Goal: Task Accomplishment & Management: Use online tool/utility

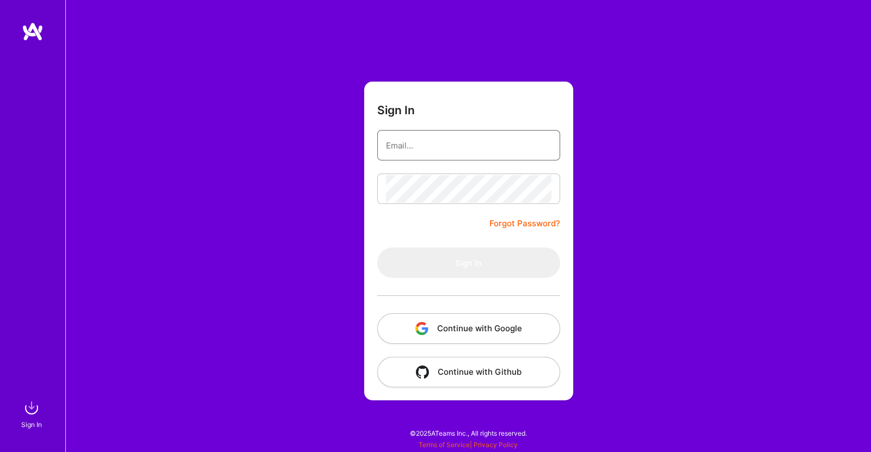
type input "[EMAIL_ADDRESS][DOMAIN_NAME]"
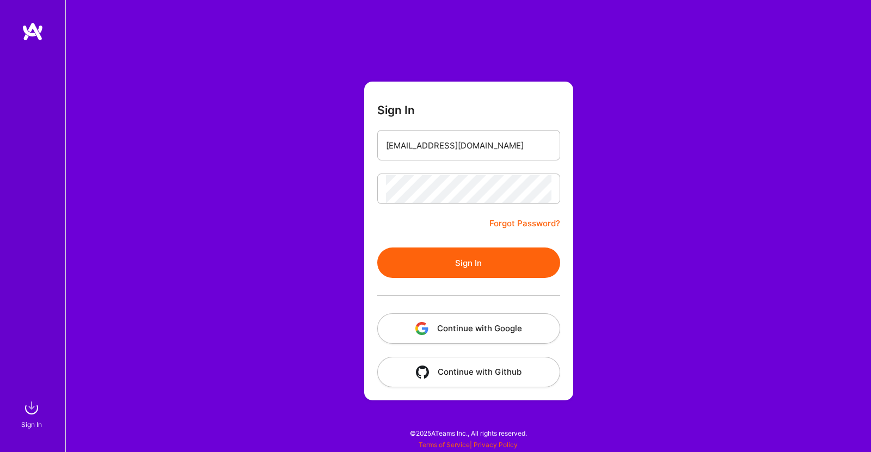
click at [482, 260] on button "Sign In" at bounding box center [468, 263] width 183 height 30
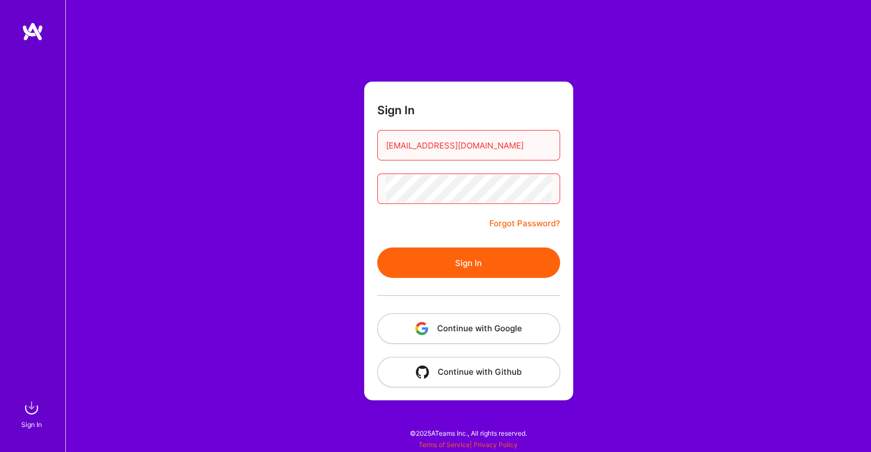
click at [468, 263] on button "Sign In" at bounding box center [468, 263] width 183 height 30
click at [499, 227] on link "Forgot Password?" at bounding box center [524, 223] width 71 height 13
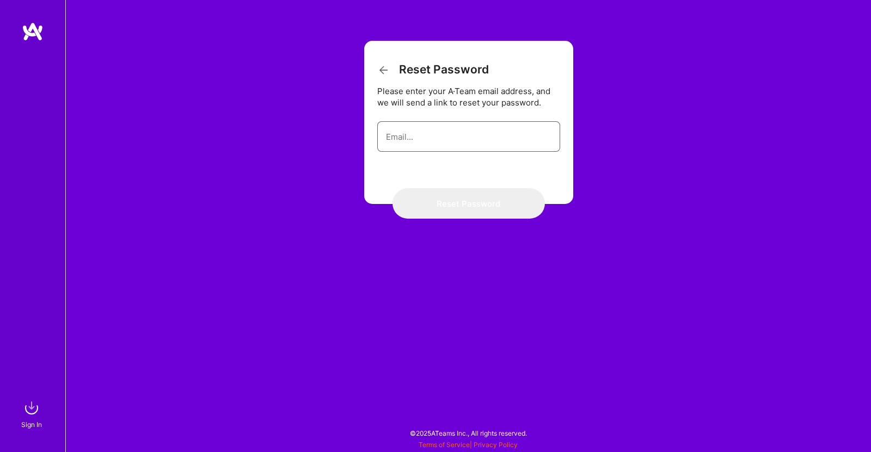
click at [505, 130] on input "email" at bounding box center [469, 137] width 166 height 28
type input "jljones425@gmail.com"
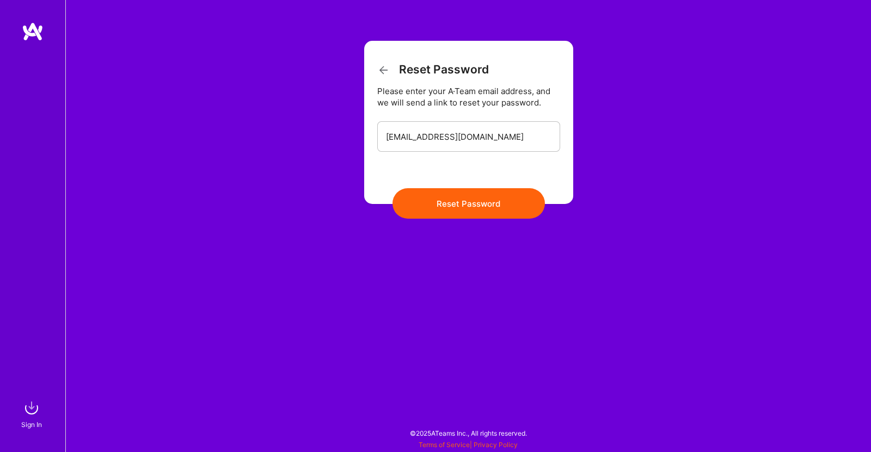
click at [469, 205] on button "Reset Password" at bounding box center [469, 203] width 152 height 30
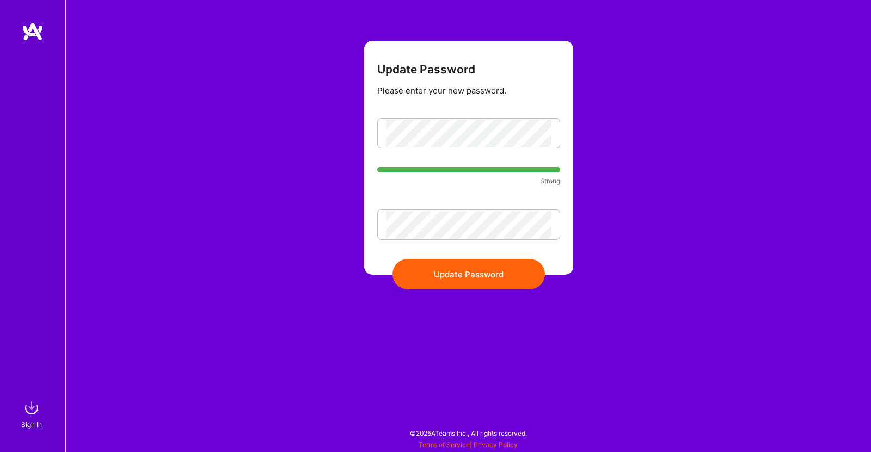
click at [407, 273] on button "Update Password" at bounding box center [469, 274] width 152 height 30
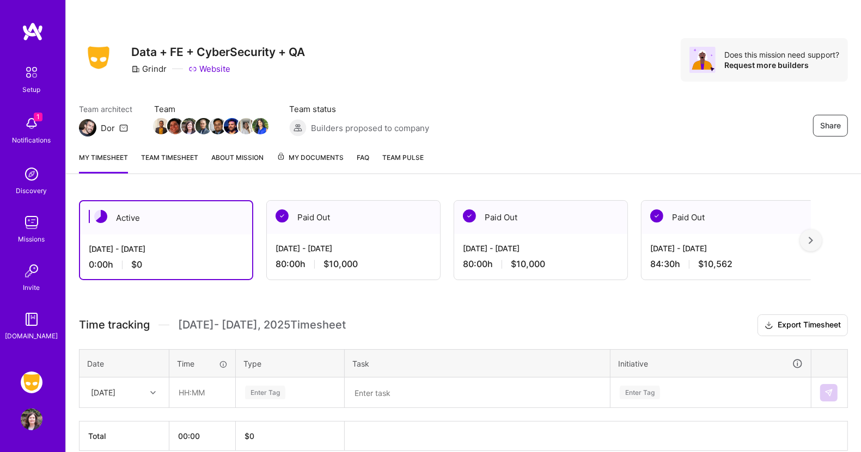
scroll to position [50, 0]
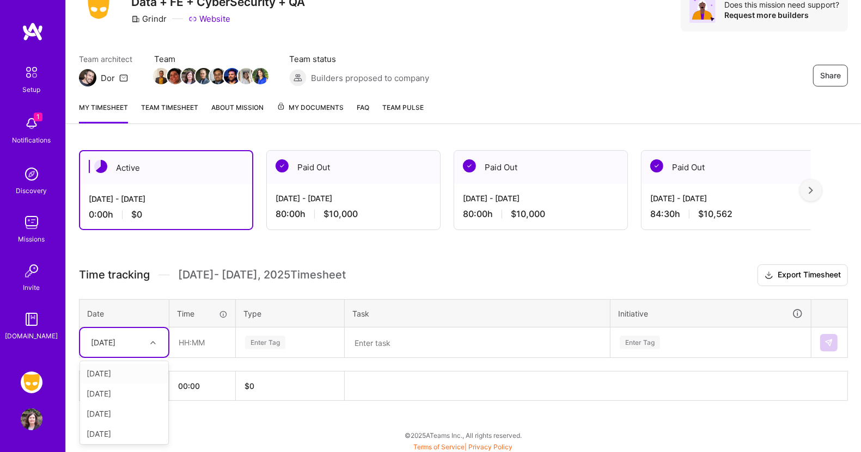
click at [149, 341] on div at bounding box center [154, 343] width 17 height 14
click at [132, 369] on div "[DATE]" at bounding box center [124, 374] width 88 height 20
click at [193, 341] on input "text" at bounding box center [202, 342] width 65 height 29
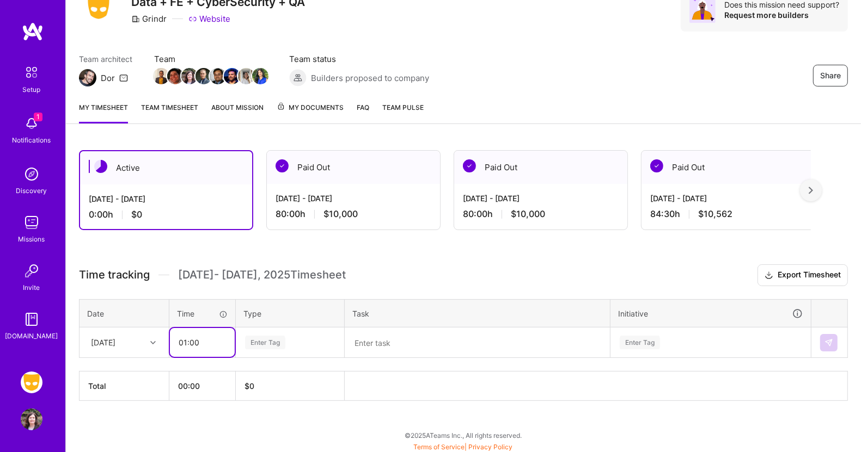
type input "01:00"
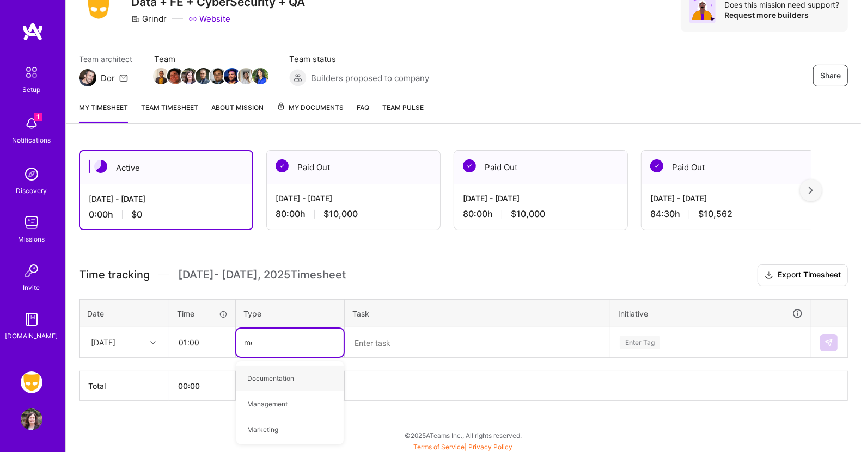
type input "mee"
click at [259, 376] on span "Meetings" at bounding box center [261, 378] width 39 height 15
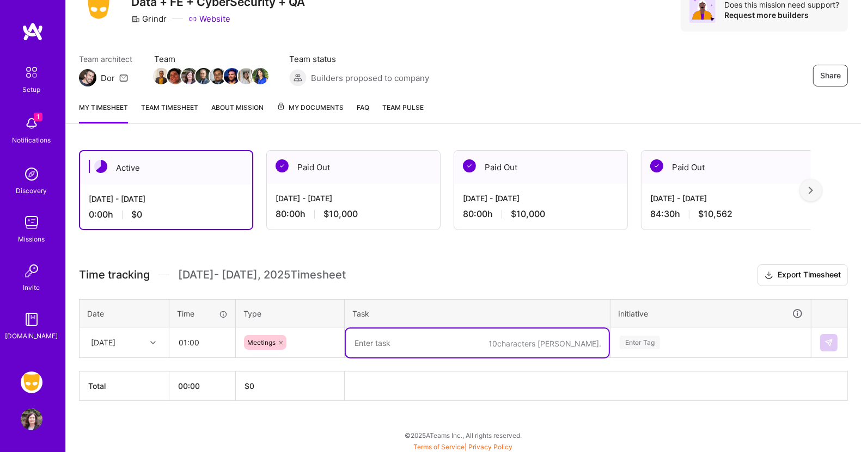
click at [385, 341] on textarea at bounding box center [477, 343] width 263 height 29
type textarea "Orca Security product demo"
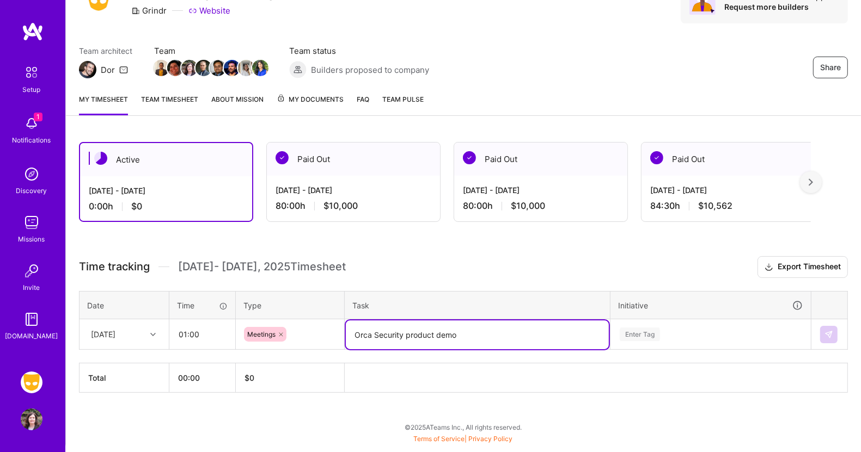
click at [646, 339] on div "Enter Tag" at bounding box center [710, 335] width 199 height 28
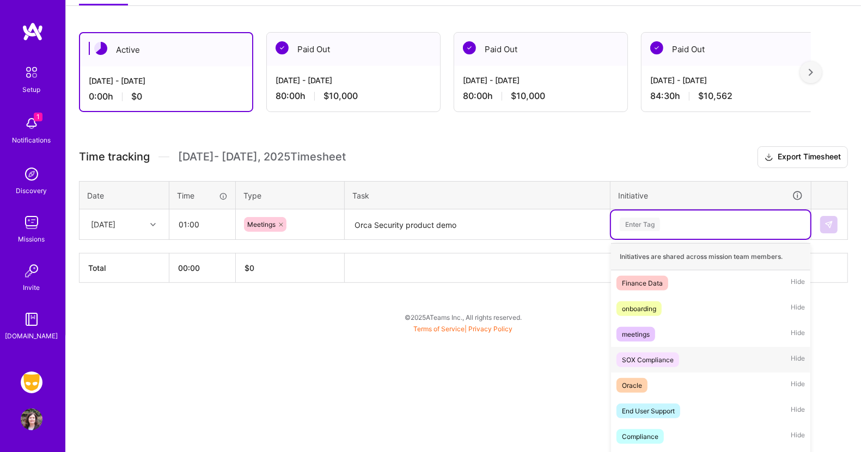
scroll to position [181, 0]
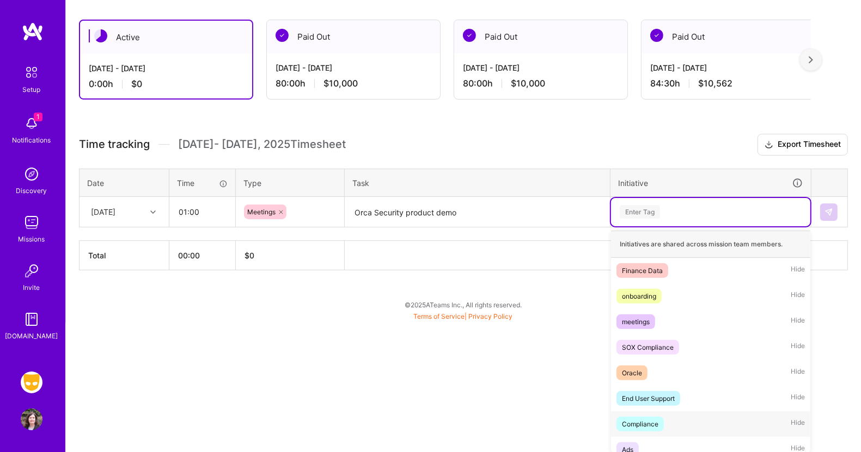
click at [639, 419] on div "Compliance" at bounding box center [640, 424] width 36 height 11
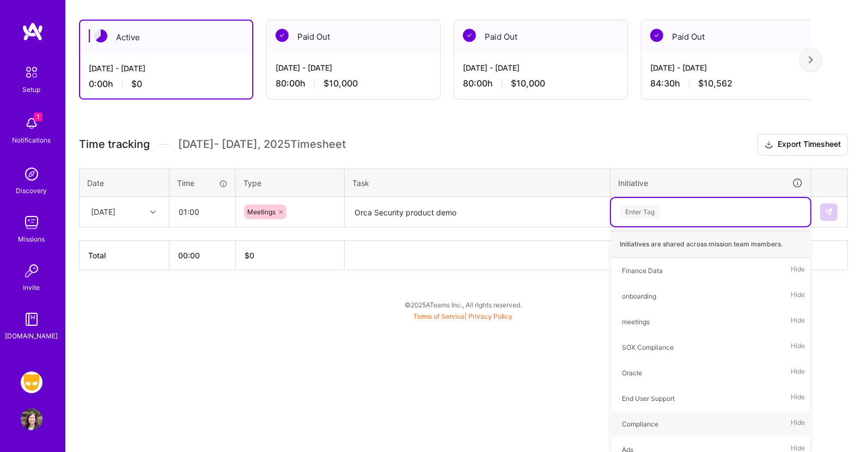
scroll to position [57, 0]
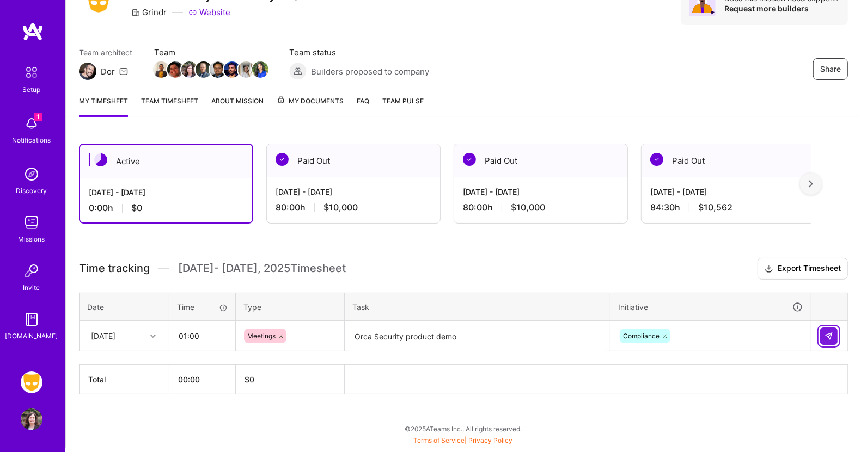
click at [829, 333] on img at bounding box center [828, 336] width 9 height 9
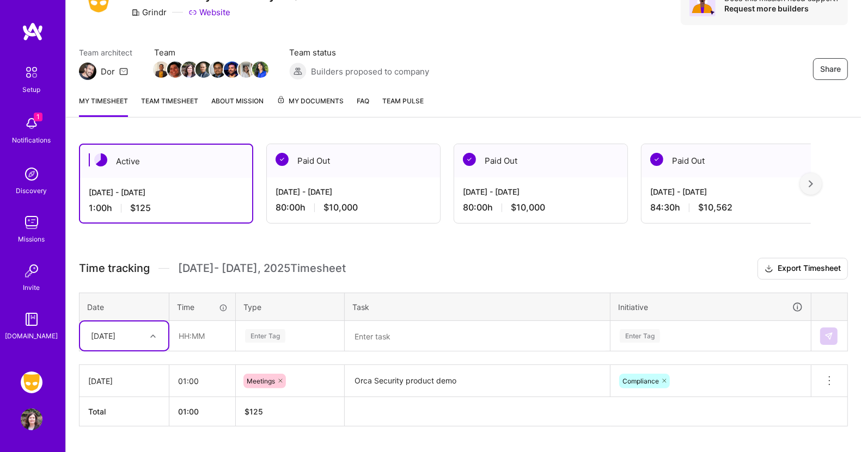
scroll to position [88, 0]
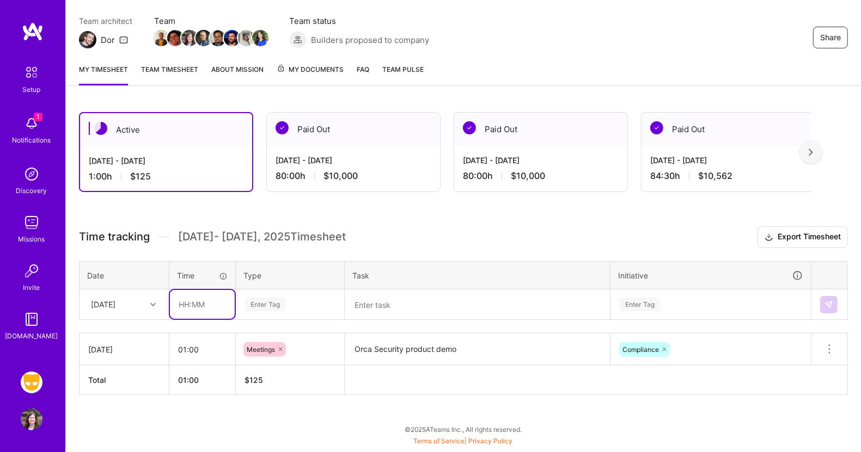
click at [194, 304] on input "text" at bounding box center [202, 304] width 65 height 29
type input "01:00"
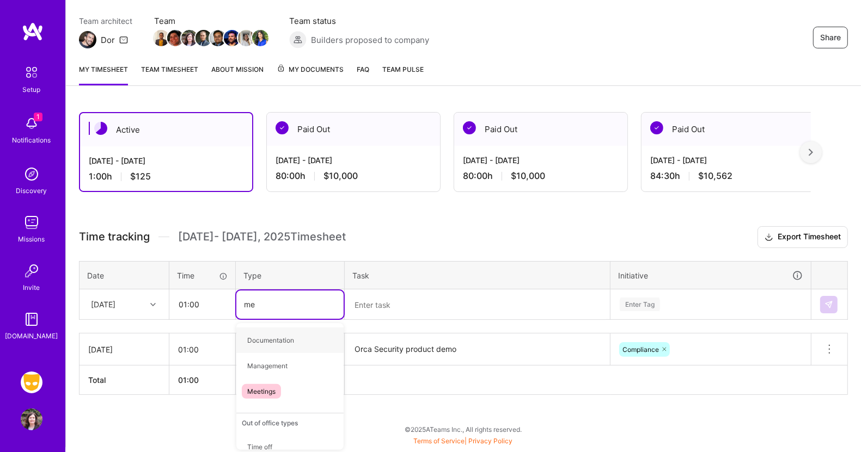
type input "mee"
click at [250, 333] on span "Meetings" at bounding box center [261, 340] width 39 height 15
click at [378, 304] on textarea at bounding box center [477, 305] width 263 height 29
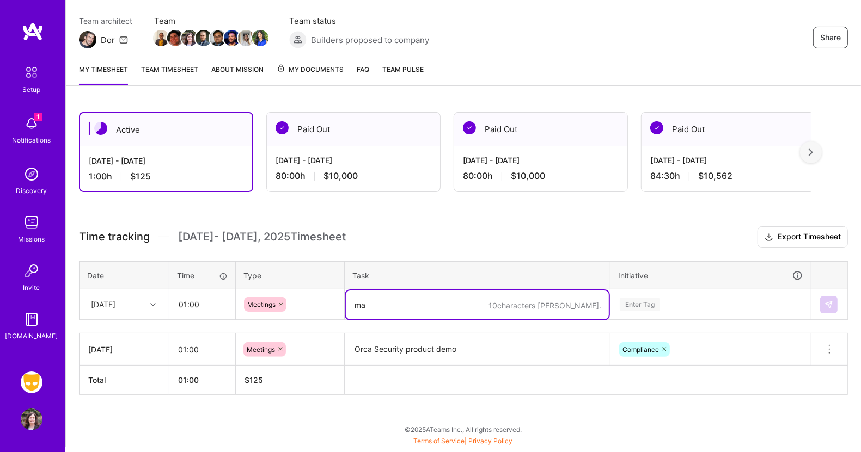
type textarea "m"
type textarea "Management 1:1 meeting and prep"
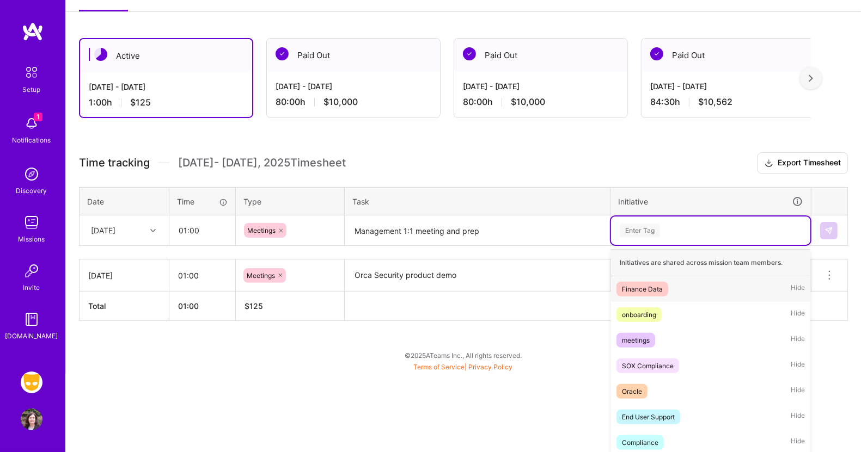
click at [645, 245] on div "option Compliance, selected. option Finance Data focused, 1 of 59. 59 results a…" at bounding box center [710, 231] width 199 height 28
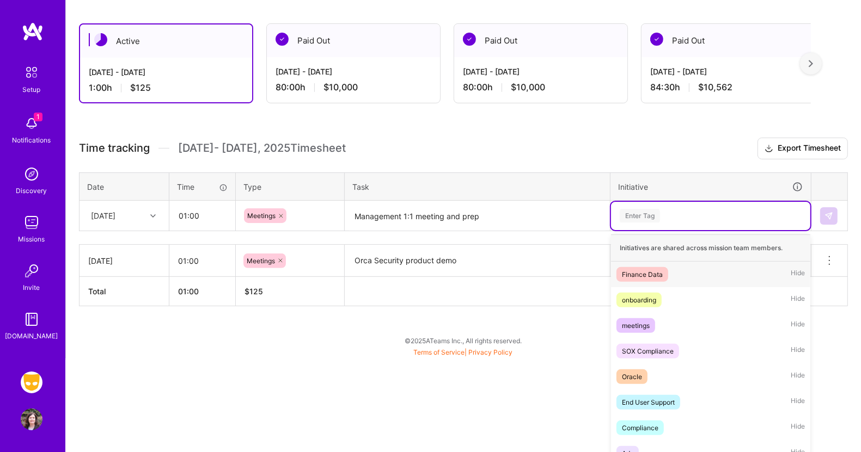
scroll to position [181, 0]
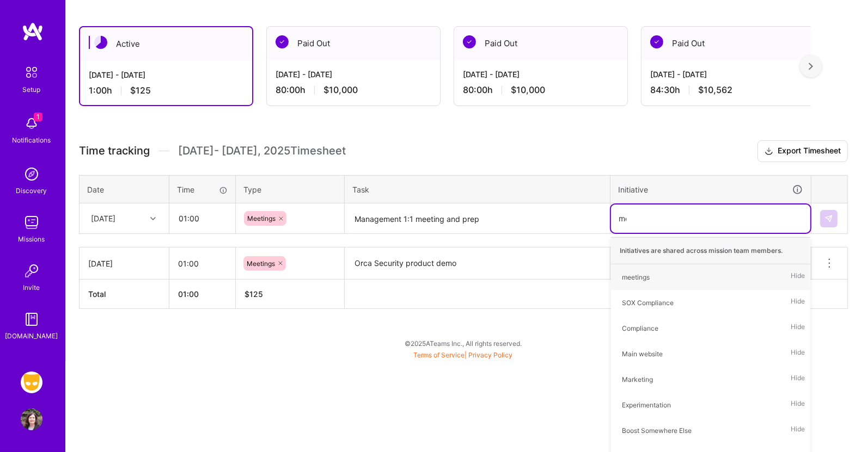
type input "mee"
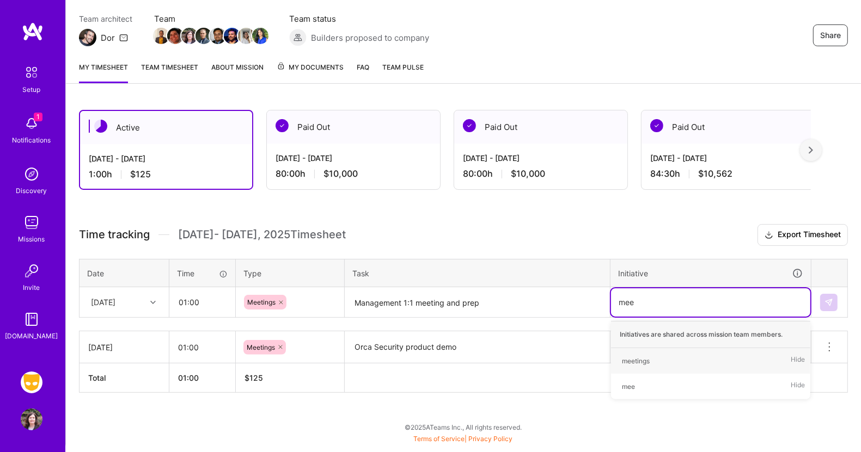
scroll to position [88, 0]
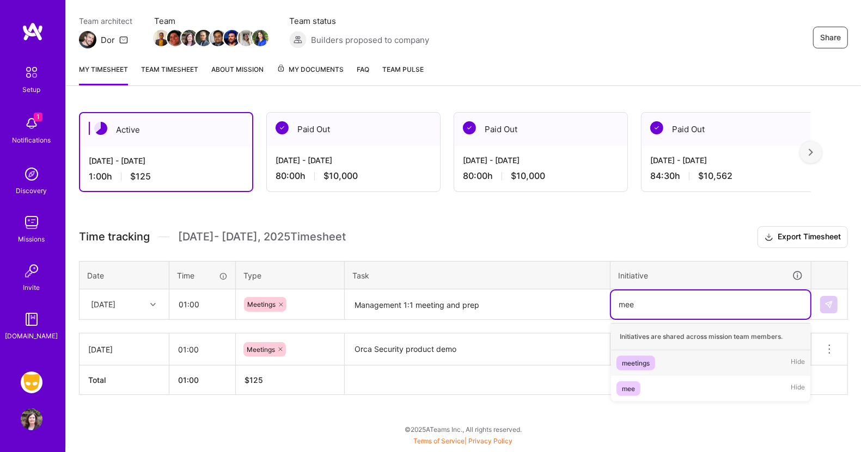
click at [643, 358] on div "meetings" at bounding box center [636, 363] width 28 height 11
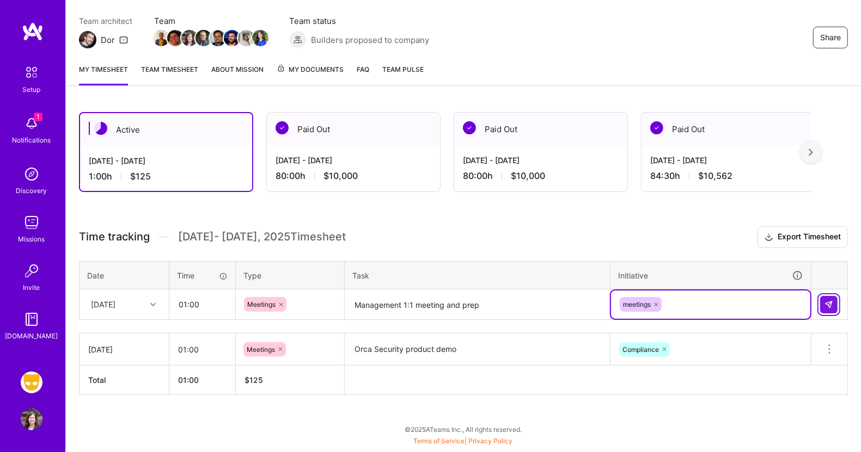
click at [831, 308] on button at bounding box center [828, 304] width 17 height 17
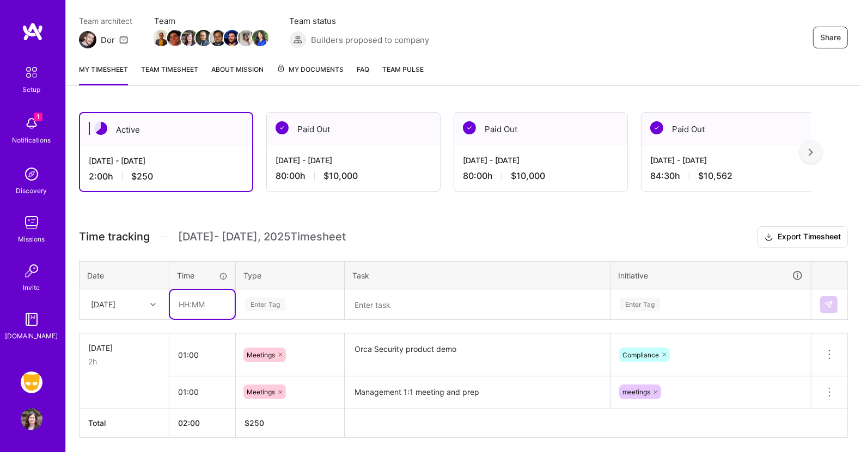
click at [201, 302] on input "text" at bounding box center [202, 304] width 65 height 29
type input "06:00"
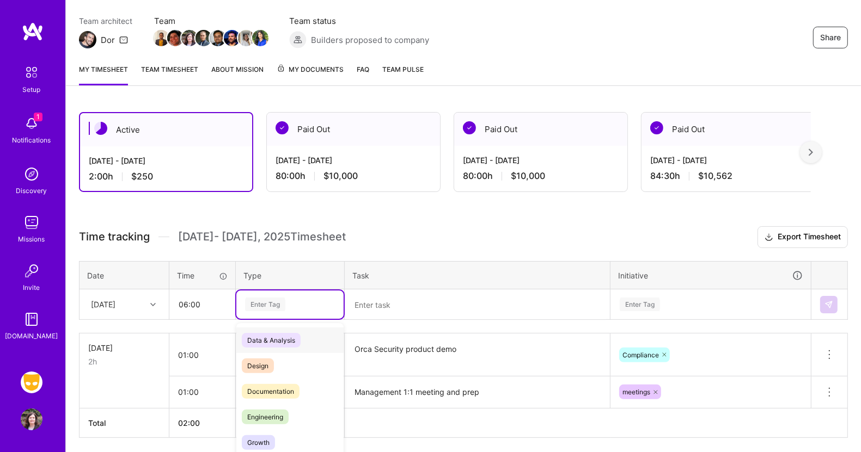
click at [275, 301] on div "option Meetings, selected. option Data & Analysis focused, 0 of 2. 17 results a…" at bounding box center [289, 305] width 107 height 28
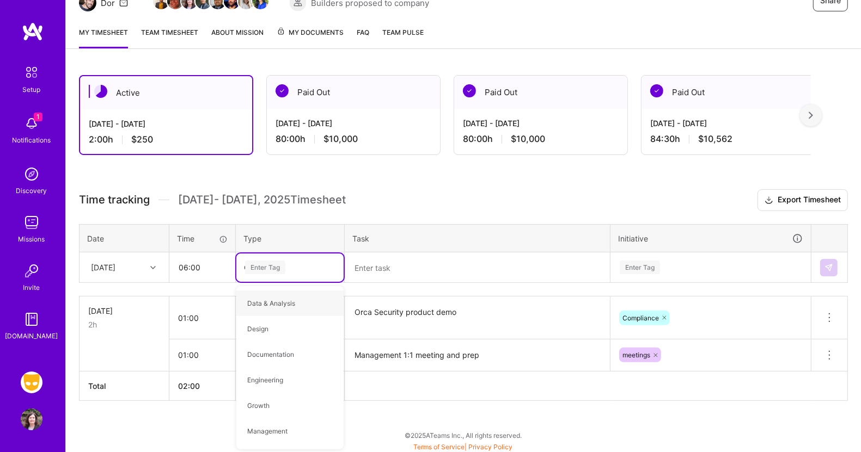
type input "Op"
click at [275, 301] on span "Operational" at bounding box center [265, 303] width 46 height 15
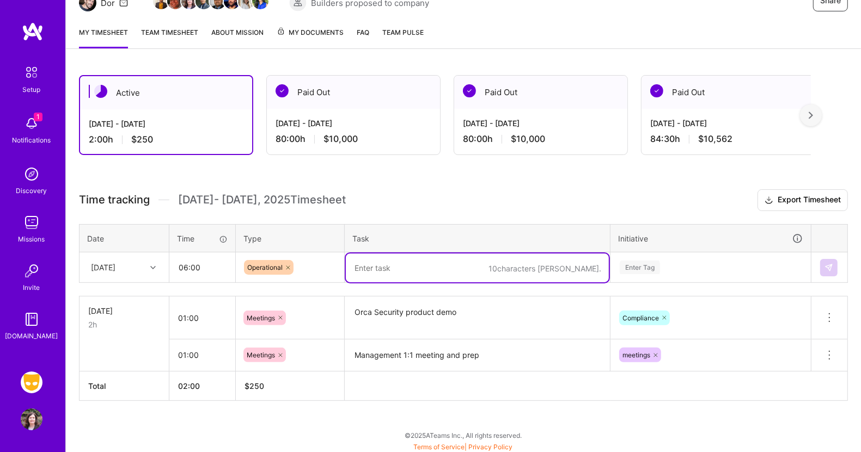
click at [389, 270] on textarea at bounding box center [477, 268] width 263 height 29
type textarea "SOX audit remediation deficiency, triage of open work items"
click at [645, 267] on div "Enter Tag" at bounding box center [710, 268] width 199 height 28
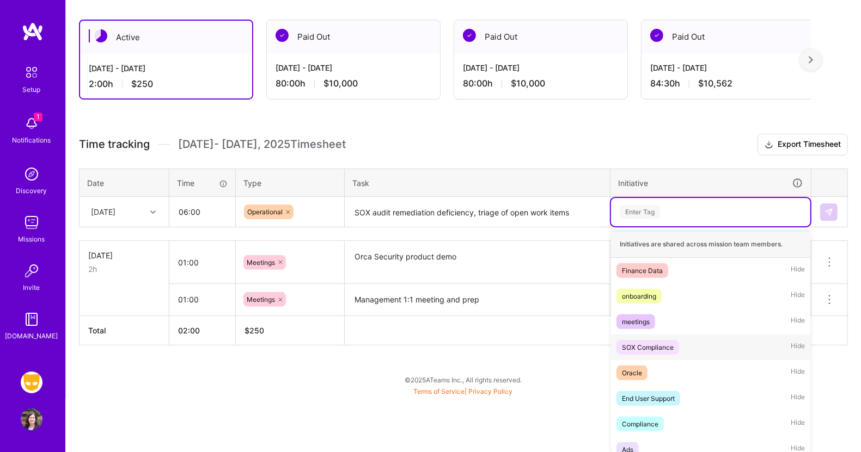
click at [654, 342] on div "SOX Compliance" at bounding box center [648, 347] width 52 height 11
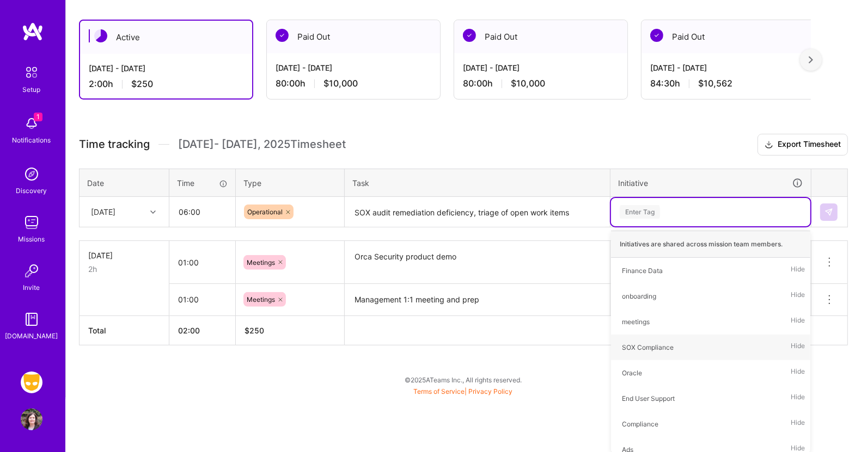
scroll to position [131, 0]
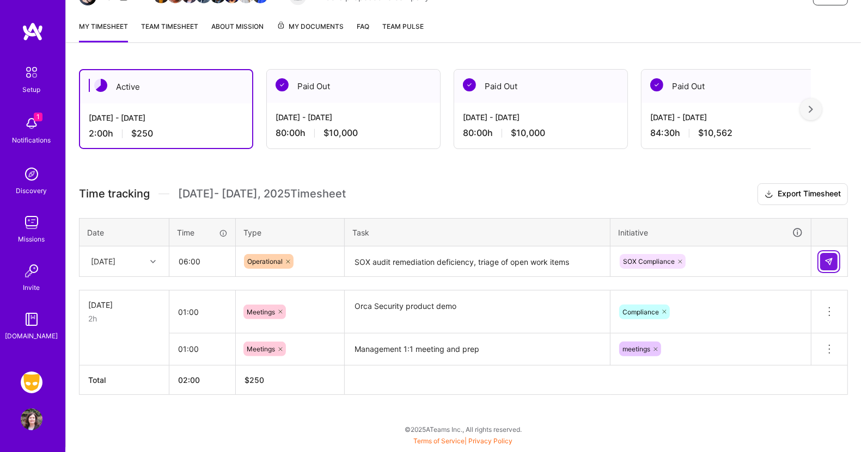
click at [836, 258] on button at bounding box center [828, 261] width 17 height 17
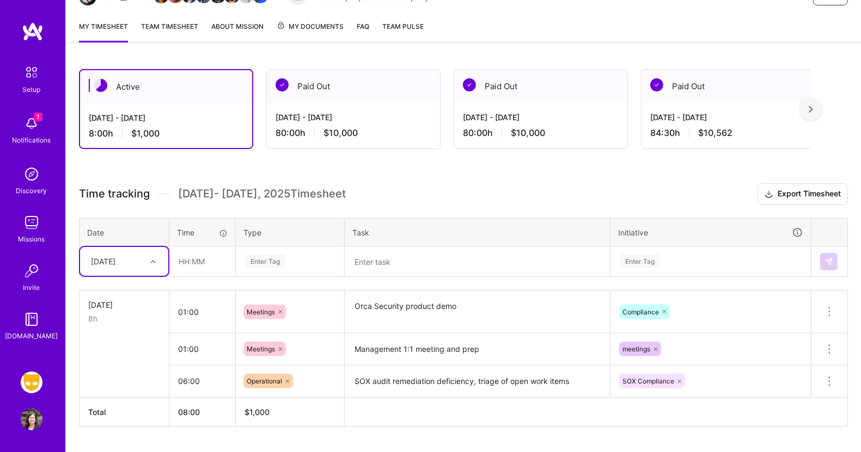
click at [154, 260] on icon at bounding box center [152, 261] width 5 height 5
click at [131, 289] on div "Wed, Sep 17" at bounding box center [124, 293] width 88 height 20
click at [187, 260] on input "text" at bounding box center [202, 261] width 65 height 29
drag, startPoint x: 212, startPoint y: 258, endPoint x: 148, endPoint y: 256, distance: 64.3
click at [148, 256] on tr "Wed, Sep 17 03:00 Enter Tag Enter Tag" at bounding box center [463, 262] width 768 height 30
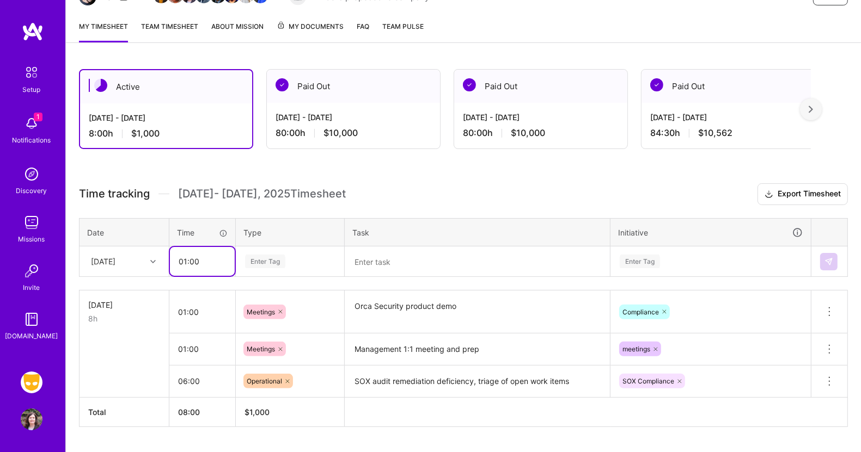
type input "01:00"
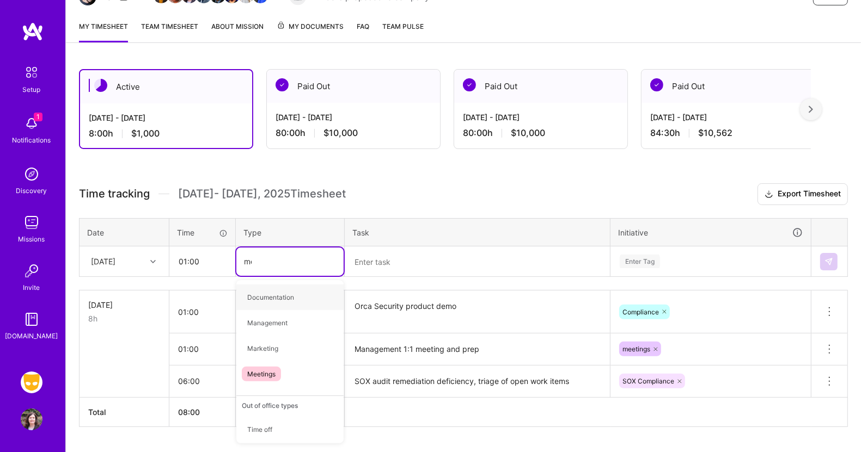
type input "mee"
click at [257, 290] on span "Meetings" at bounding box center [261, 297] width 39 height 15
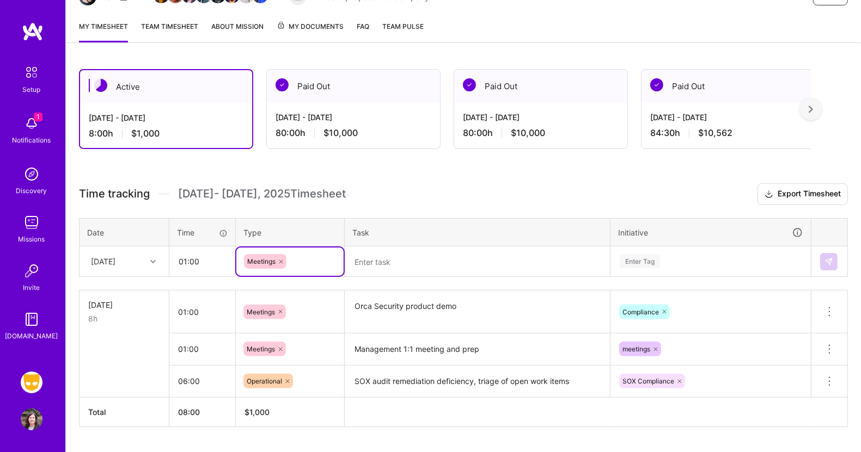
click at [358, 259] on textarea at bounding box center [477, 262] width 263 height 29
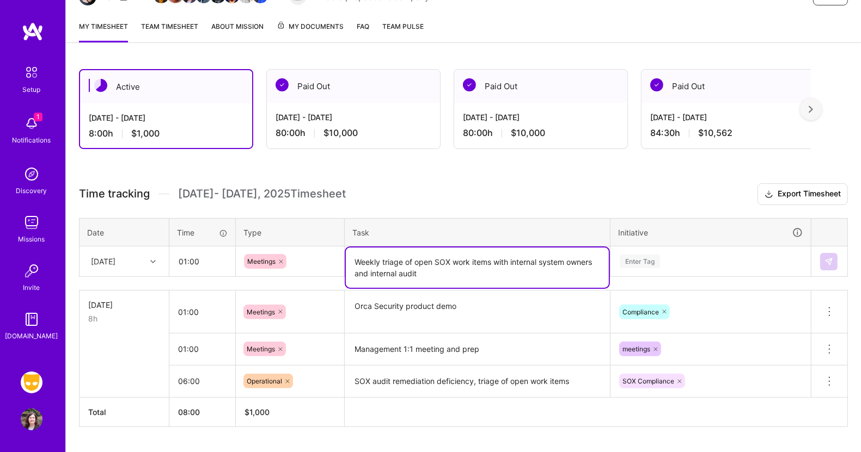
type textarea "Weekly triage of open SOX work items with internal system owners and internal a…"
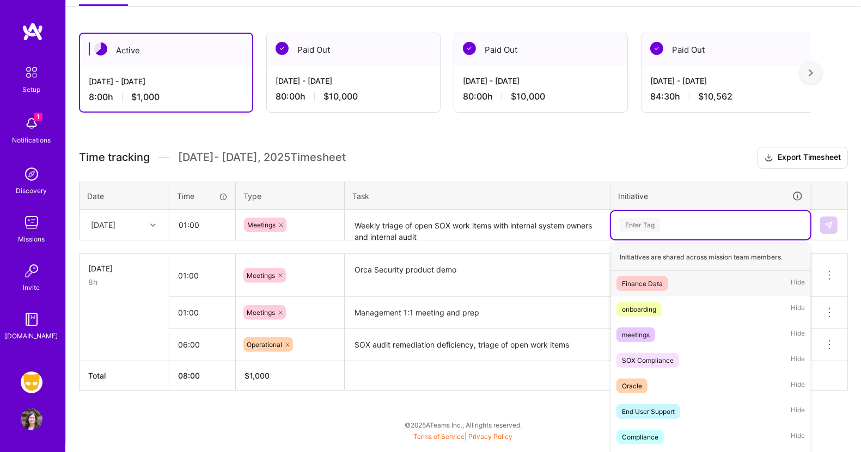
scroll to position [181, 0]
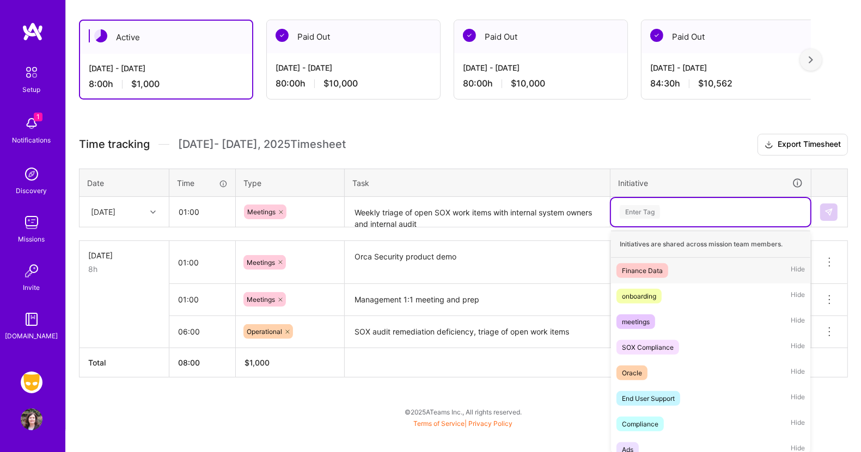
click at [643, 226] on div "option SOX Compliance, selected. option Finance Data focused, 1 of 59. 59 resul…" at bounding box center [710, 212] width 199 height 28
click at [649, 347] on div "SOX Compliance" at bounding box center [648, 347] width 52 height 11
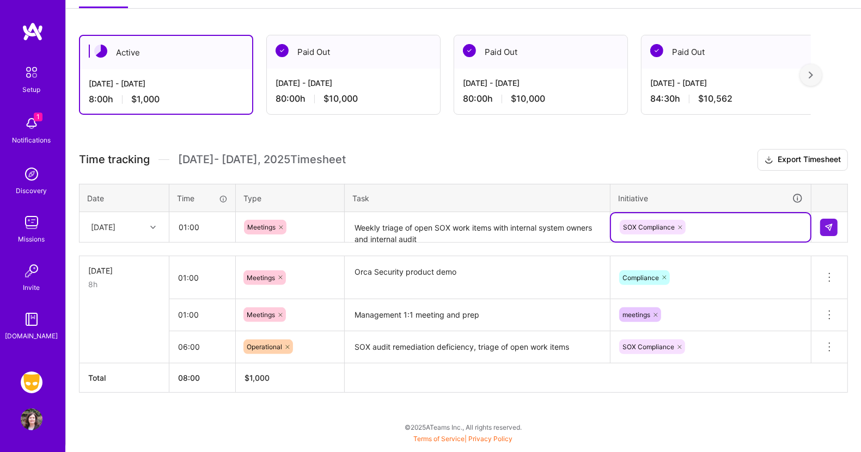
scroll to position [163, 0]
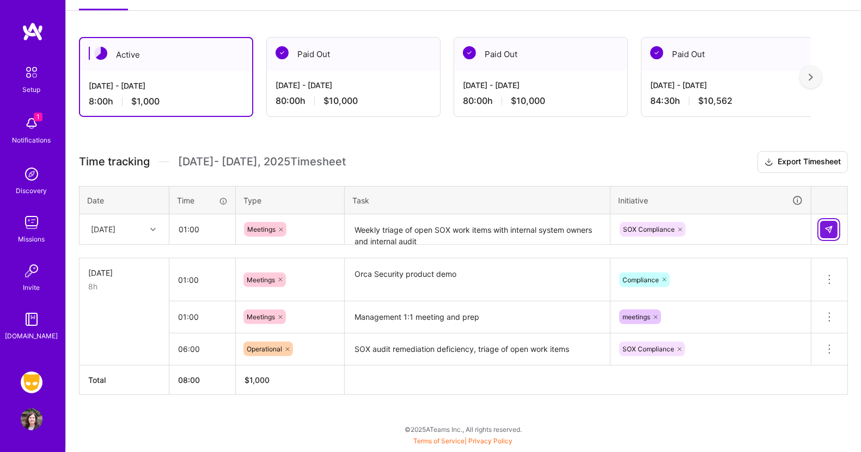
click at [825, 225] on img at bounding box center [828, 229] width 9 height 9
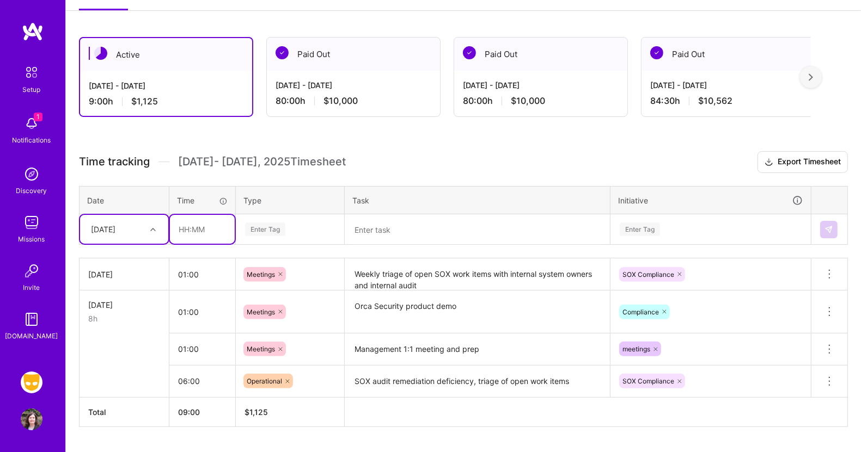
click at [199, 229] on input "text" at bounding box center [202, 229] width 65 height 29
type input "01:00"
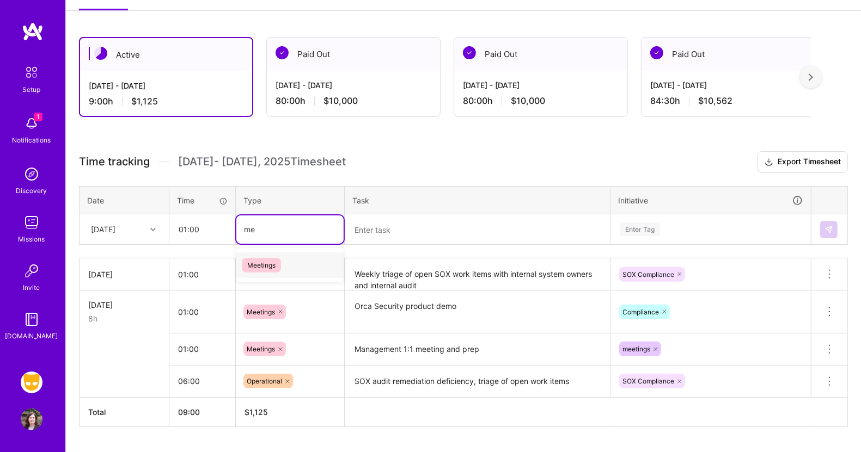
type input "mee"
click at [272, 261] on span "Meetings" at bounding box center [261, 265] width 39 height 15
click at [369, 232] on textarea at bounding box center [477, 230] width 263 height 29
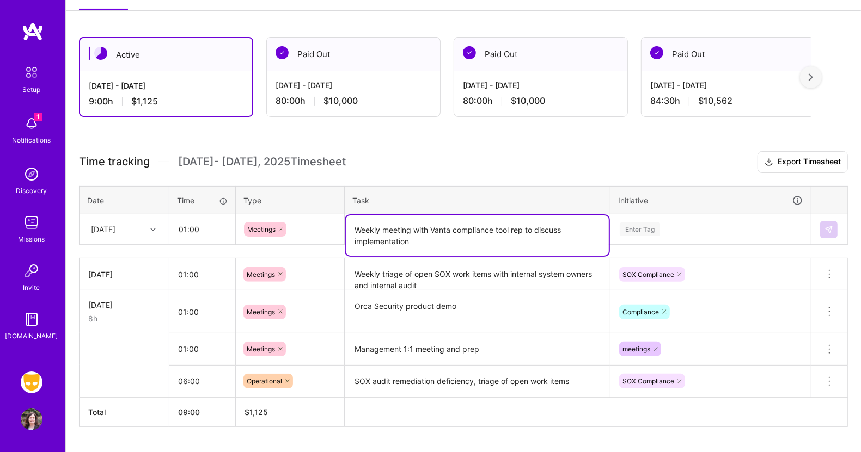
type textarea "Weekly meeting with Vanta compliance tool rep to discuss implementation"
click at [656, 225] on div "Enter Tag" at bounding box center [710, 230] width 199 height 28
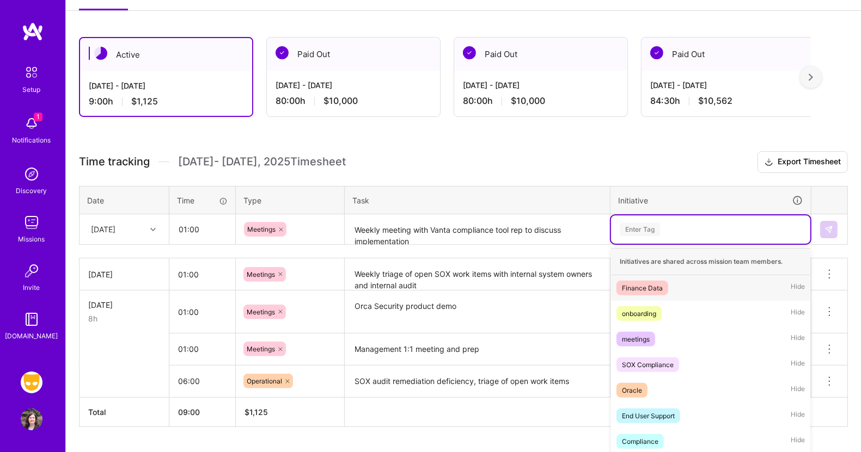
scroll to position [185, 0]
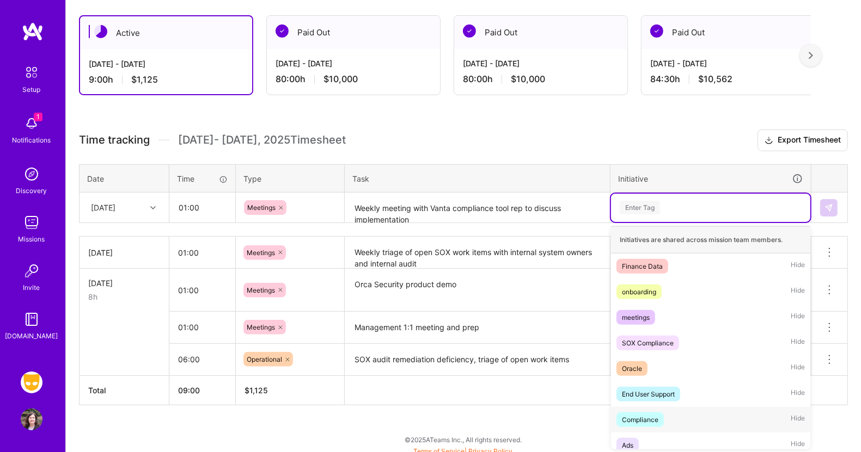
click at [634, 414] on div "Compliance" at bounding box center [640, 419] width 36 height 11
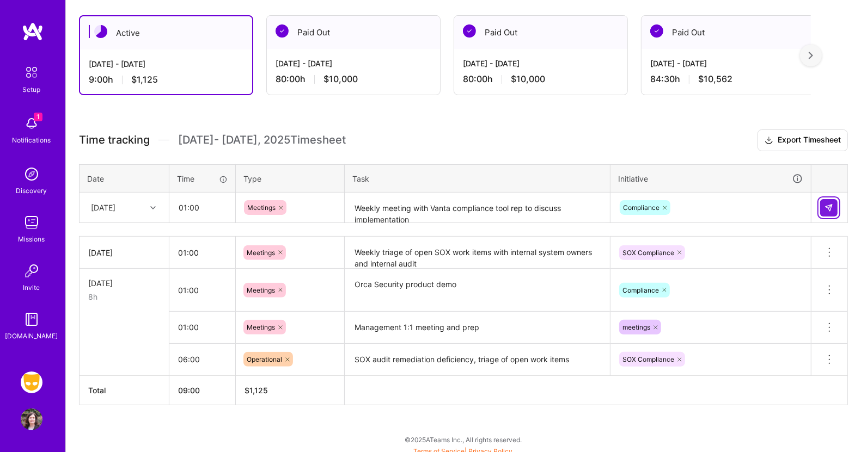
click at [828, 204] on img at bounding box center [828, 208] width 9 height 9
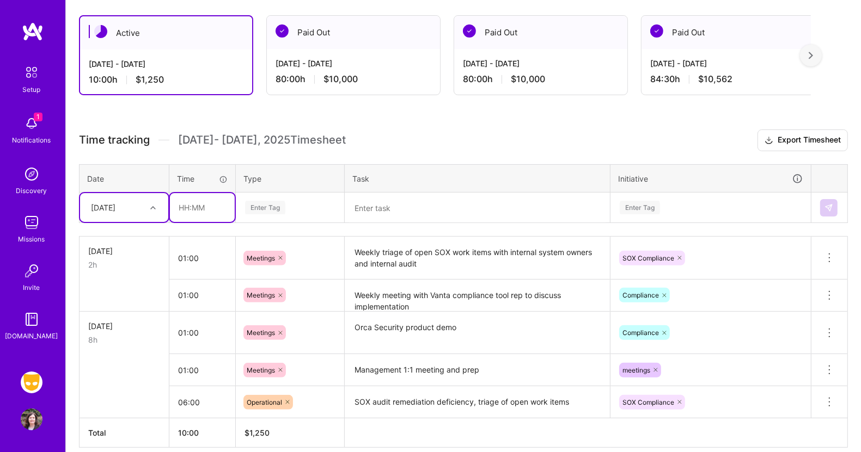
click at [183, 205] on input "text" at bounding box center [202, 207] width 65 height 29
type input "01:00"
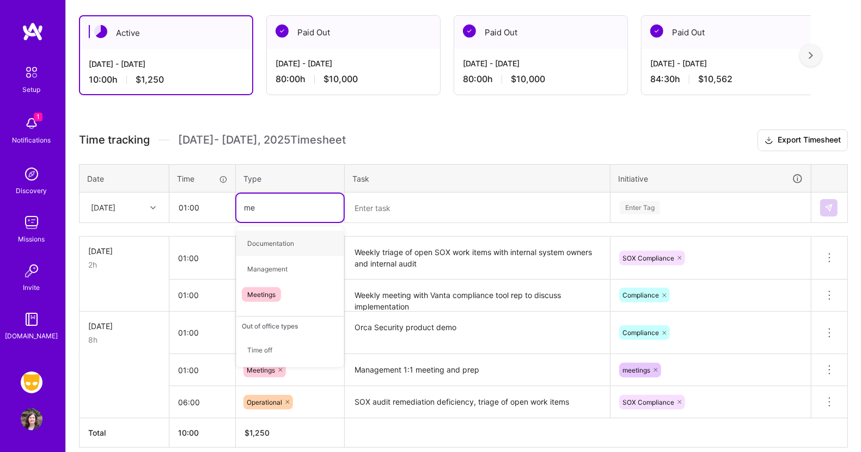
type input "mee"
click at [260, 242] on span "Meetings" at bounding box center [261, 243] width 39 height 15
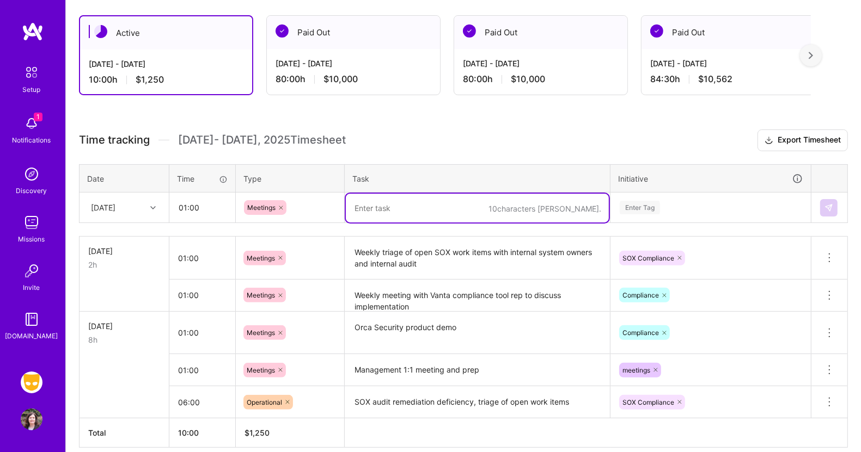
click at [370, 211] on textarea at bounding box center [477, 208] width 263 height 29
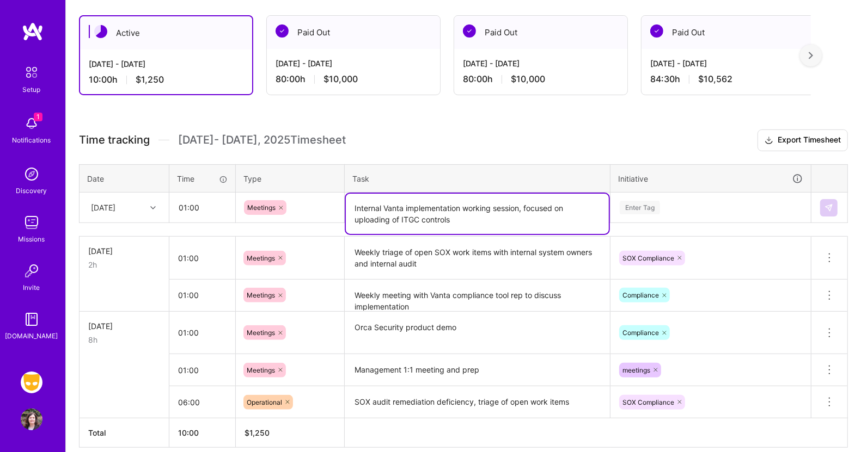
type textarea "Internal Vanta implementation working session, focused on uploading of ITGC con…"
click at [649, 204] on div "Enter Tag" at bounding box center [640, 207] width 40 height 17
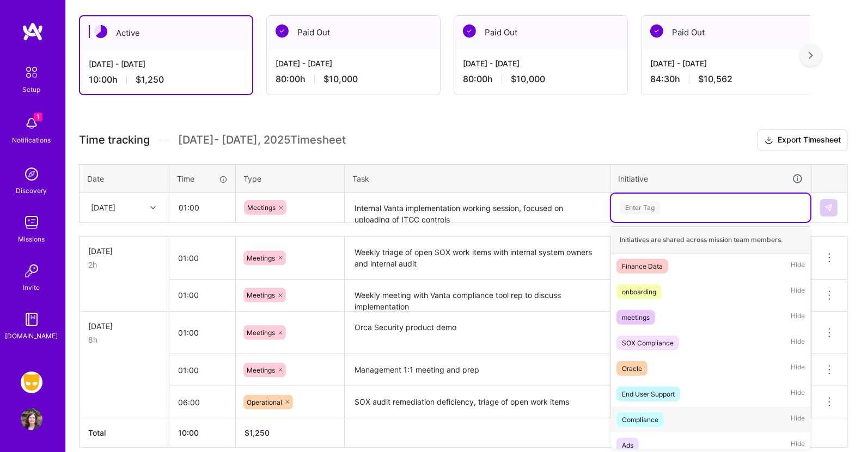
click at [632, 416] on div "Compliance" at bounding box center [640, 419] width 36 height 11
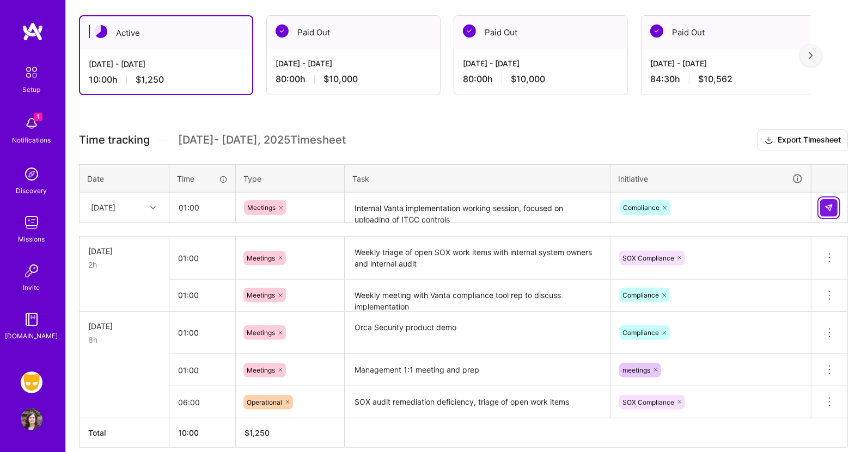
click at [825, 211] on button at bounding box center [828, 207] width 17 height 17
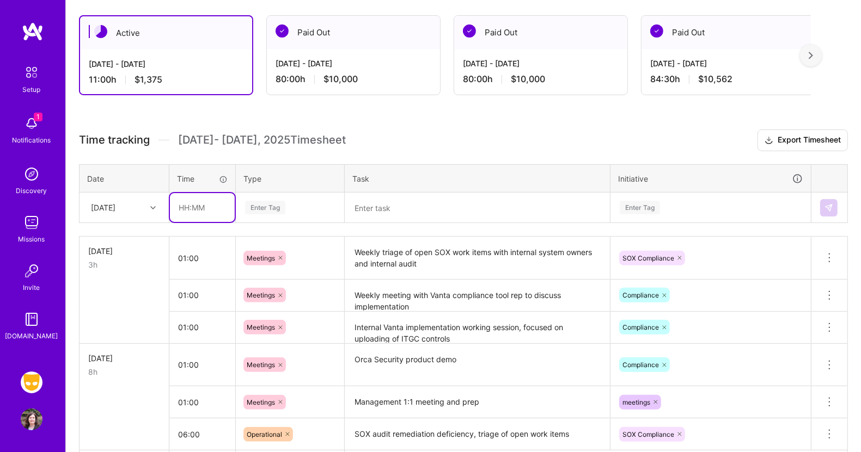
click at [191, 204] on input "text" at bounding box center [202, 207] width 65 height 29
type input "04:00"
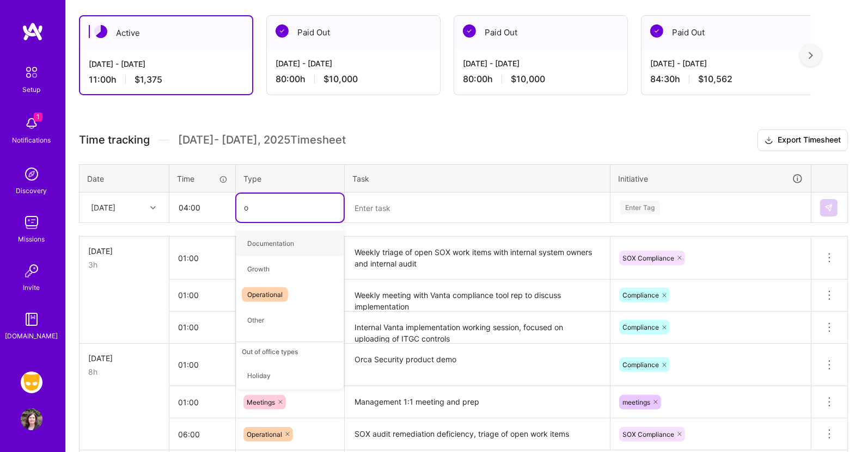
type input "op"
click at [265, 238] on span "Operational" at bounding box center [265, 243] width 46 height 15
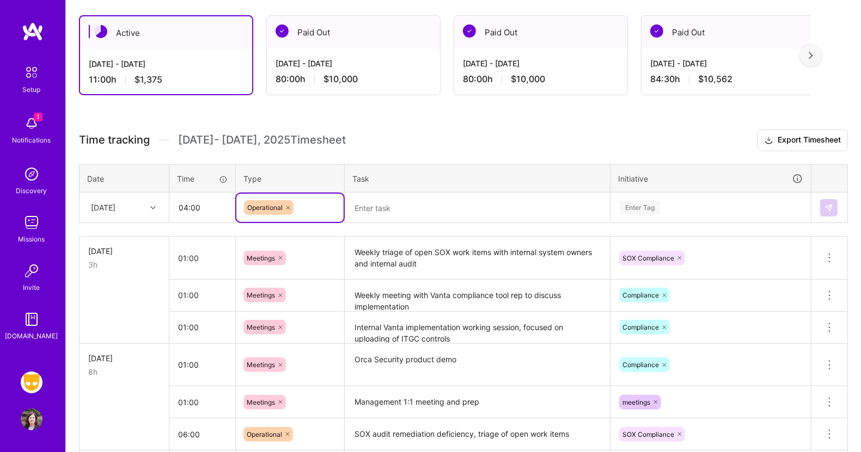
click at [369, 204] on textarea at bounding box center [477, 208] width 263 height 29
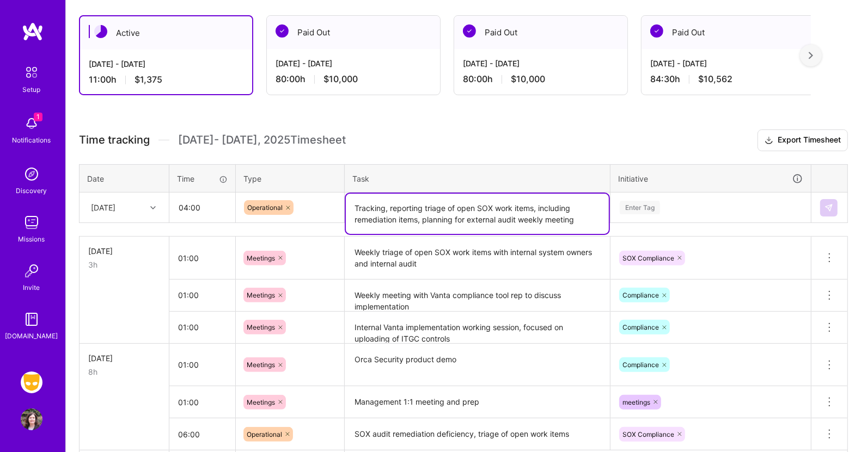
type textarea "Tracking, reporting triage of open SOX work items, including remediation items,…"
click at [654, 205] on div "Enter Tag" at bounding box center [640, 207] width 40 height 17
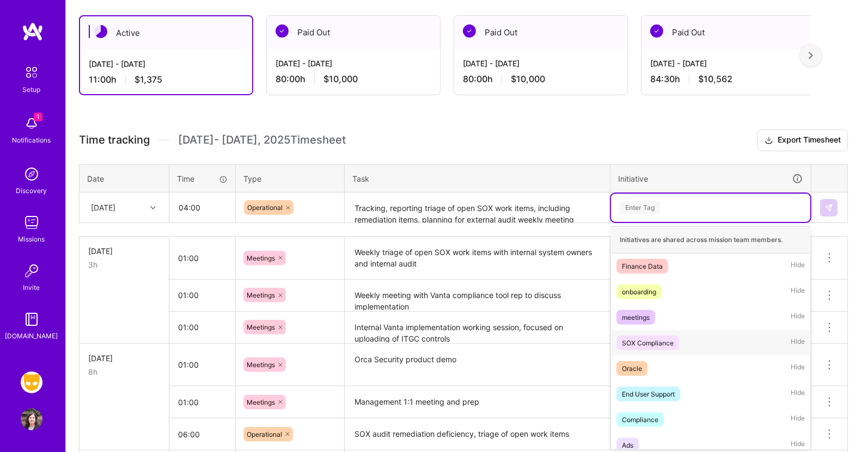
click at [649, 338] on div "SOX Compliance" at bounding box center [648, 343] width 52 height 11
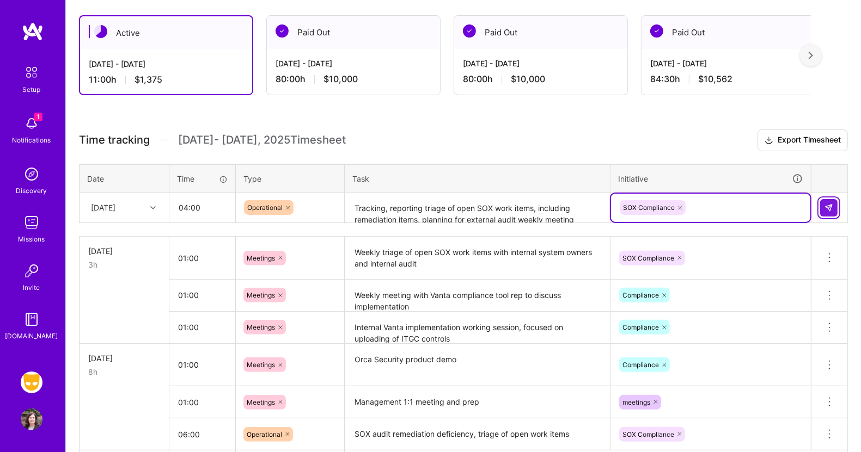
click at [826, 205] on img at bounding box center [828, 208] width 9 height 9
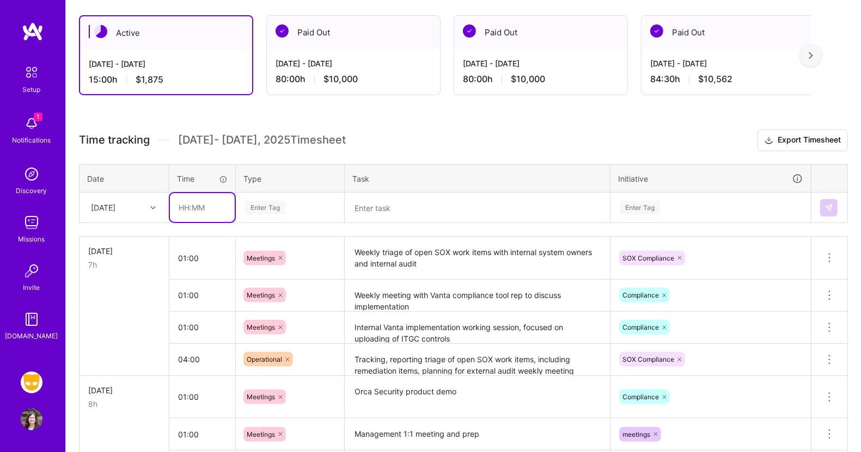
click at [199, 207] on input "text" at bounding box center [202, 207] width 65 height 29
type input "01:00"
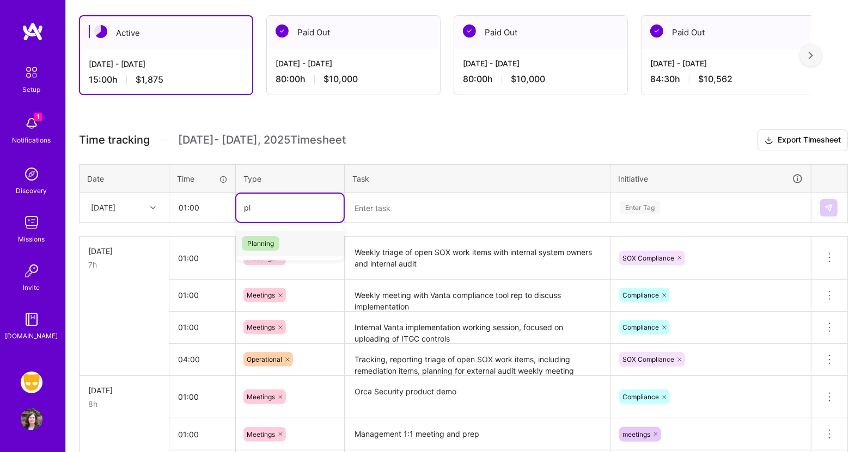
type input "pla"
click at [261, 238] on span "Planning" at bounding box center [261, 243] width 38 height 15
click at [365, 205] on textarea at bounding box center [477, 208] width 263 height 29
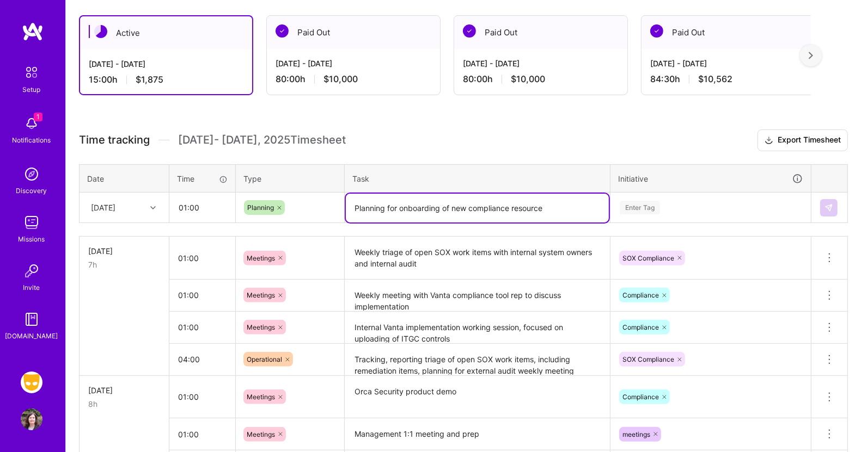
type textarea "Planning for onboarding of new compliance resource"
click at [647, 201] on div "Enter Tag" at bounding box center [640, 207] width 40 height 17
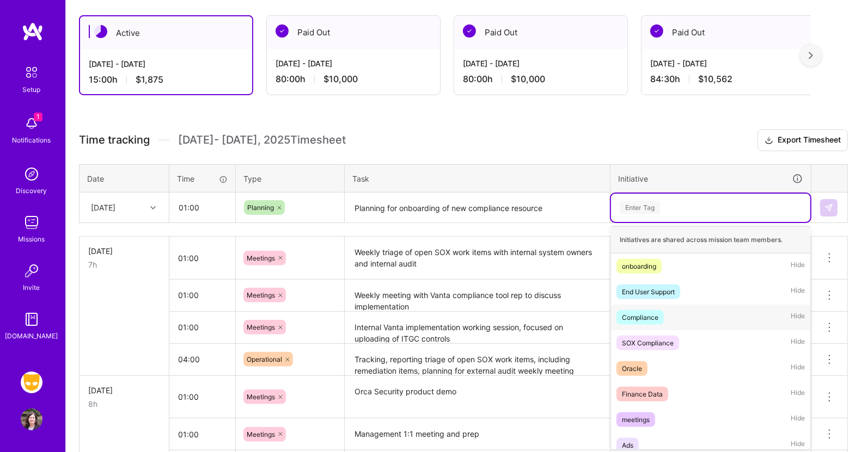
click at [645, 317] on div "Compliance" at bounding box center [640, 317] width 36 height 11
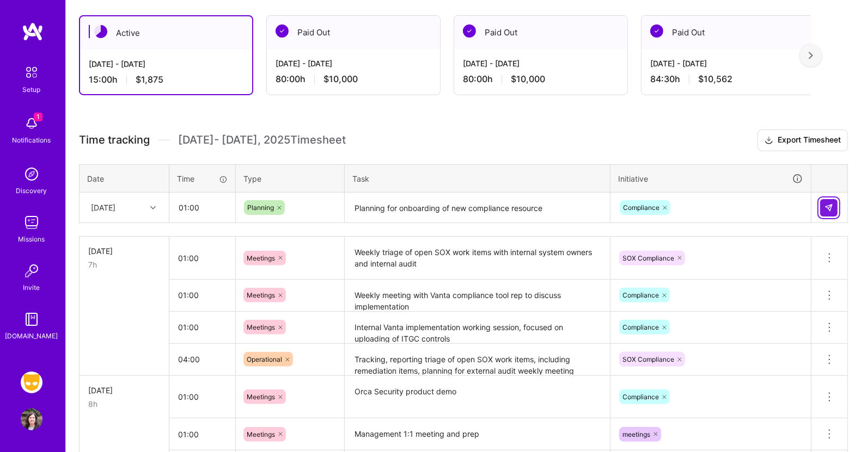
click at [828, 204] on img at bounding box center [828, 208] width 9 height 9
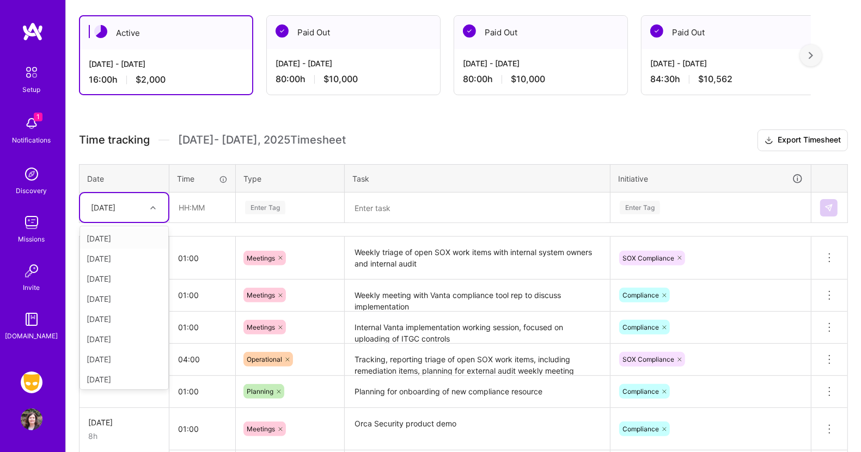
click at [153, 205] on icon at bounding box center [152, 207] width 5 height 5
click at [125, 254] on div "Thu, Sep 18" at bounding box center [124, 259] width 88 height 20
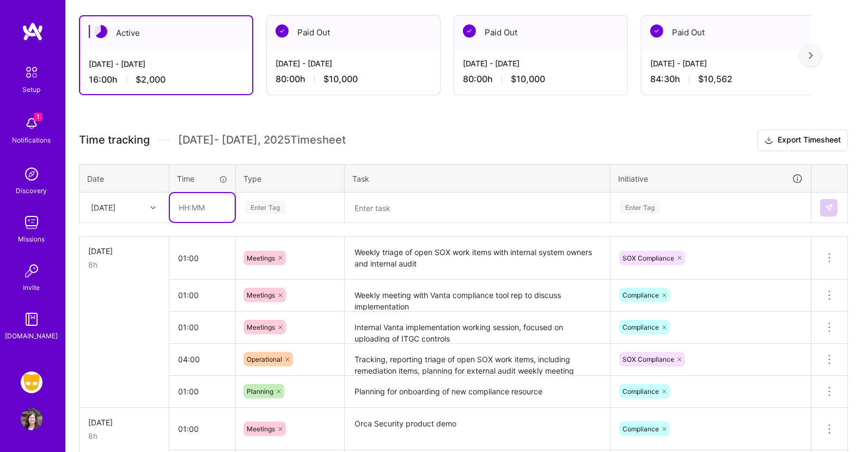
click at [192, 204] on input "text" at bounding box center [202, 207] width 65 height 29
type input "01:00"
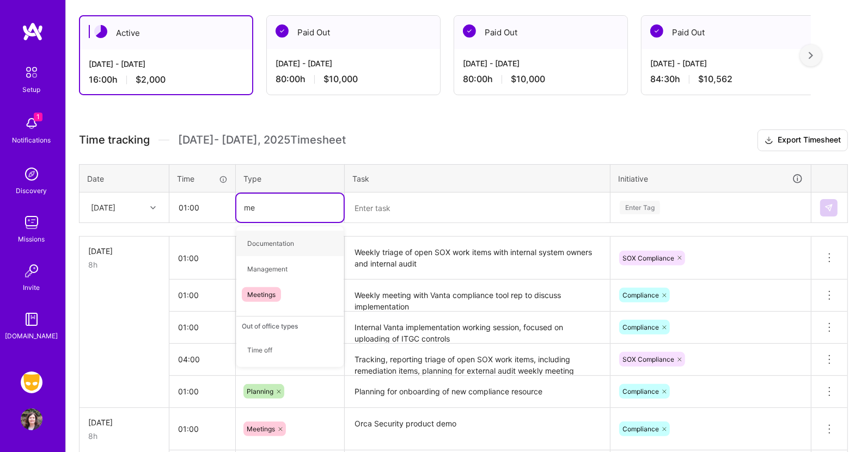
type input "mee"
click at [272, 241] on span "Meetings" at bounding box center [261, 243] width 39 height 15
click at [370, 212] on textarea at bounding box center [477, 208] width 263 height 29
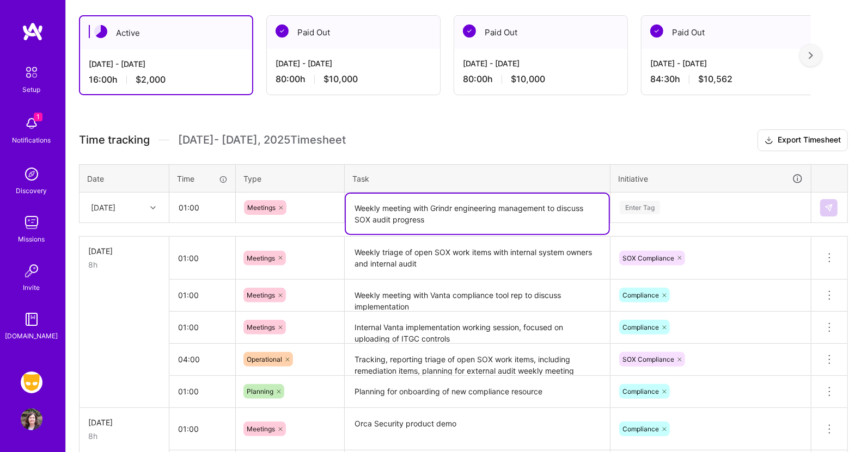
drag, startPoint x: 370, startPoint y: 212, endPoint x: 722, endPoint y: 221, distance: 351.8
click at [722, 221] on tr "Thu, Sep 18 01:00 Meetings Weekly meeting with Grindr engineering management to…" at bounding box center [463, 208] width 768 height 30
click at [541, 225] on textarea "Weekly meeting with Grindr engineering management to discuss SOX audit progress" at bounding box center [477, 214] width 263 height 40
type textarea "Weekly meeting with Grindr engineering management to discuss SOX audit progress"
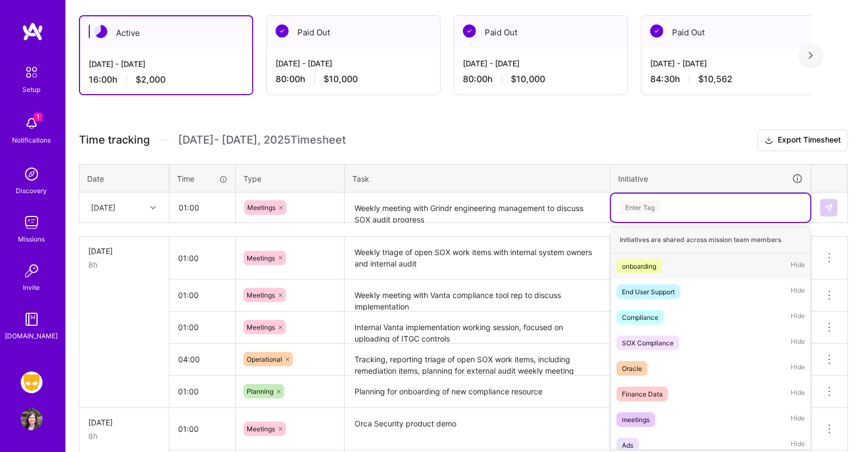
click at [652, 207] on div "Enter Tag" at bounding box center [640, 207] width 40 height 17
click at [673, 339] on div "SOX Compliance" at bounding box center [648, 343] width 52 height 11
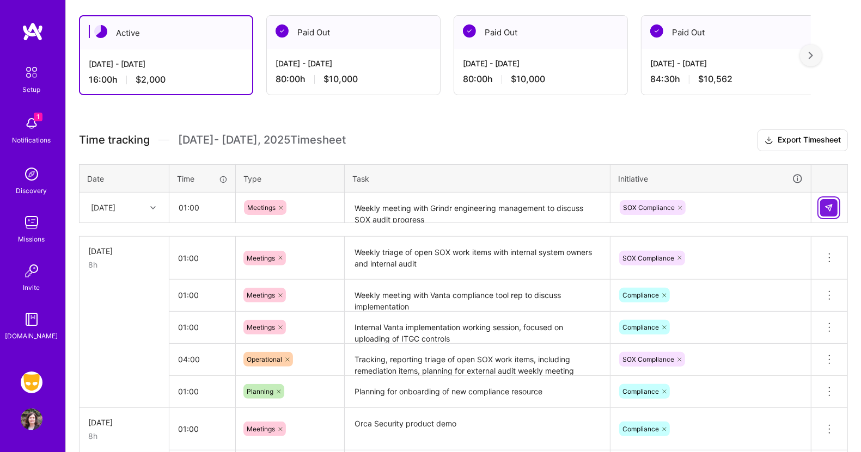
click at [827, 206] on img at bounding box center [828, 208] width 9 height 9
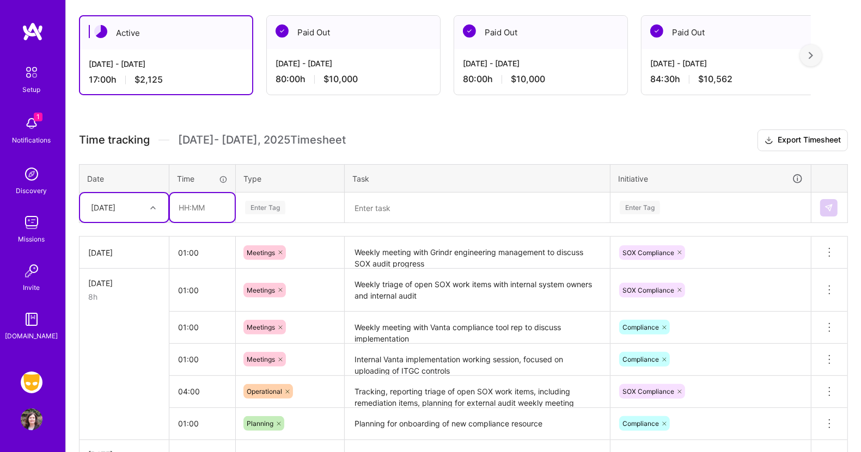
click at [206, 208] on input "text" at bounding box center [202, 207] width 65 height 29
type input "01:00"
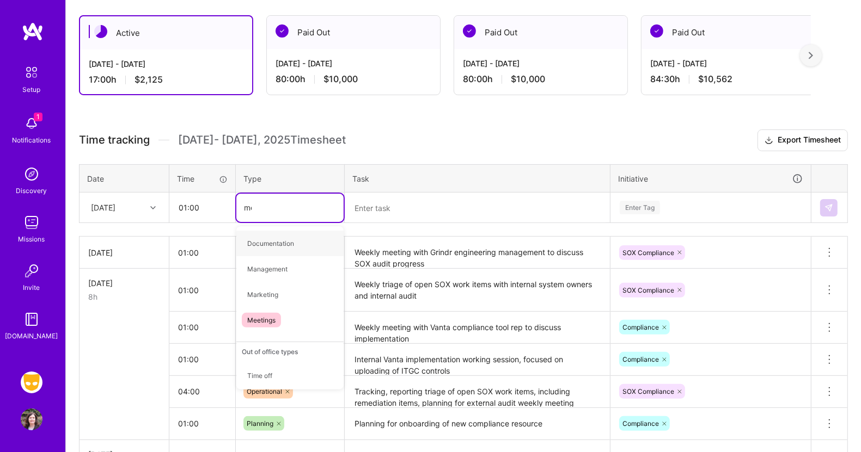
type input "mee"
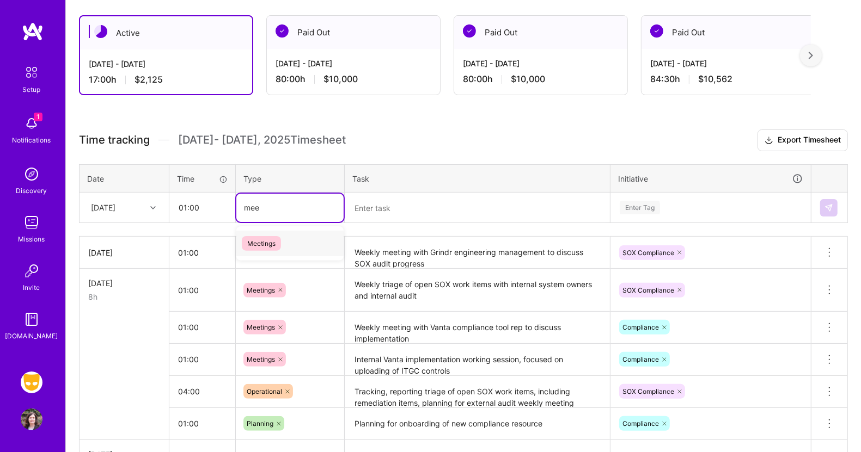
click at [258, 237] on span "Meetings" at bounding box center [261, 243] width 39 height 15
click at [377, 209] on textarea at bounding box center [477, 208] width 263 height 29
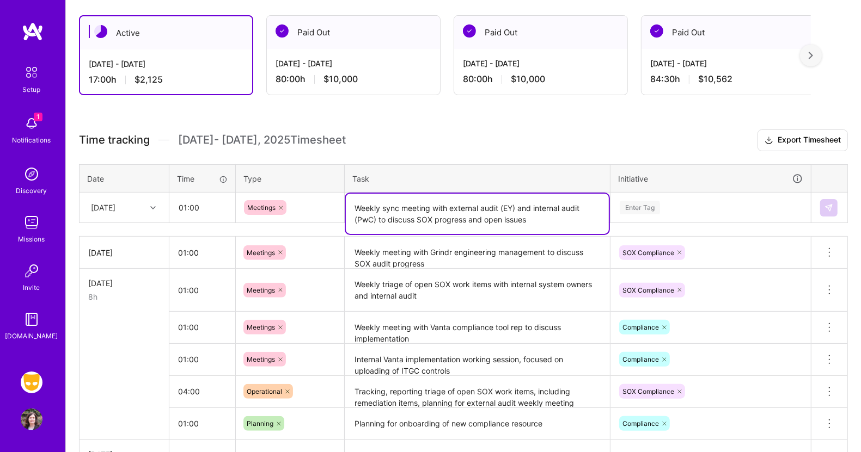
type textarea "Weekly sync meeting with external audit (EY) and internal audit (PwC) to discus…"
click at [641, 204] on div "Enter Tag" at bounding box center [640, 207] width 40 height 17
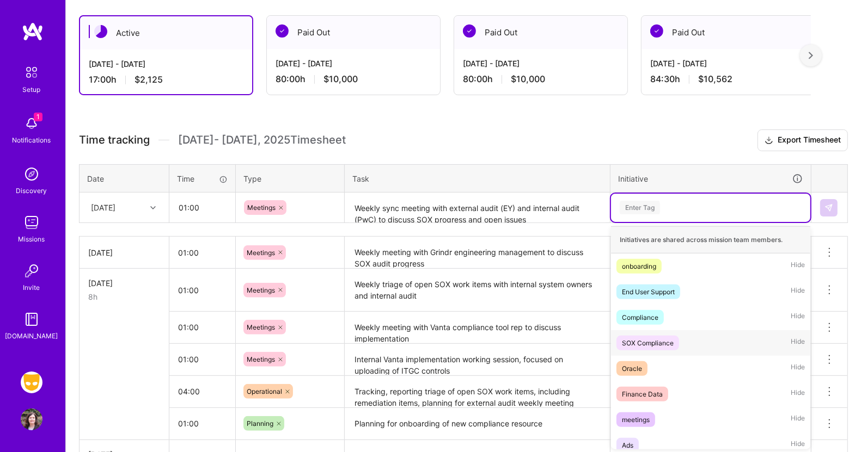
click at [645, 339] on div "SOX Compliance" at bounding box center [648, 343] width 52 height 11
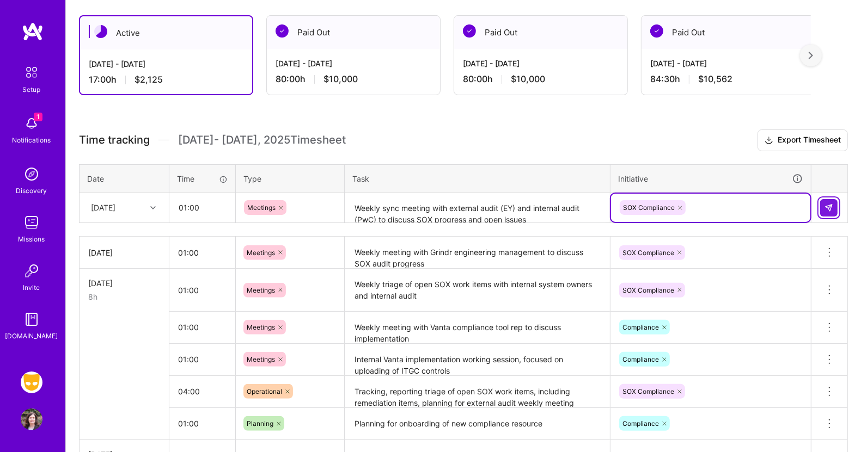
click at [829, 201] on button at bounding box center [828, 207] width 17 height 17
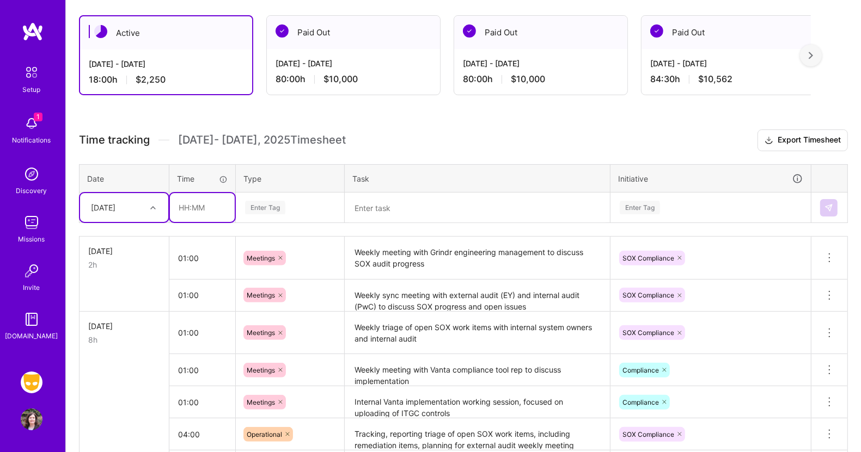
click at [188, 201] on input "text" at bounding box center [202, 207] width 65 height 29
type input "02:00"
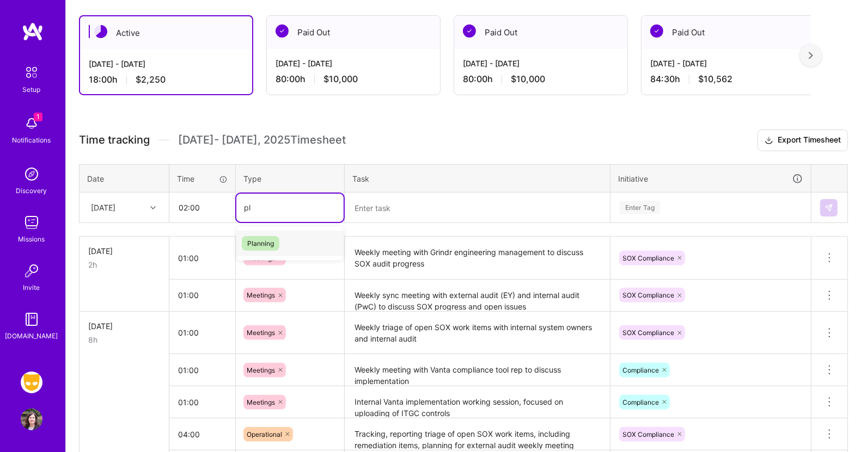
type input "pla"
click at [260, 234] on div "Planning" at bounding box center [289, 244] width 107 height 26
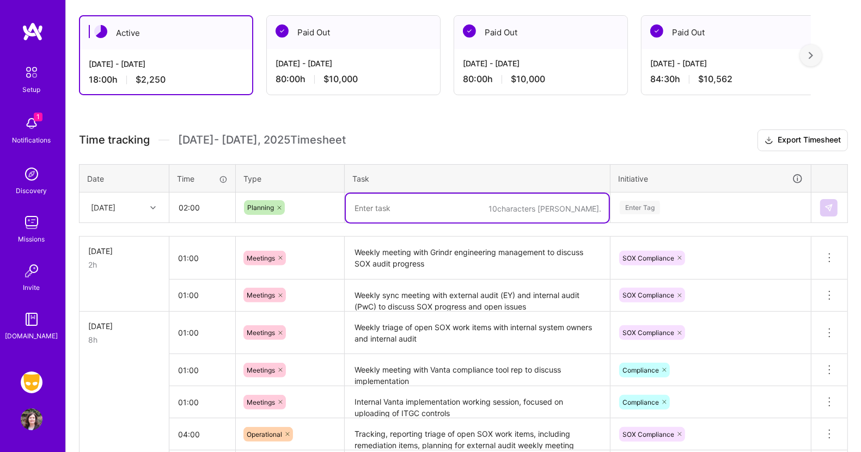
click at [383, 210] on textarea at bounding box center [477, 208] width 263 height 29
drag, startPoint x: 383, startPoint y: 210, endPoint x: 626, endPoint y: 188, distance: 244.3
click at [626, 188] on table "Date Time Type Task Initiative Thu, Sep 18 02:00 Planning Continued planning fo…" at bounding box center [463, 193] width 769 height 59
type textarea "Continued planning for Vanta implementation"
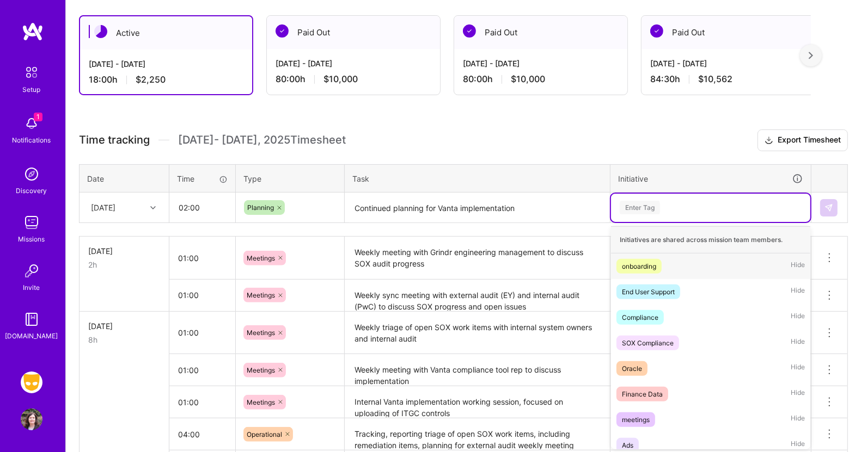
click at [643, 208] on div "Enter Tag" at bounding box center [640, 207] width 40 height 17
click at [640, 314] on div "Compliance" at bounding box center [640, 317] width 36 height 11
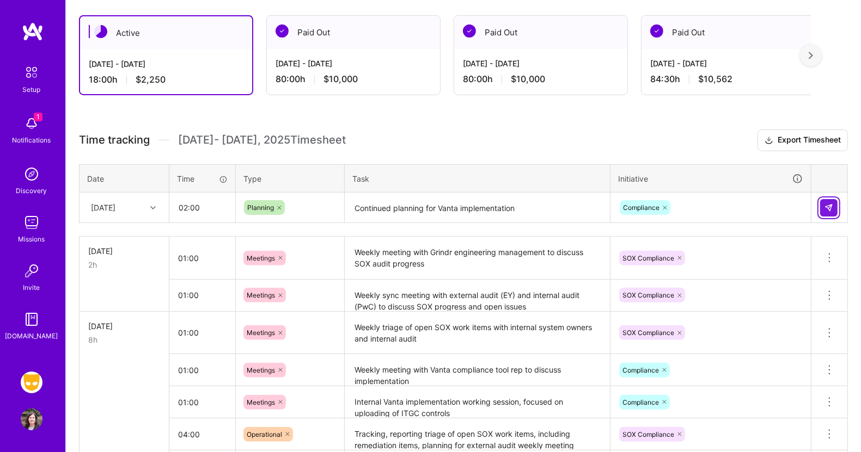
click at [831, 204] on img at bounding box center [828, 208] width 9 height 9
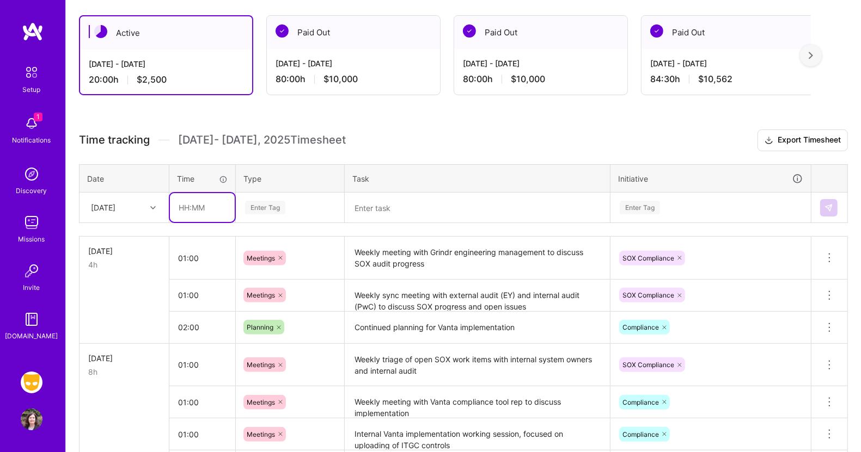
click at [191, 207] on input "text" at bounding box center [202, 207] width 65 height 29
type input "04:00"
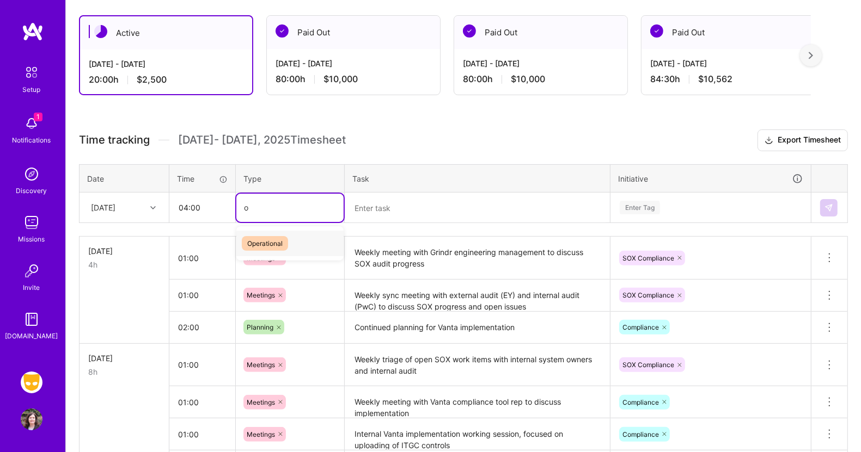
type input "op"
click at [254, 236] on span "Operational" at bounding box center [265, 243] width 46 height 15
click at [371, 209] on textarea at bounding box center [477, 208] width 263 height 29
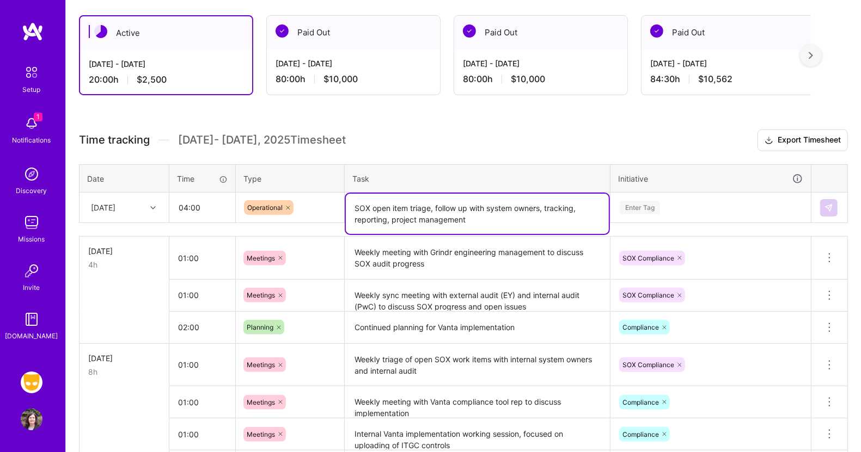
type textarea "SOX open item triage, follow up with system owners, tracking, reporting, projec…"
click at [646, 201] on div "Enter Tag" at bounding box center [640, 207] width 40 height 17
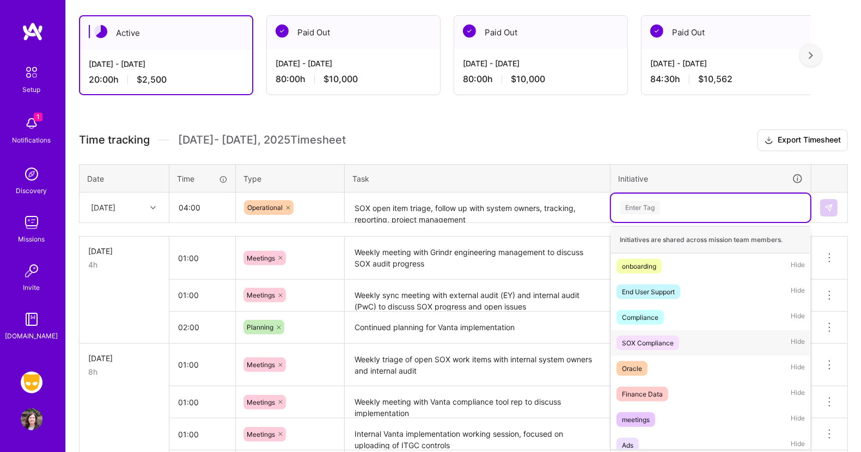
click at [649, 338] on div "SOX Compliance" at bounding box center [648, 343] width 52 height 11
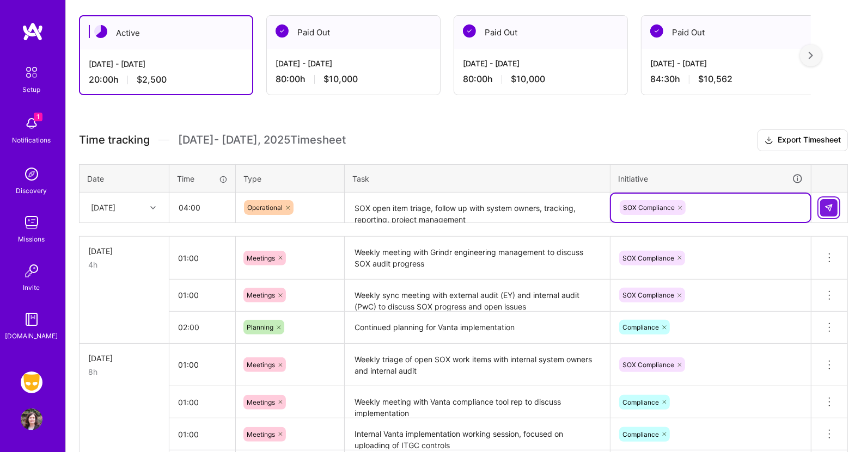
click at [829, 204] on img at bounding box center [828, 208] width 9 height 9
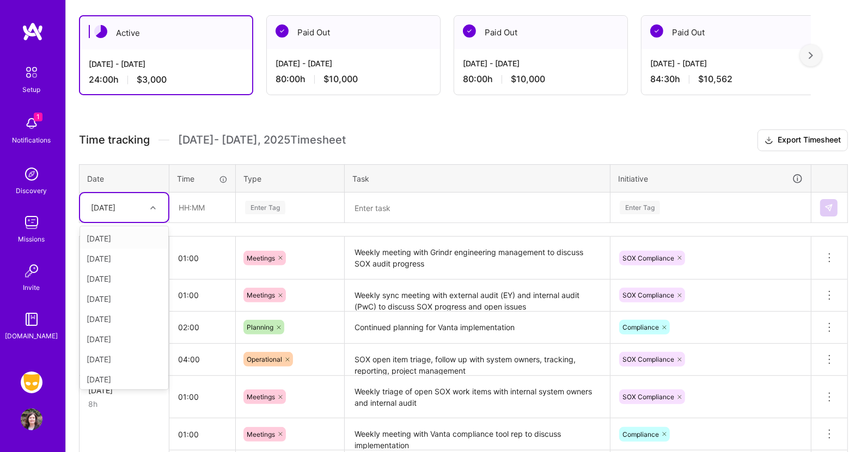
click at [152, 208] on icon at bounding box center [152, 207] width 5 height 5
click at [118, 277] on div "Fri, Sep 19" at bounding box center [124, 279] width 88 height 20
click at [196, 204] on input "text" at bounding box center [202, 207] width 65 height 29
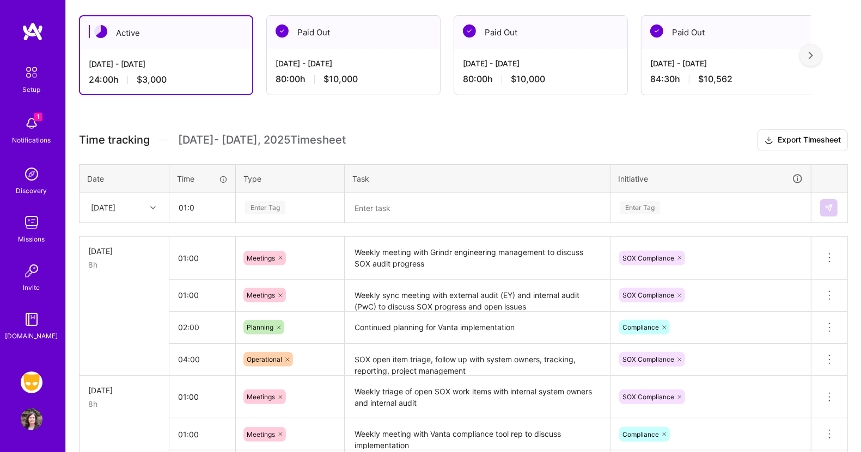
type input "01:00"
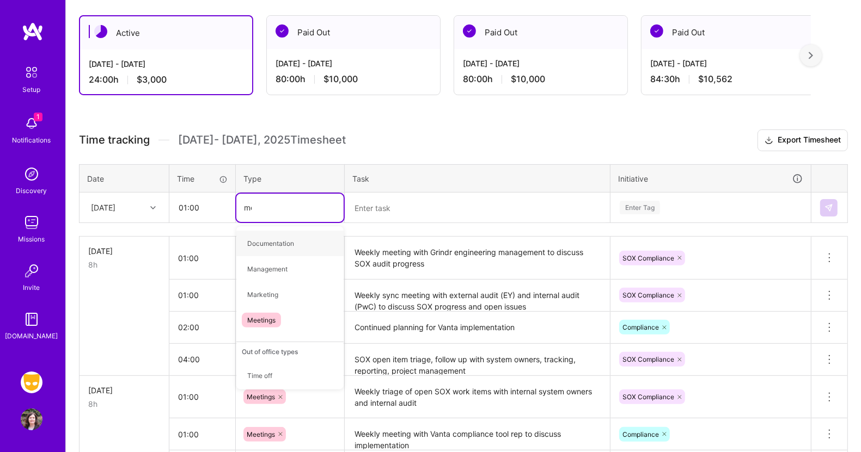
type input "mee"
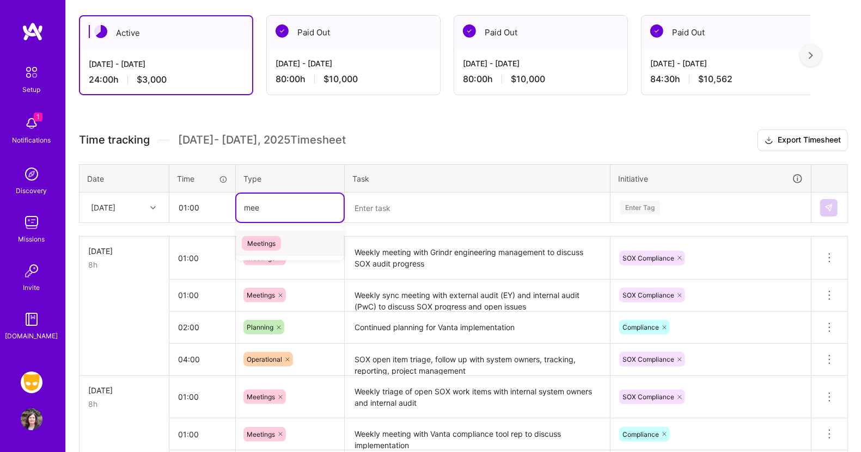
click at [273, 246] on span "Meetings" at bounding box center [261, 243] width 39 height 15
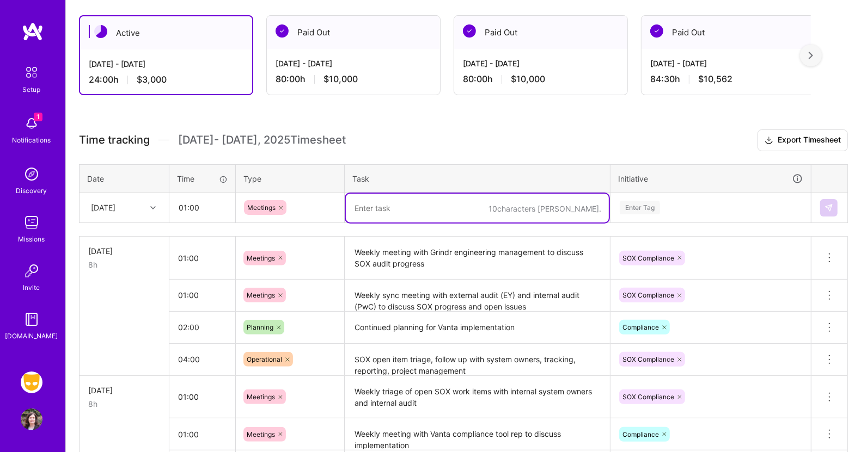
click at [372, 212] on textarea at bounding box center [477, 208] width 263 height 29
type textarea "Vanta platform review call with Grindr internal controls director"
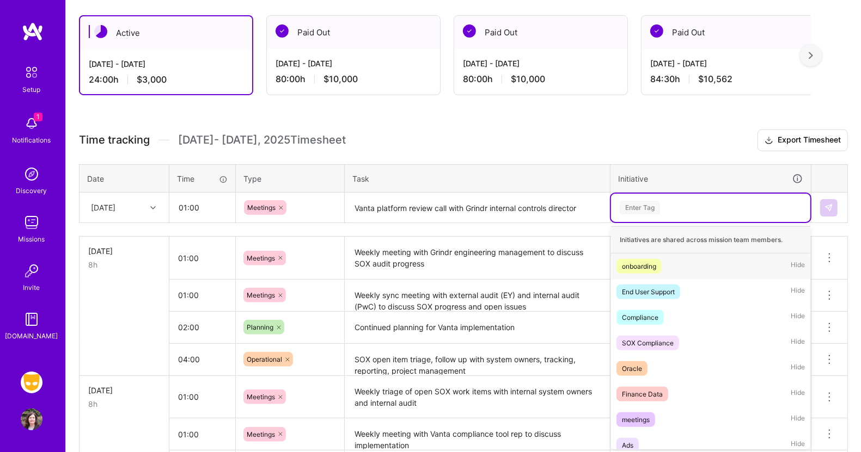
click at [647, 207] on div "Enter Tag" at bounding box center [640, 207] width 40 height 17
click at [639, 310] on span "Compliance" at bounding box center [639, 317] width 47 height 15
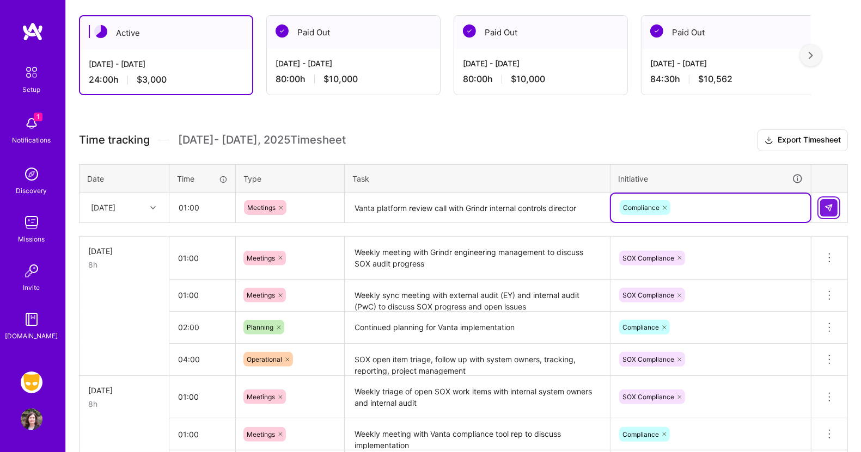
click at [834, 209] on button at bounding box center [828, 207] width 17 height 17
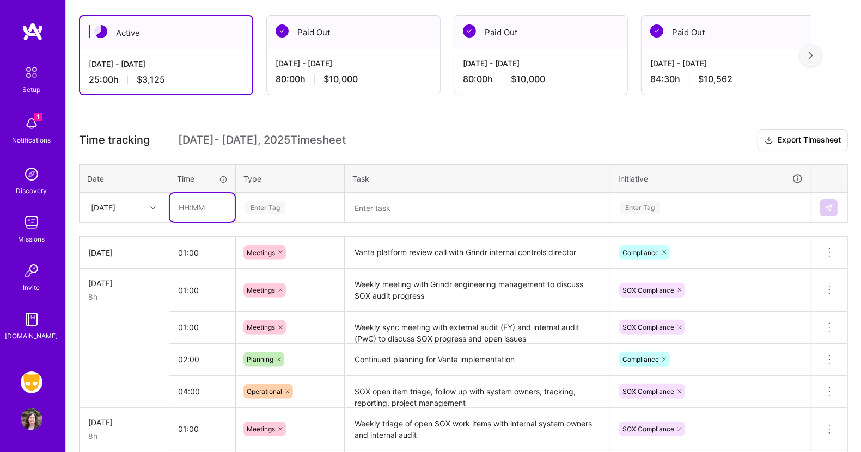
click at [195, 206] on input "text" at bounding box center [202, 207] width 65 height 29
type input "03:00"
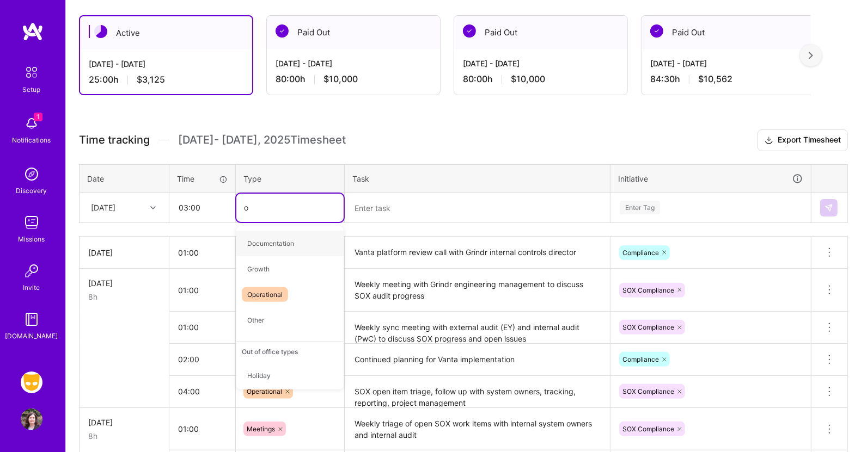
type input "op"
click at [254, 234] on div "Operational" at bounding box center [289, 244] width 107 height 26
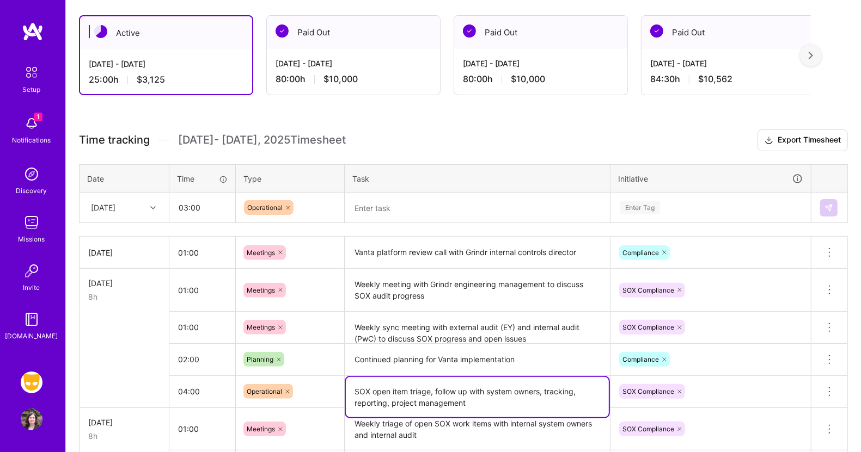
drag, startPoint x: 477, startPoint y: 401, endPoint x: 329, endPoint y: 390, distance: 148.5
click at [329, 390] on tr "04:00 Operational SOX open item triage, follow up with system owners, tracking,…" at bounding box center [463, 392] width 768 height 32
click at [404, 201] on textarea at bounding box center [477, 208] width 263 height 29
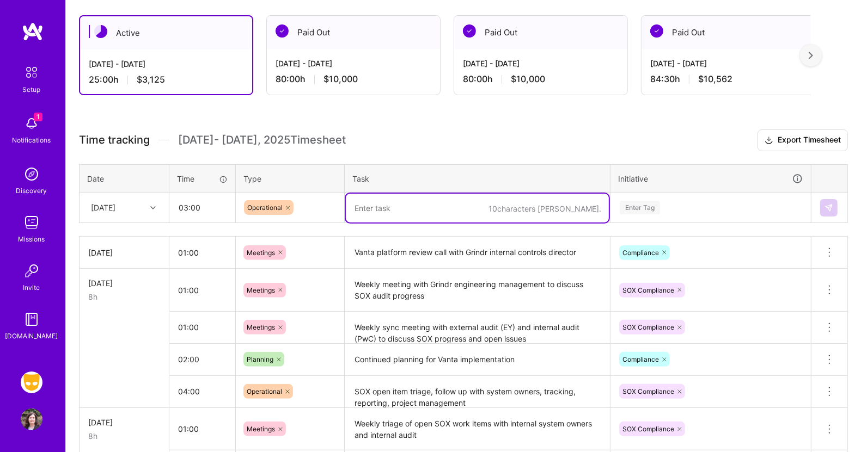
paste textarea "SOX open item triage, follow up with system owners, tracking, reporting, projec…"
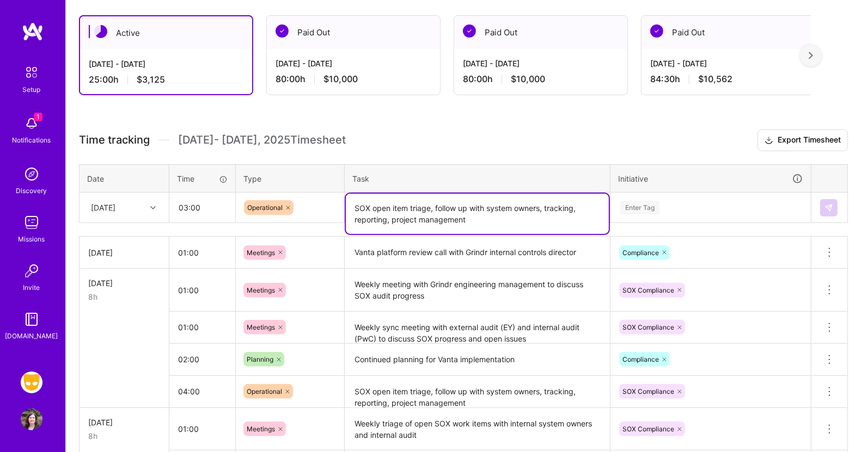
type textarea "SOX open item triage, follow up with system owners, tracking, reporting, projec…"
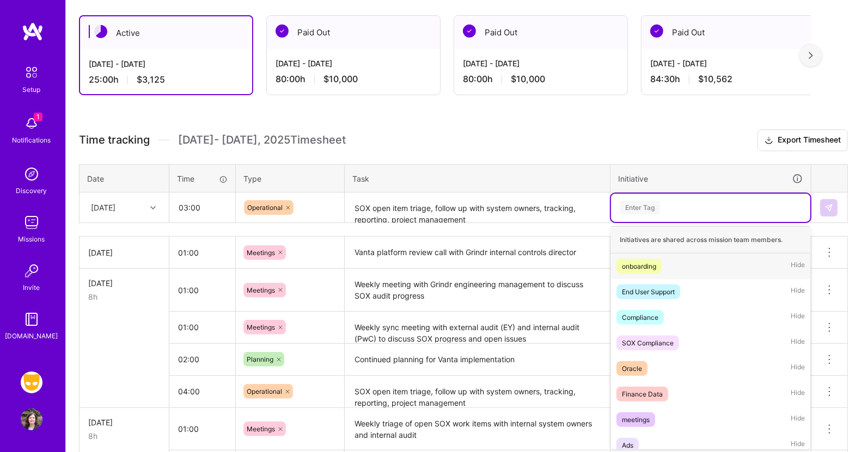
click at [653, 207] on div "Enter Tag" at bounding box center [640, 207] width 40 height 17
click at [655, 338] on div "SOX Compliance" at bounding box center [648, 343] width 52 height 11
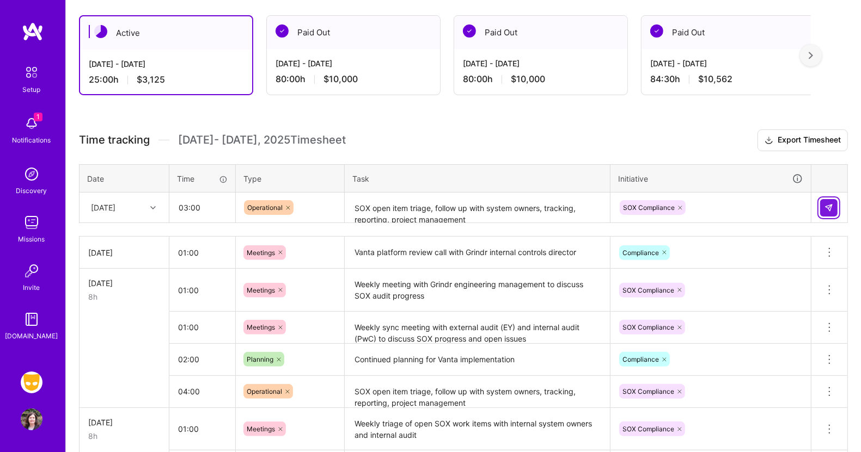
click at [835, 203] on button at bounding box center [828, 207] width 17 height 17
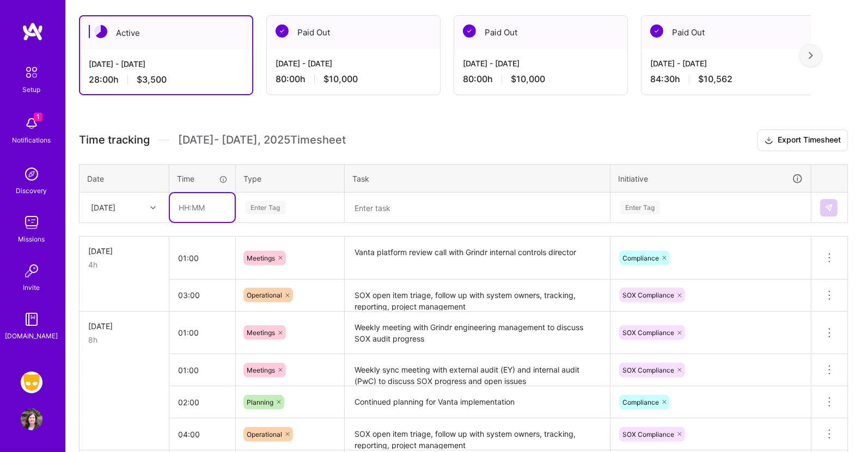
click at [191, 205] on input "text" at bounding box center [202, 207] width 65 height 29
type input "02:00"
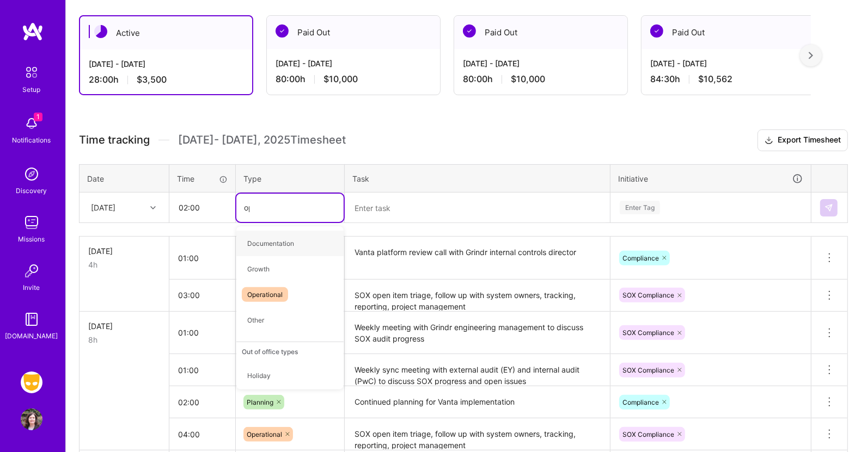
type input "ope"
click at [267, 236] on span "Operational" at bounding box center [265, 243] width 46 height 15
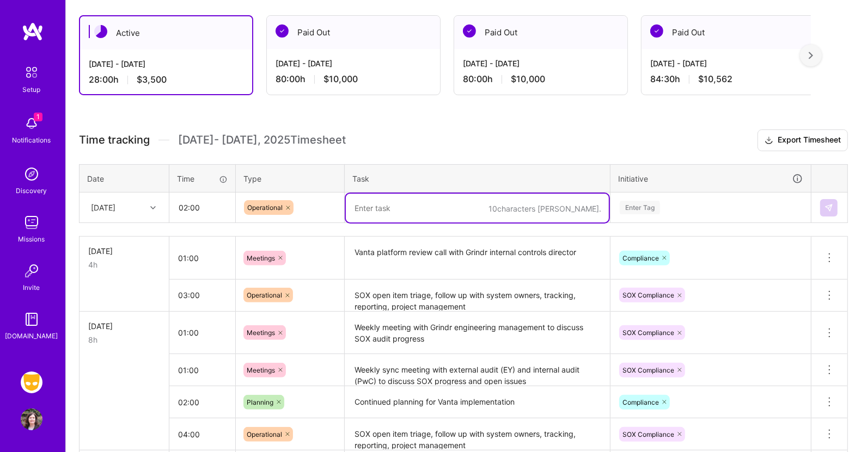
click at [401, 215] on textarea at bounding box center [477, 208] width 263 height 29
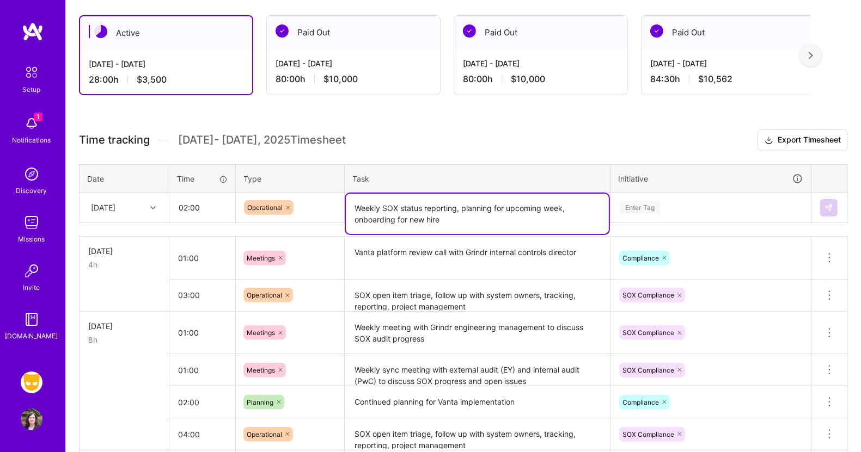
type textarea "Weekly SOX status reporting, planning for upcoming week, onboarding for new hire"
click at [643, 204] on div "Enter Tag" at bounding box center [640, 207] width 40 height 17
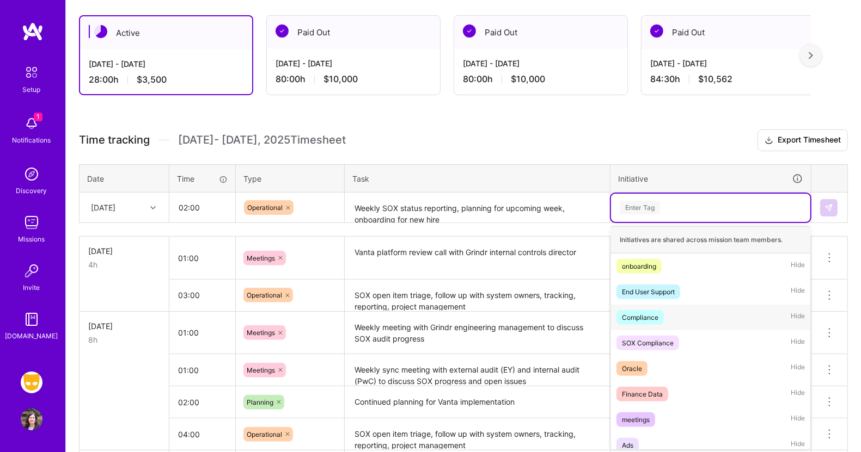
click at [649, 316] on div "Compliance" at bounding box center [640, 317] width 36 height 11
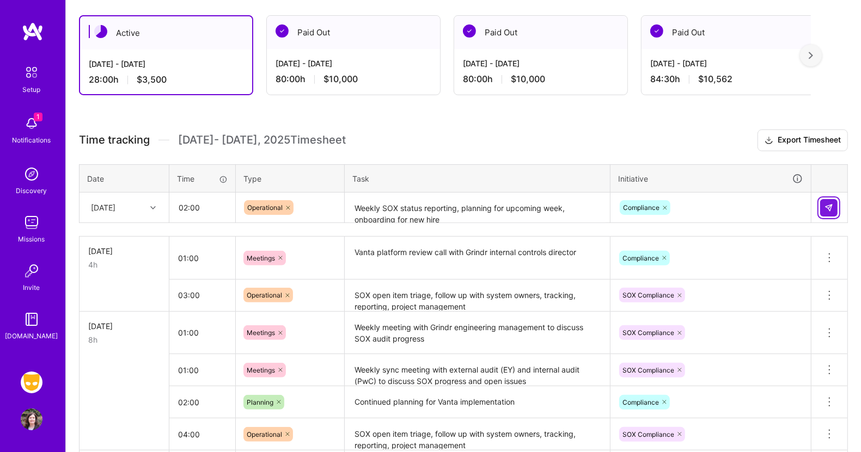
click at [828, 204] on img at bounding box center [828, 208] width 9 height 9
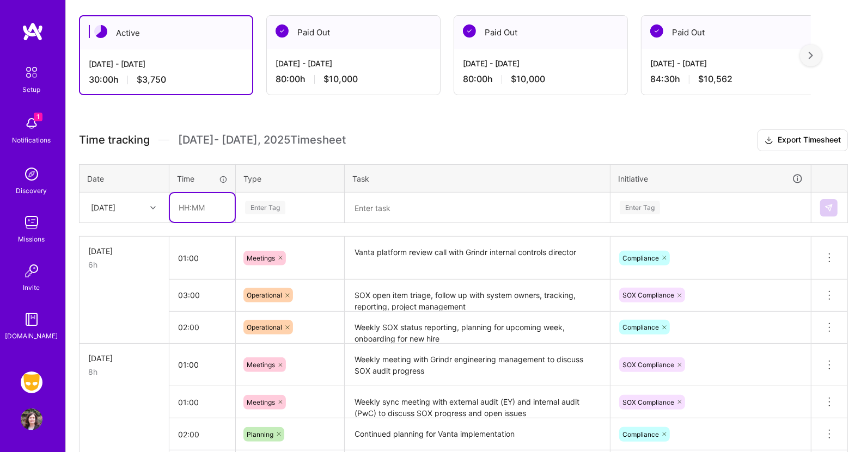
click at [211, 208] on input "text" at bounding box center [202, 207] width 65 height 29
type input "02:00"
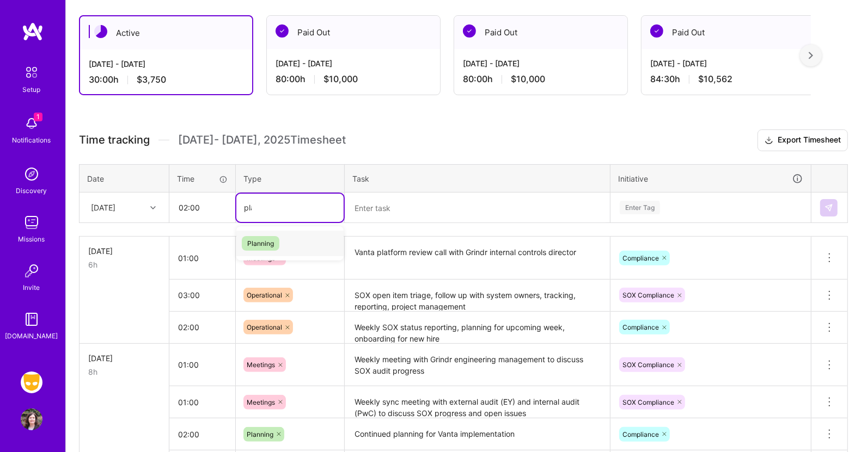
type input "plan"
click at [268, 243] on span "Planning" at bounding box center [261, 243] width 38 height 15
click at [380, 199] on textarea at bounding box center [477, 208] width 263 height 29
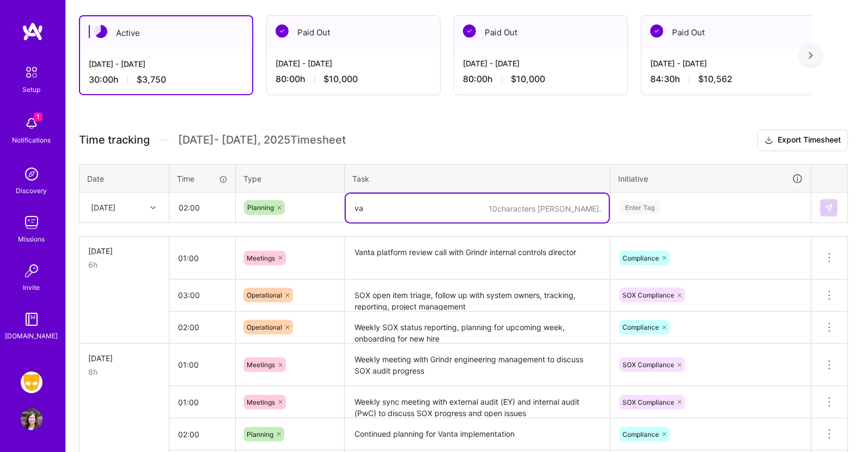
type textarea "v"
type textarea "Vanta implementation planning for Policy review and uploads"
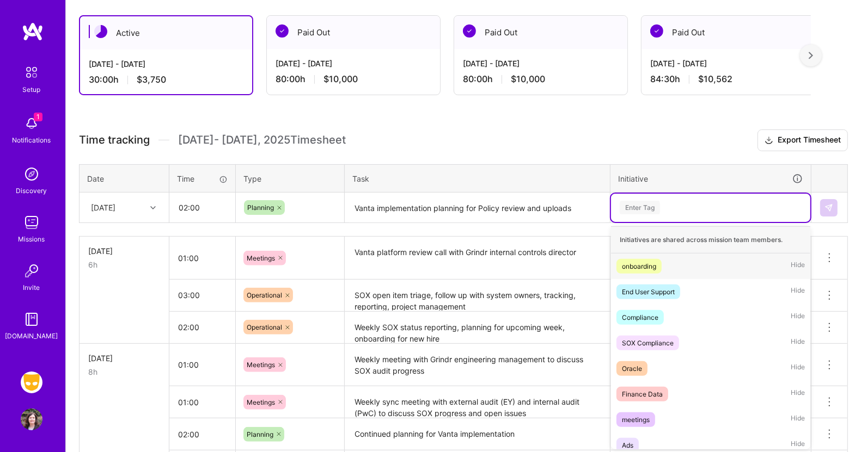
click at [646, 202] on div "Enter Tag" at bounding box center [640, 207] width 40 height 17
click at [643, 316] on div "Compliance" at bounding box center [640, 317] width 36 height 11
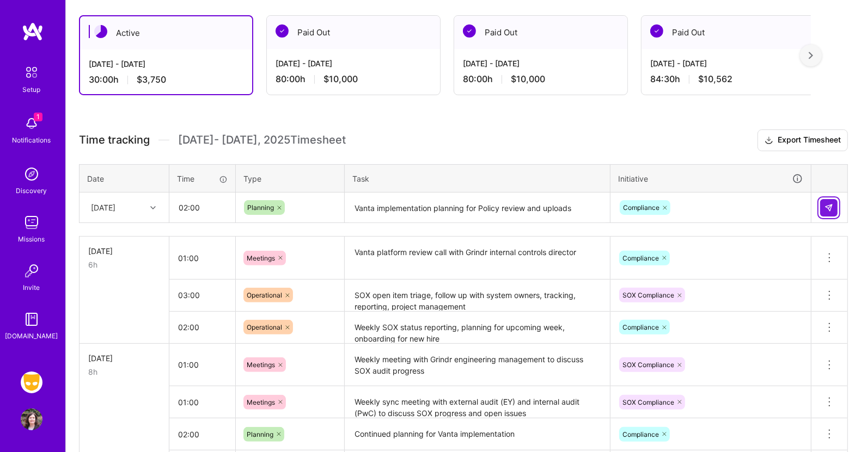
click at [826, 204] on img at bounding box center [828, 208] width 9 height 9
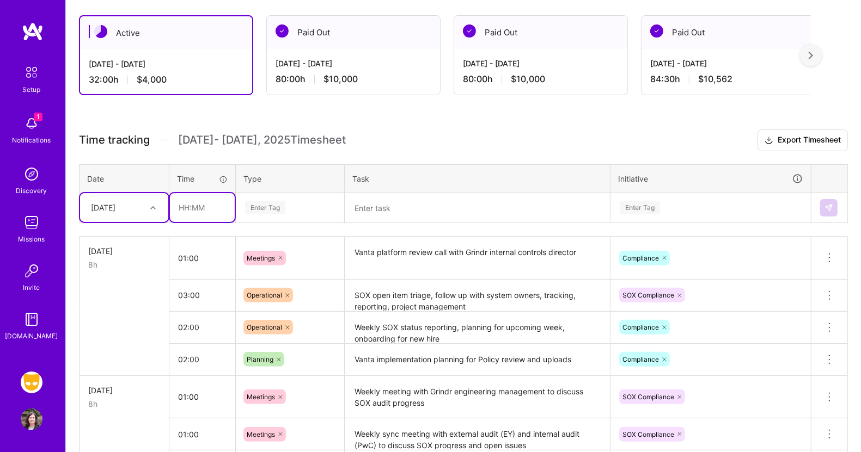
click at [206, 212] on input "text" at bounding box center [202, 207] width 65 height 29
type input "01:00"
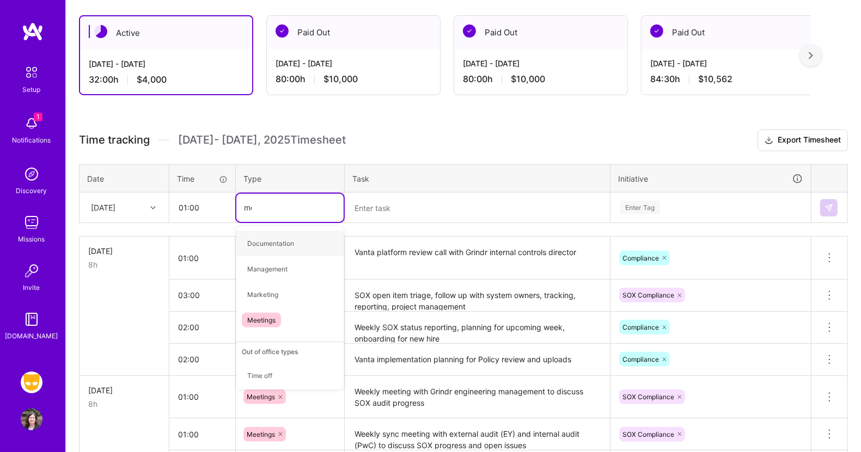
type input "mee"
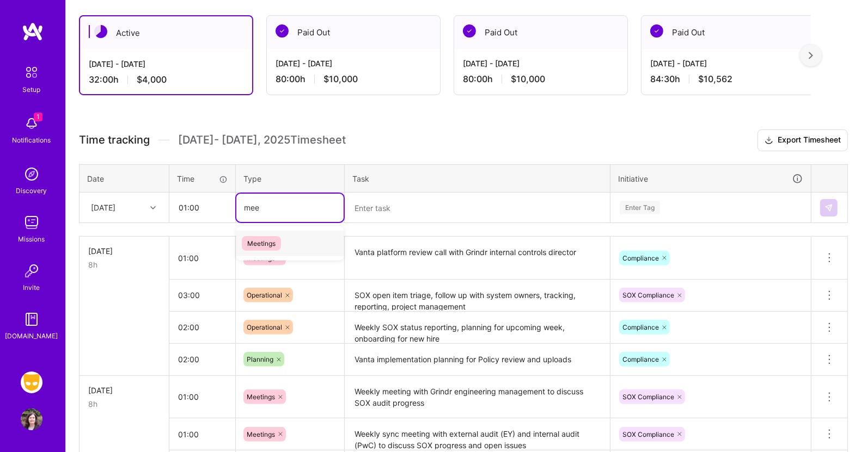
click at [264, 241] on span "Meetings" at bounding box center [261, 243] width 39 height 15
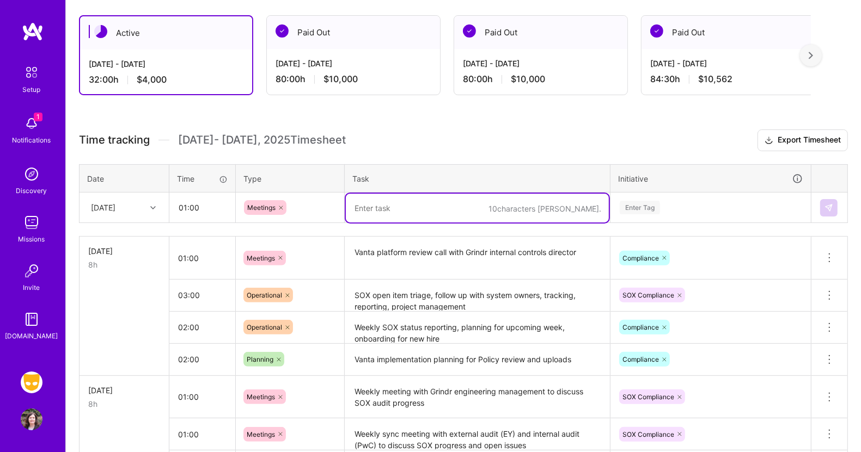
click at [371, 203] on textarea at bounding box center [477, 208] width 263 height 29
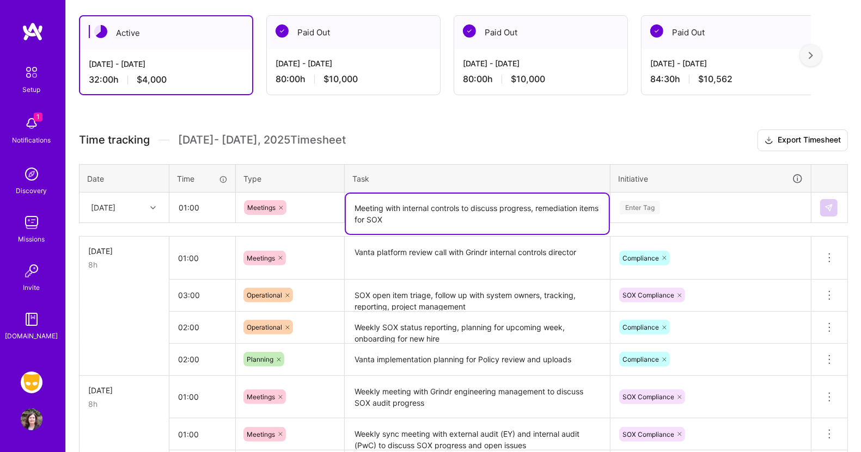
type textarea "Meeting with internal controls to discuss progress, remediation items for SOX"
click at [647, 210] on div "Enter Tag" at bounding box center [640, 207] width 40 height 17
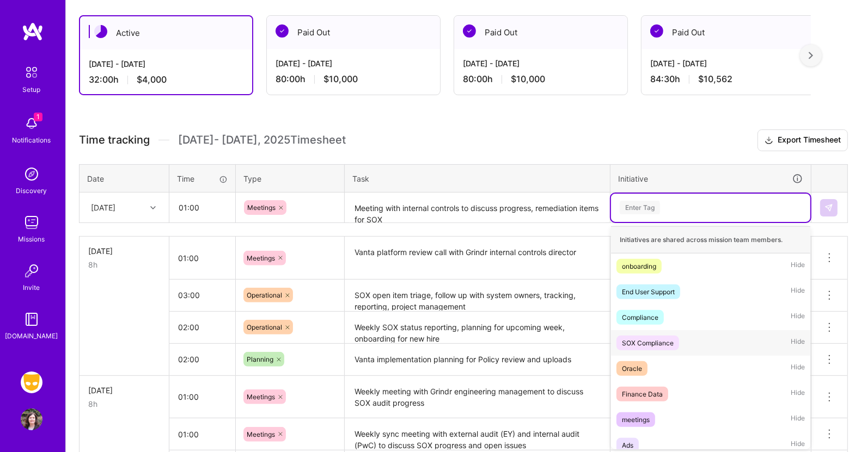
click at [636, 339] on div "SOX Compliance" at bounding box center [648, 343] width 52 height 11
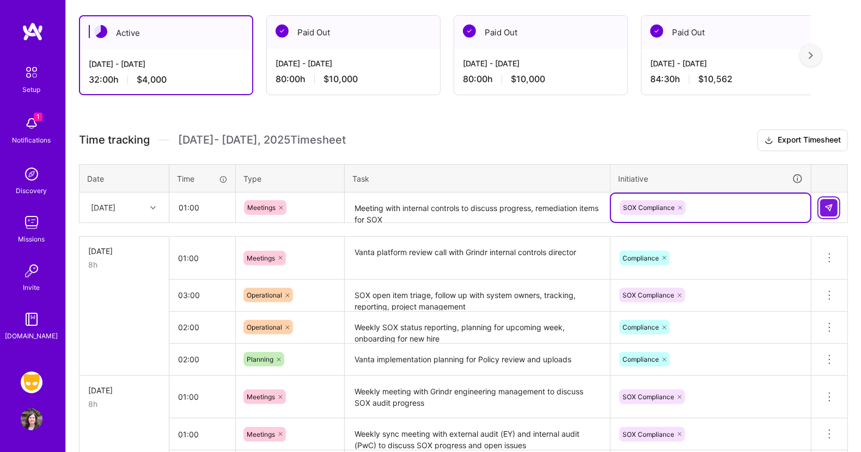
click at [829, 207] on img at bounding box center [828, 208] width 9 height 9
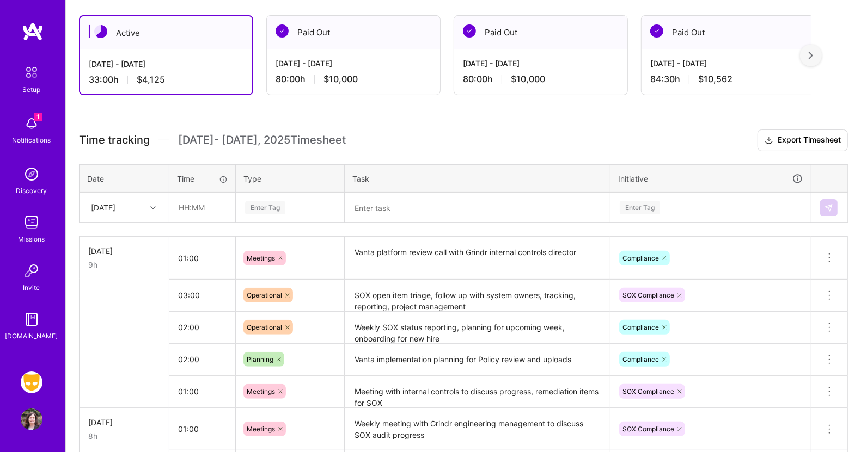
drag, startPoint x: 414, startPoint y: 405, endPoint x: 352, endPoint y: 381, distance: 66.0
click at [352, 381] on td "Meeting with internal controls to discuss progress, remediation items for SOX" at bounding box center [478, 392] width 266 height 32
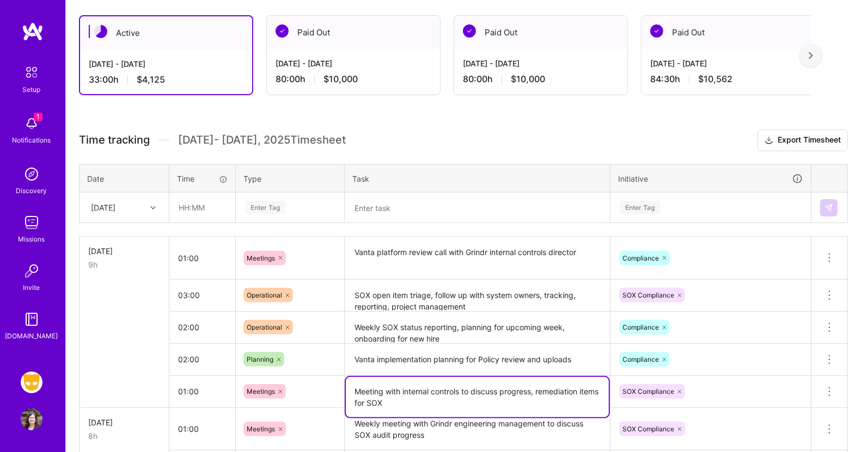
drag, startPoint x: 354, startPoint y: 387, endPoint x: 421, endPoint y: 401, distance: 68.6
click at [421, 401] on textarea "Meeting with internal controls to discuss progress, remediation items for SOX" at bounding box center [477, 397] width 263 height 40
click at [830, 387] on icon at bounding box center [829, 391] width 13 height 13
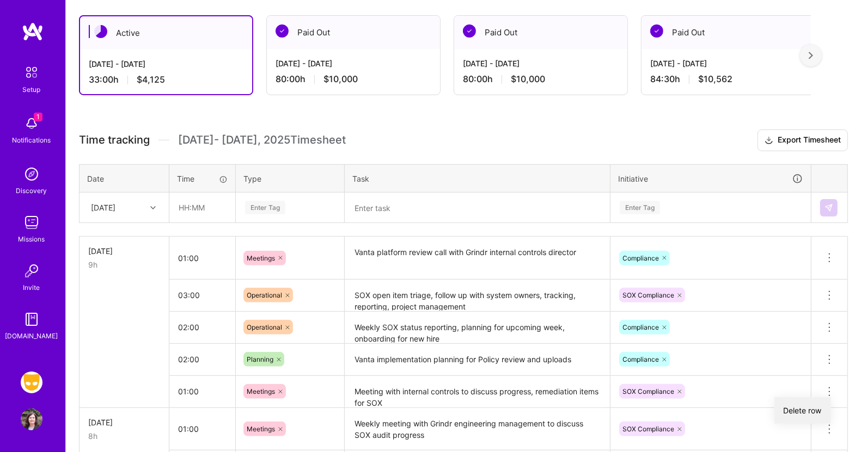
click at [807, 402] on button "Delete row" at bounding box center [802, 410] width 57 height 27
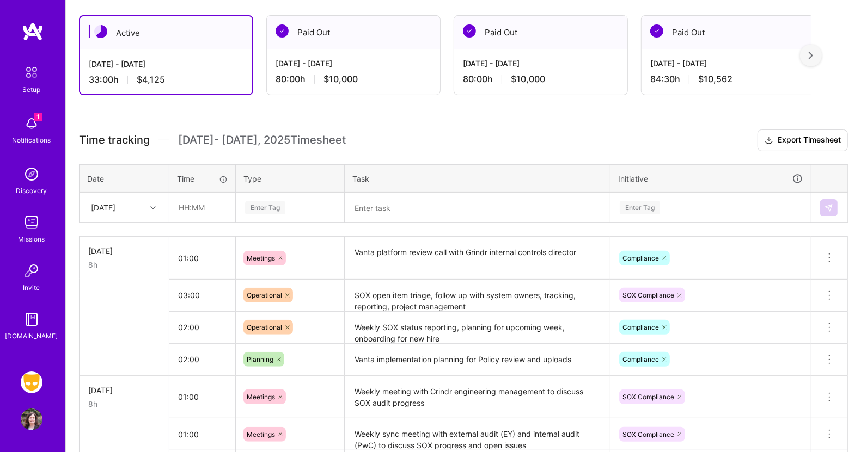
click at [151, 205] on icon at bounding box center [152, 207] width 5 height 5
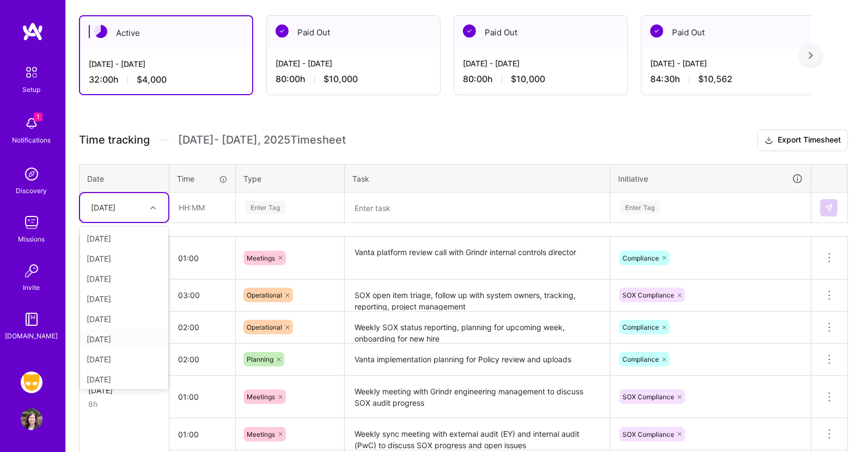
click at [107, 339] on div "Mon, Sep 22" at bounding box center [124, 339] width 88 height 20
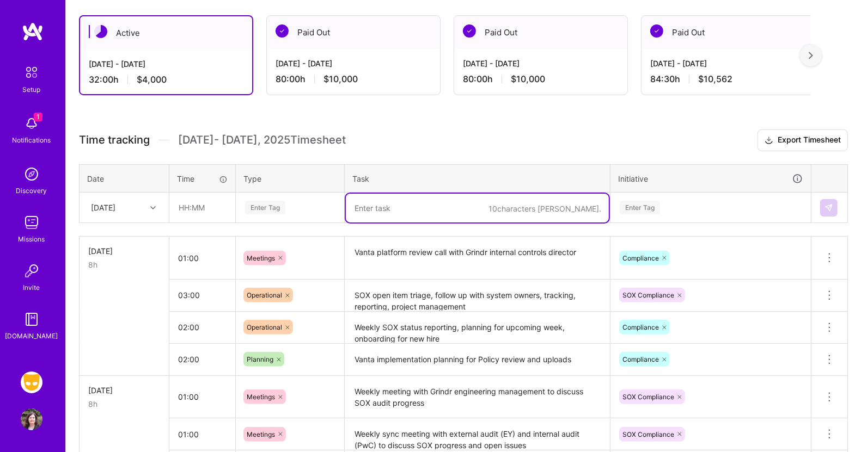
click at [384, 206] on textarea at bounding box center [477, 208] width 263 height 29
paste textarea "Meeting with internal controls to discuss progress, remediation items for SOX"
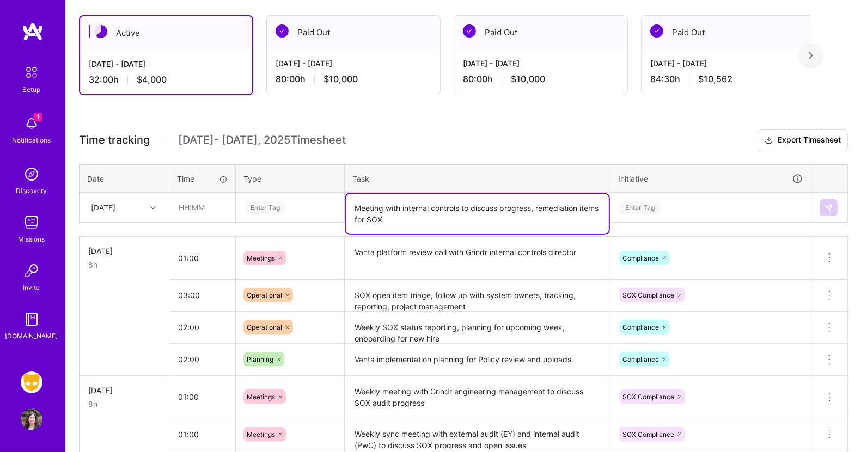
type textarea "Meeting with internal controls to discuss progress, remediation items for SOX"
click at [192, 209] on input "text" at bounding box center [202, 207] width 65 height 29
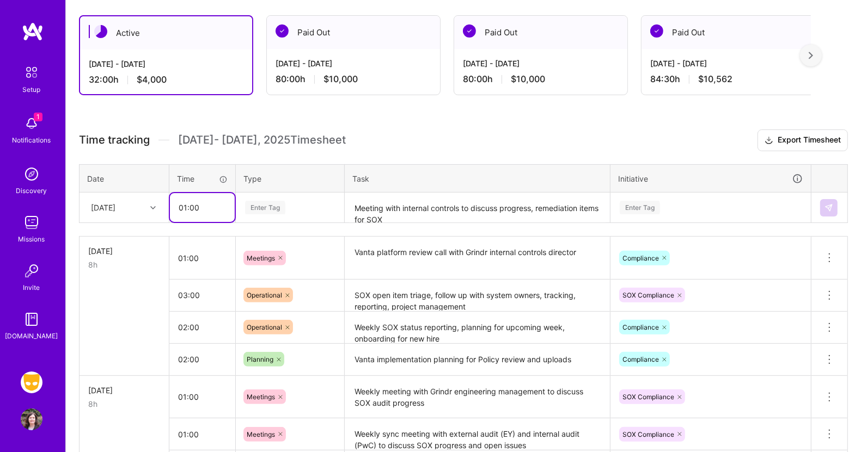
type input "01:00"
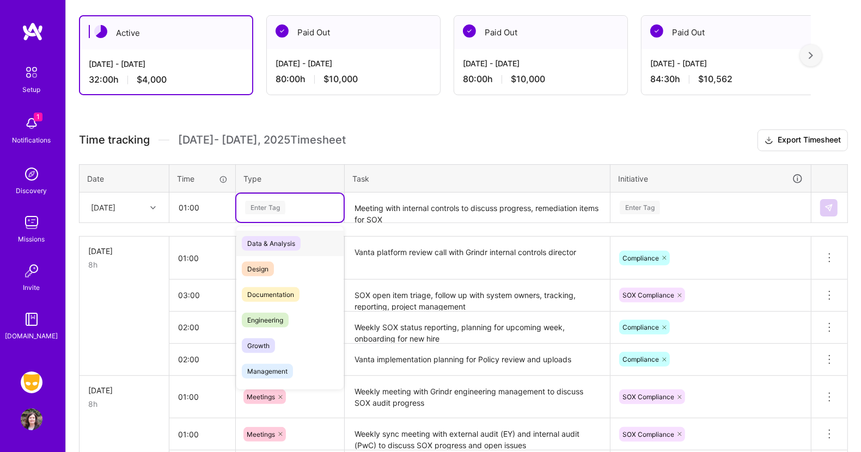
click at [269, 205] on div "Enter Tag" at bounding box center [265, 207] width 40 height 17
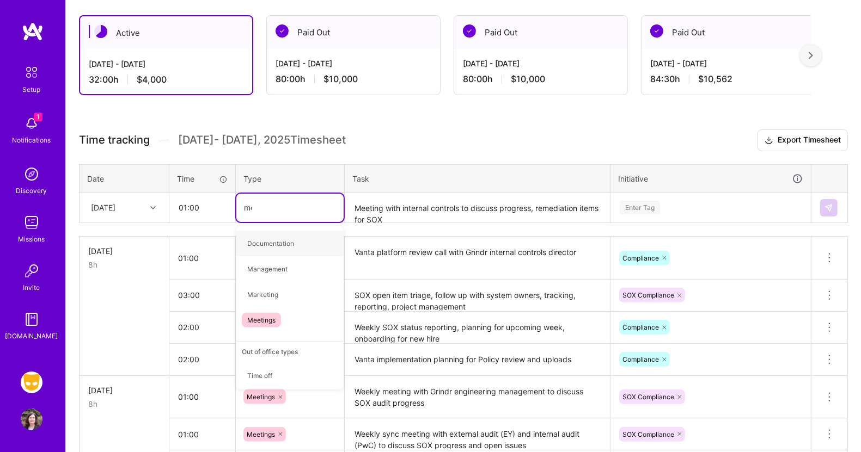
type input "mee"
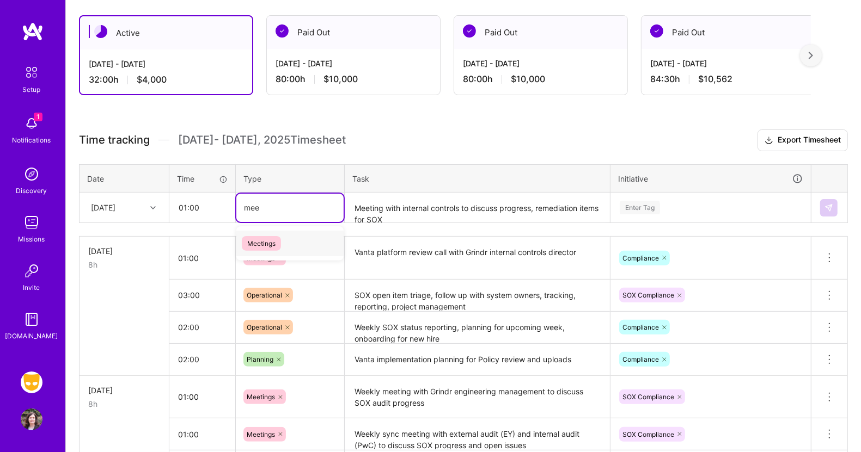
click at [268, 237] on span "Meetings" at bounding box center [261, 243] width 39 height 15
click at [705, 205] on div "Enter Tag" at bounding box center [710, 208] width 184 height 14
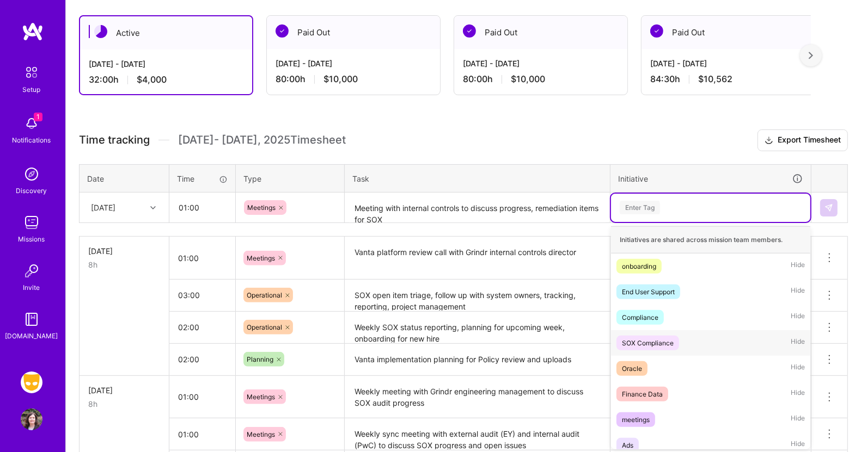
click at [664, 342] on div "SOX Compliance" at bounding box center [648, 343] width 52 height 11
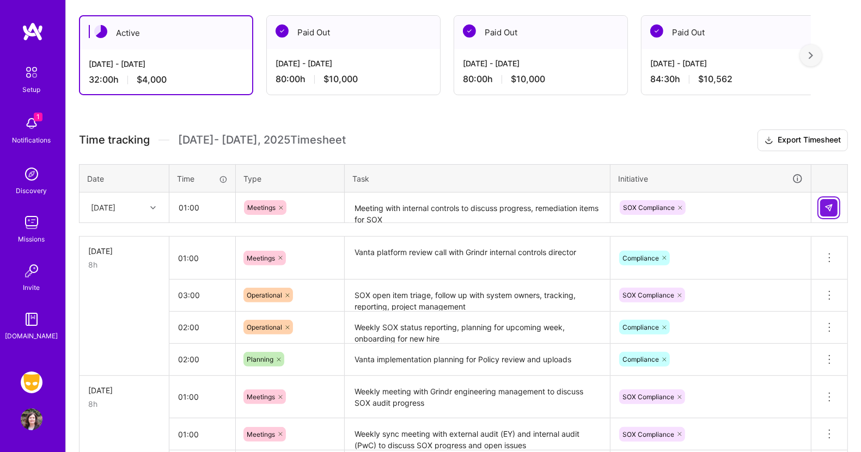
click at [825, 209] on img at bounding box center [828, 208] width 9 height 9
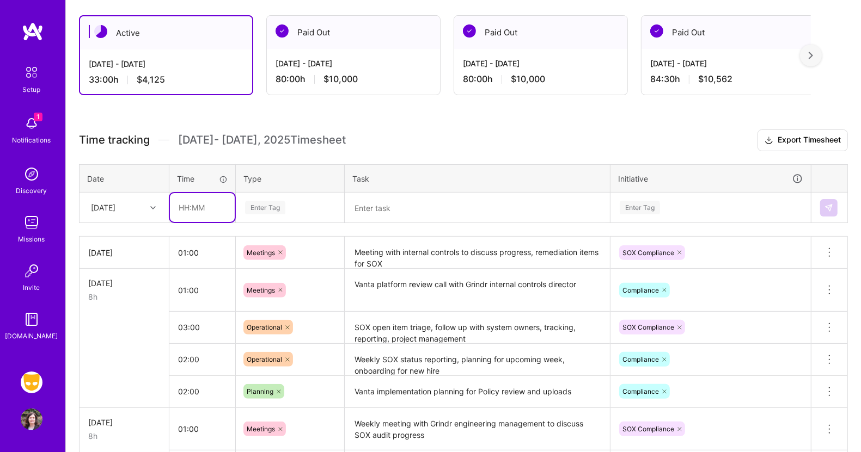
click at [196, 207] on input "text" at bounding box center [202, 207] width 65 height 29
type input "01:00"
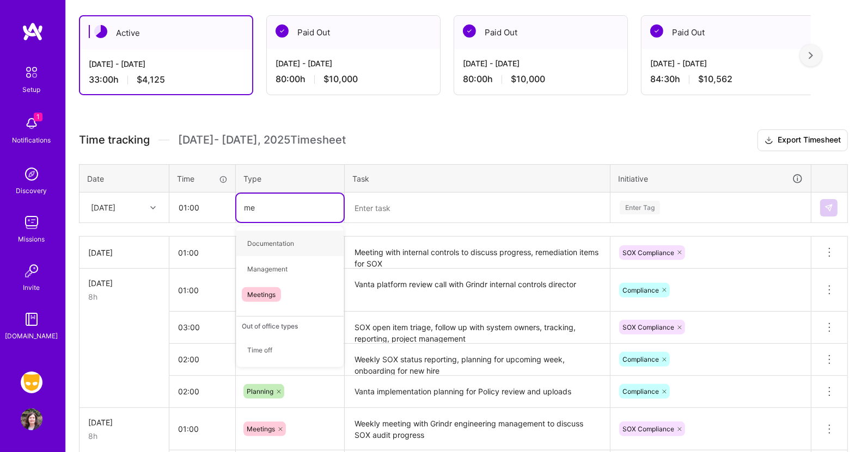
type input "mee"
click at [254, 237] on span "Meetings" at bounding box center [261, 243] width 39 height 15
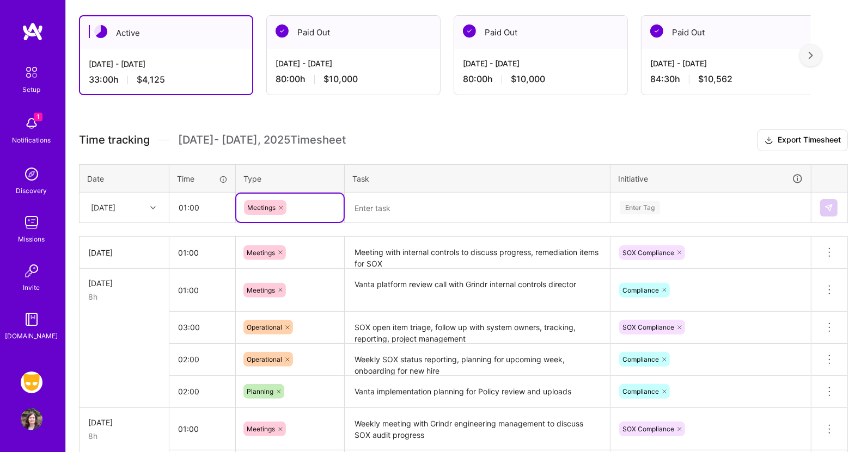
click at [369, 204] on textarea at bounding box center [477, 208] width 263 height 29
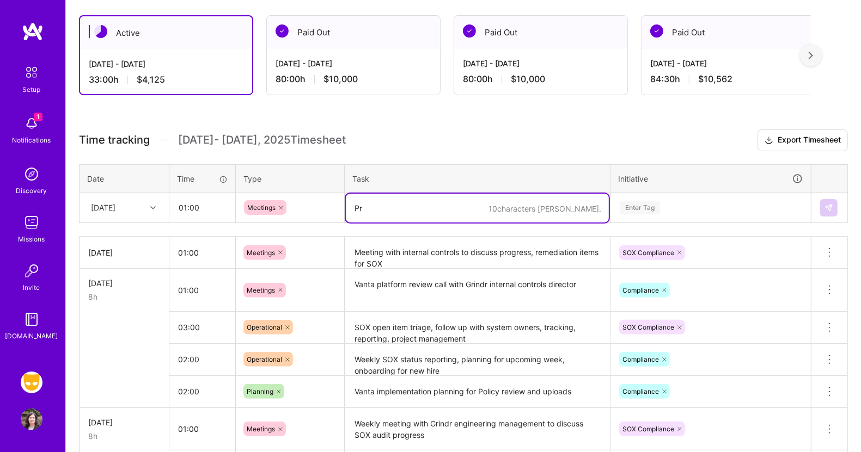
type textarea "P"
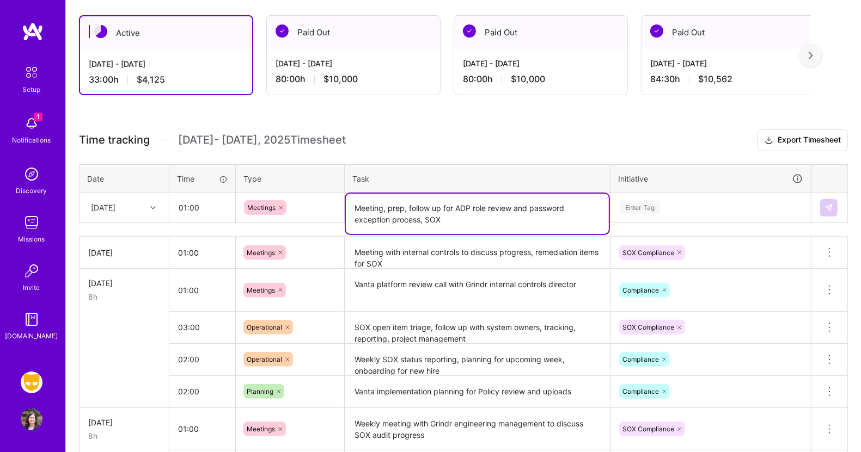
type textarea "Meeting, prep, follow up for ADP role review and password exception process, SOX"
click at [632, 203] on div "Enter Tag" at bounding box center [640, 207] width 40 height 17
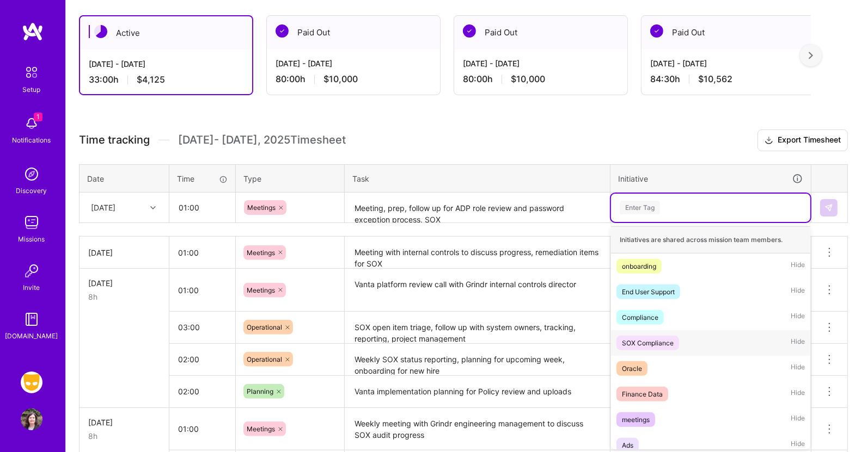
click at [643, 339] on div "SOX Compliance" at bounding box center [648, 343] width 52 height 11
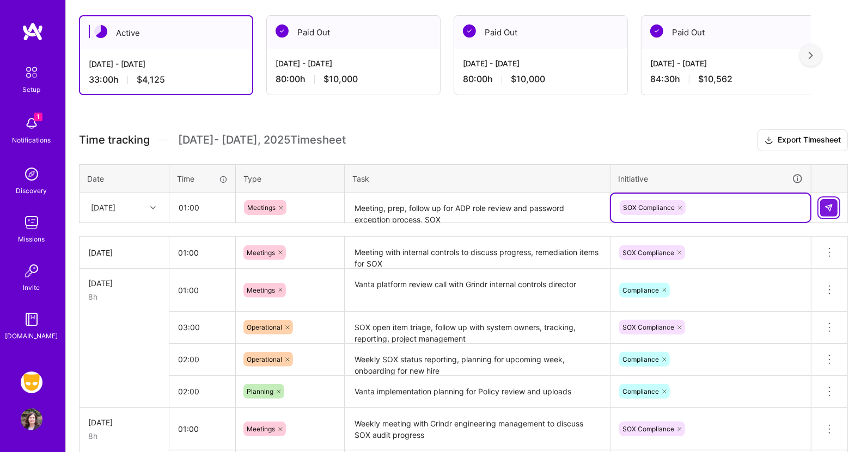
click at [828, 206] on img at bounding box center [828, 208] width 9 height 9
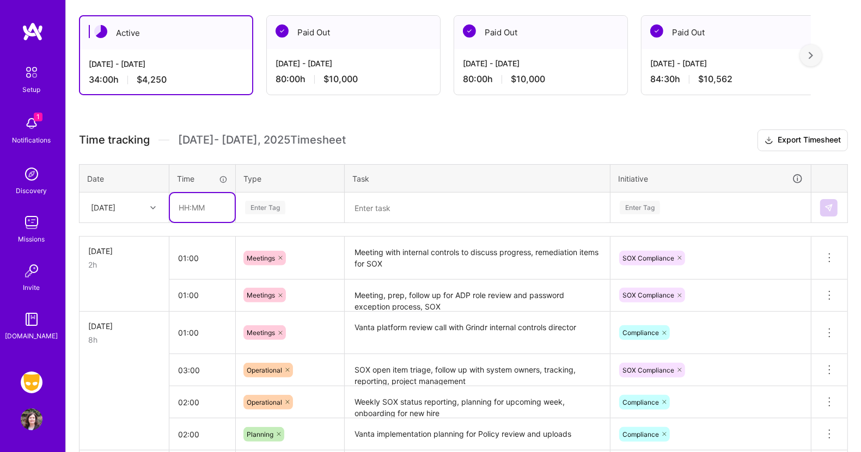
click at [201, 207] on input "text" at bounding box center [202, 207] width 65 height 29
type input "01:30"
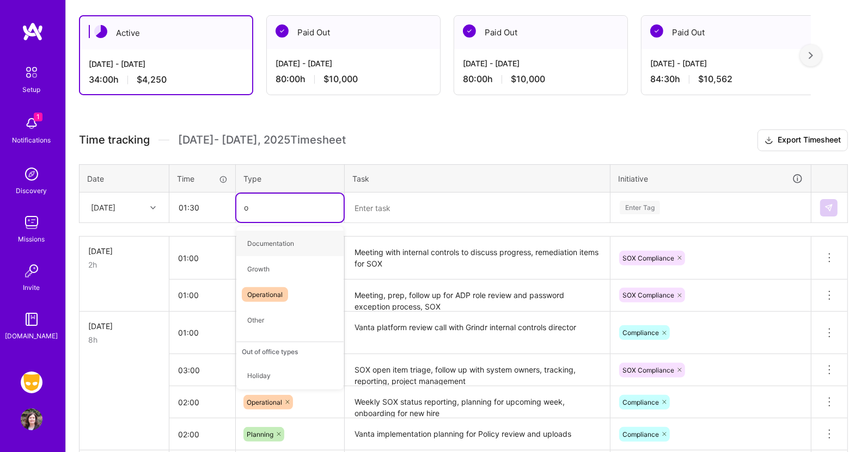
type input "op"
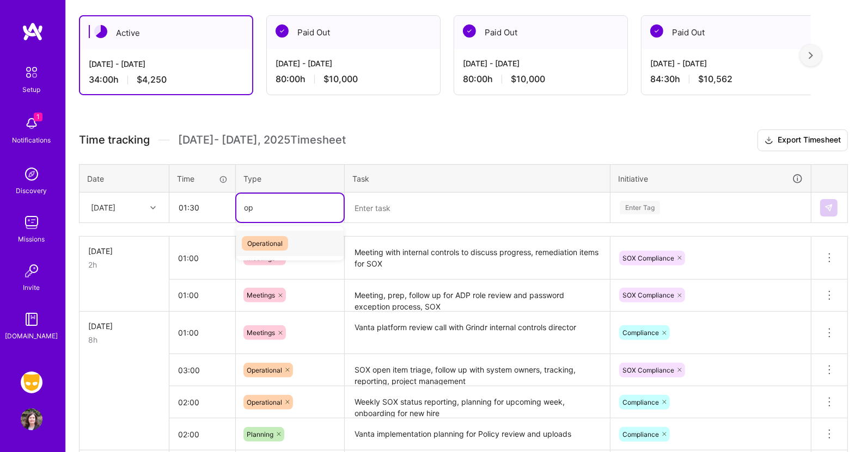
click at [263, 243] on span "Operational" at bounding box center [265, 243] width 46 height 15
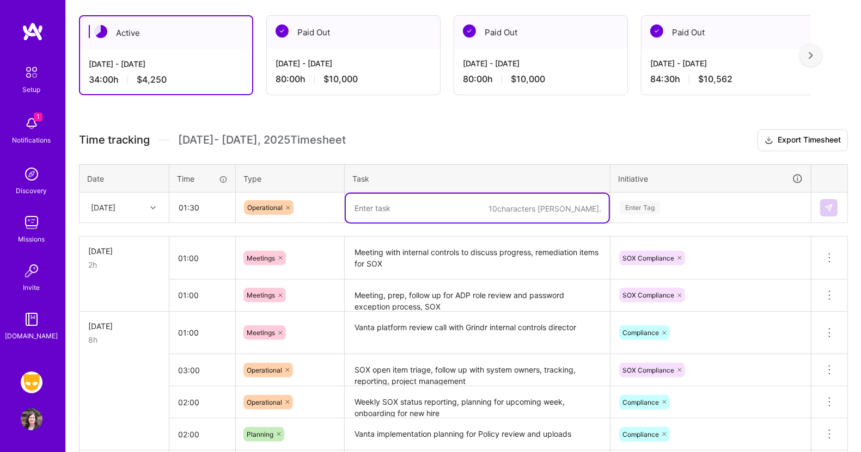
click at [372, 211] on textarea at bounding box center [477, 208] width 263 height 29
type textarea "Internal Vanta implementation working session, with new hire"
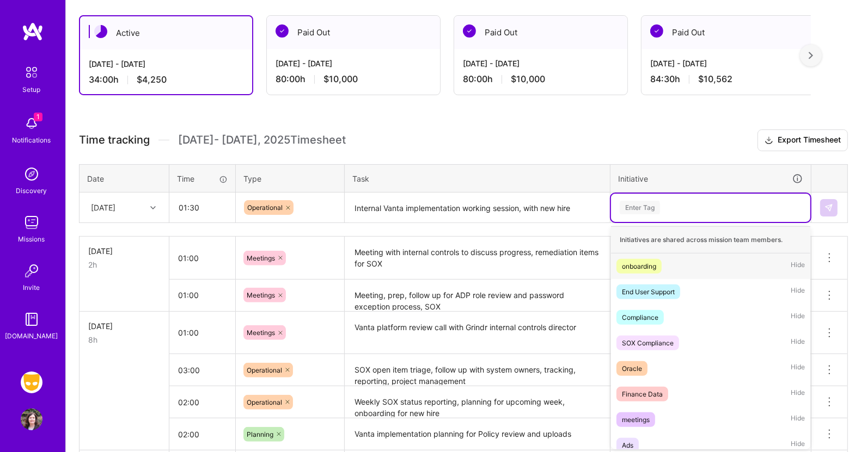
click at [645, 209] on div "Enter Tag" at bounding box center [640, 207] width 40 height 17
click at [647, 341] on div "SOX Compliance" at bounding box center [648, 343] width 52 height 11
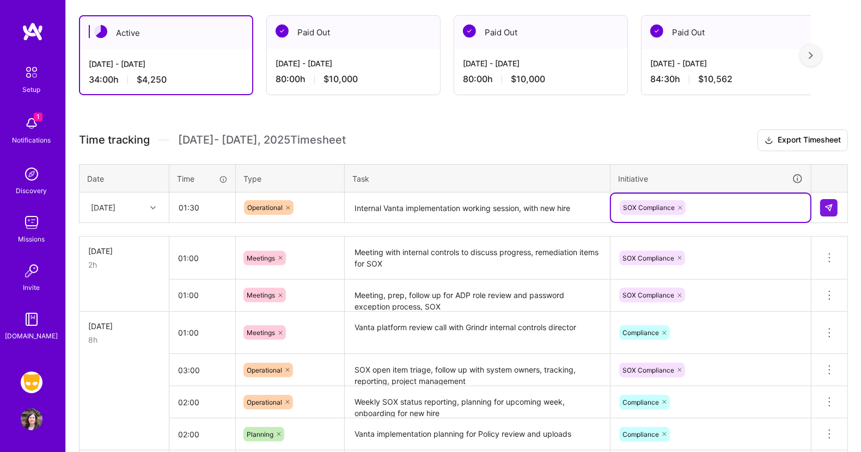
click at [825, 197] on td at bounding box center [829, 208] width 36 height 30
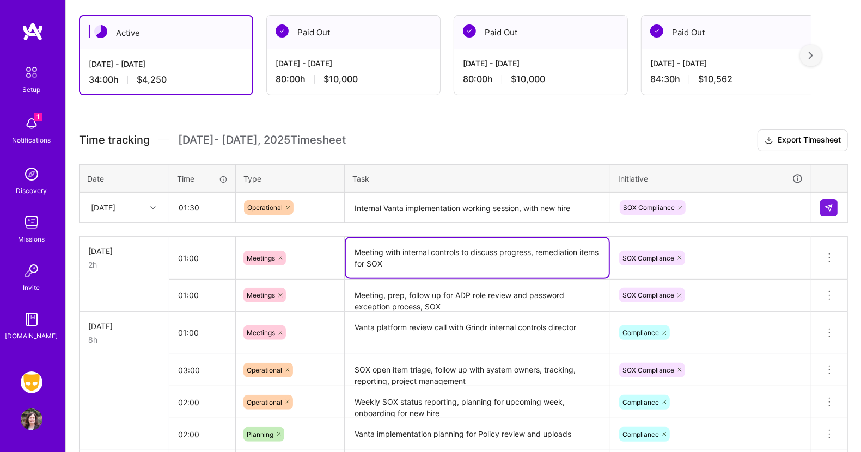
drag, startPoint x: 447, startPoint y: 246, endPoint x: 808, endPoint y: 205, distance: 363.2
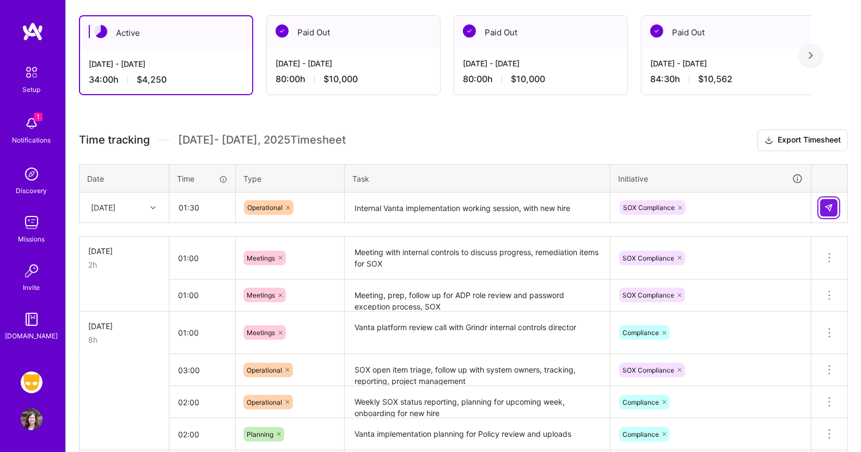
click at [826, 201] on button at bounding box center [828, 207] width 17 height 17
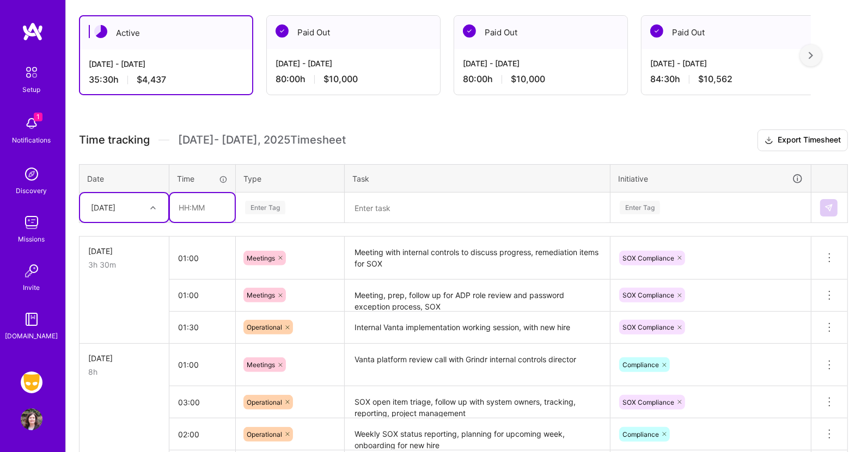
click at [199, 206] on input "text" at bounding box center [202, 207] width 65 height 29
type input "02:00"
click at [283, 203] on div "Enter Tag" at bounding box center [265, 207] width 40 height 17
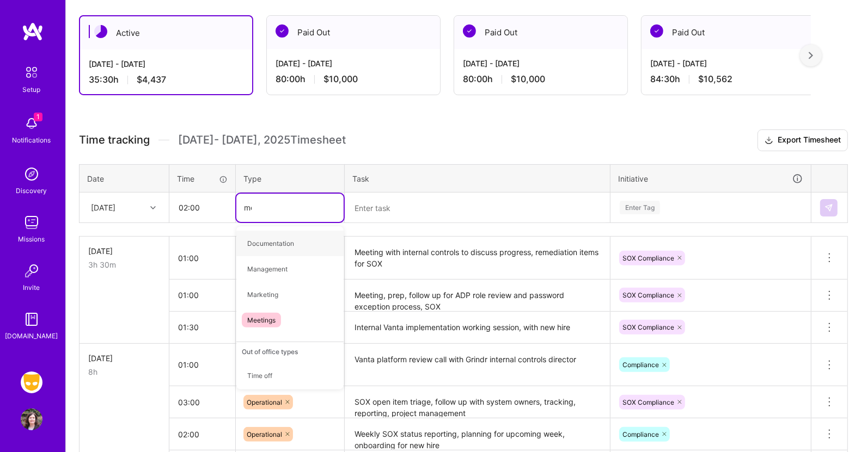
type input "mee"
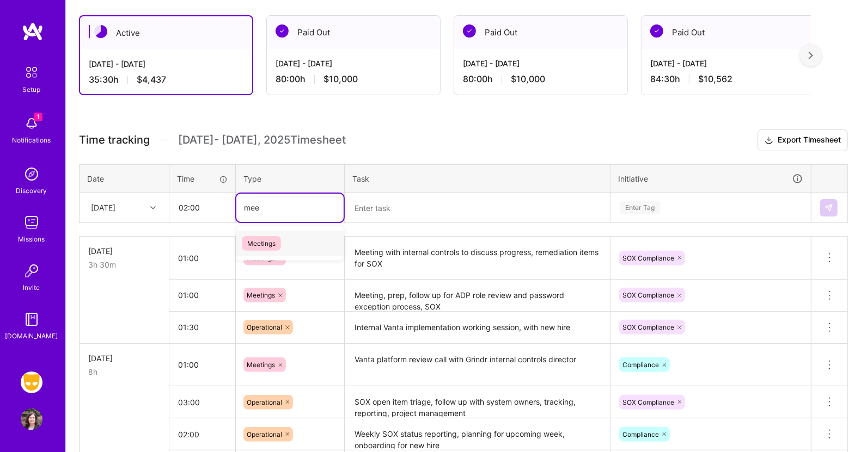
click at [269, 237] on span "Meetings" at bounding box center [261, 243] width 39 height 15
click at [367, 211] on textarea at bounding box center [477, 208] width 263 height 29
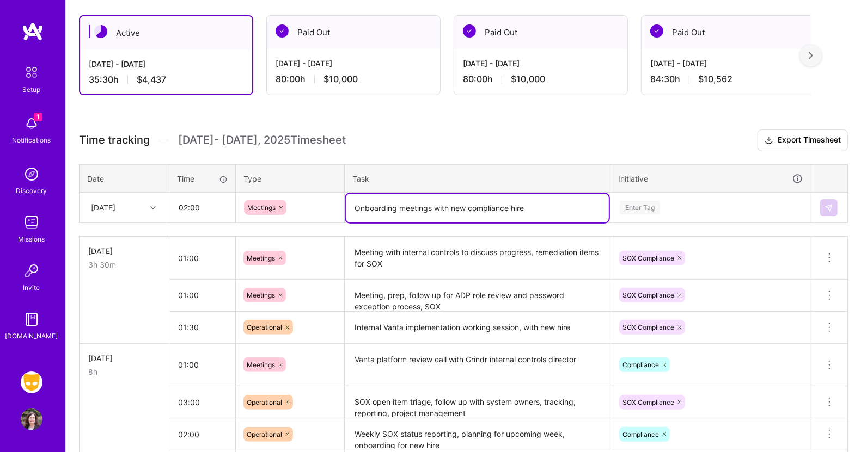
type textarea "Onboarding meetings with new compliance hire"
click at [651, 209] on div "Enter Tag" at bounding box center [640, 207] width 40 height 17
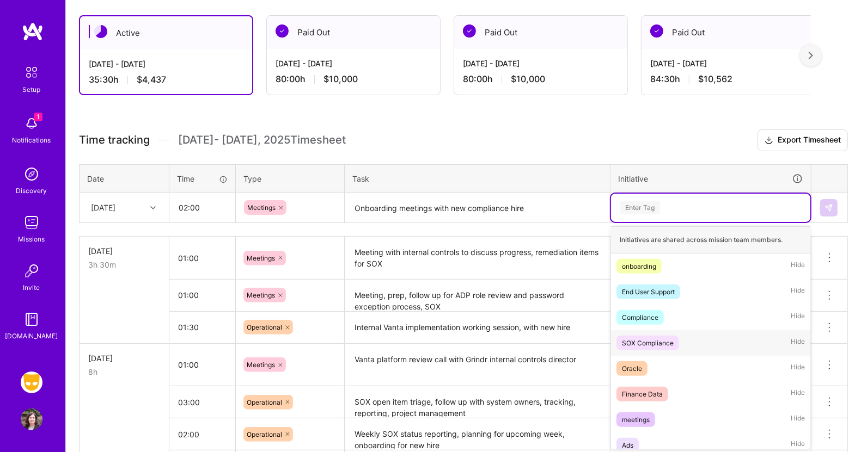
click at [644, 336] on span "SOX Compliance" at bounding box center [647, 343] width 63 height 15
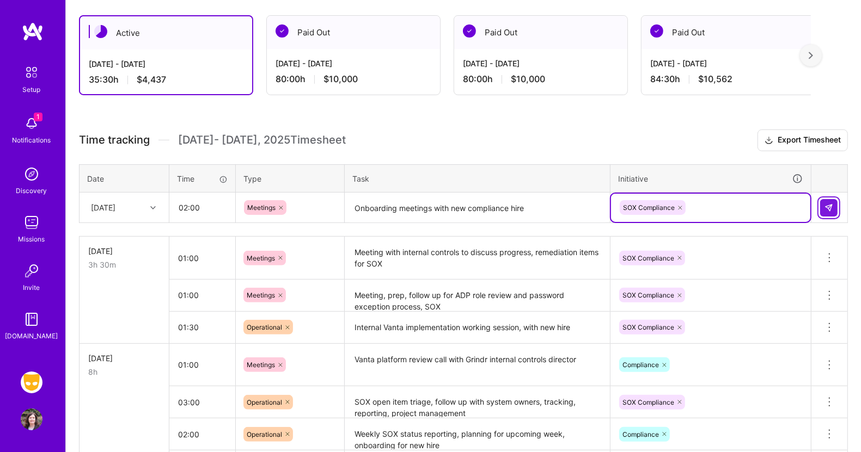
click at [829, 206] on img at bounding box center [828, 208] width 9 height 9
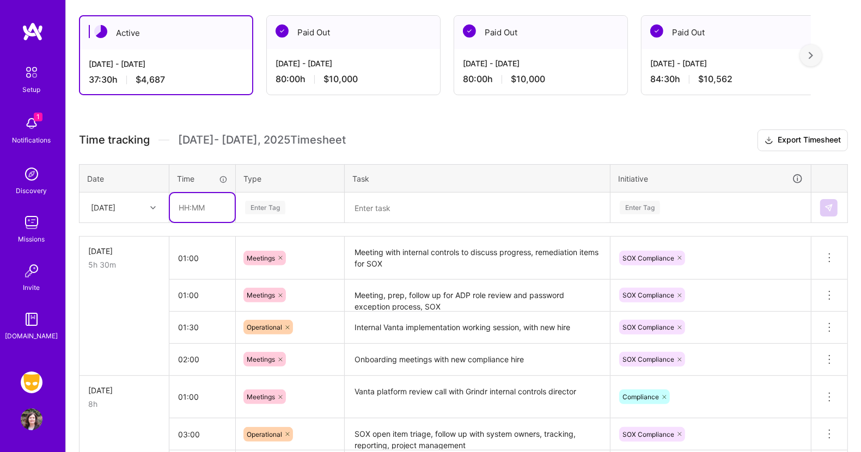
click at [194, 205] on input "text" at bounding box center [202, 207] width 65 height 29
type input "02:30"
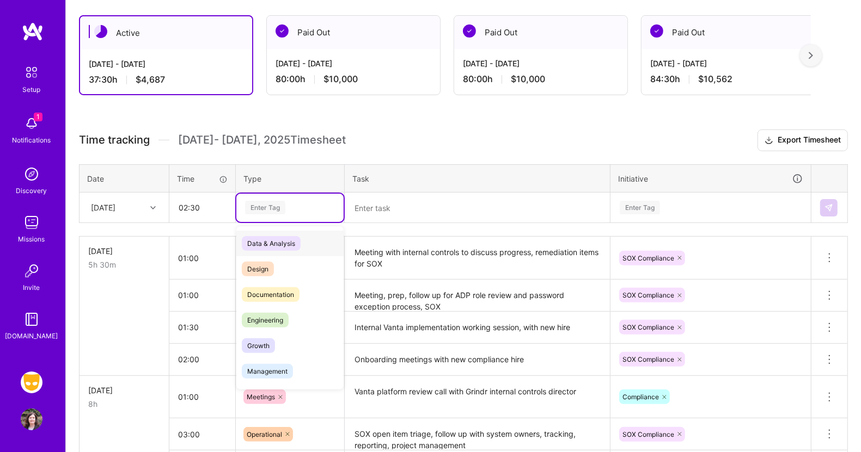
click at [269, 207] on div "Enter Tag" at bounding box center [265, 207] width 40 height 17
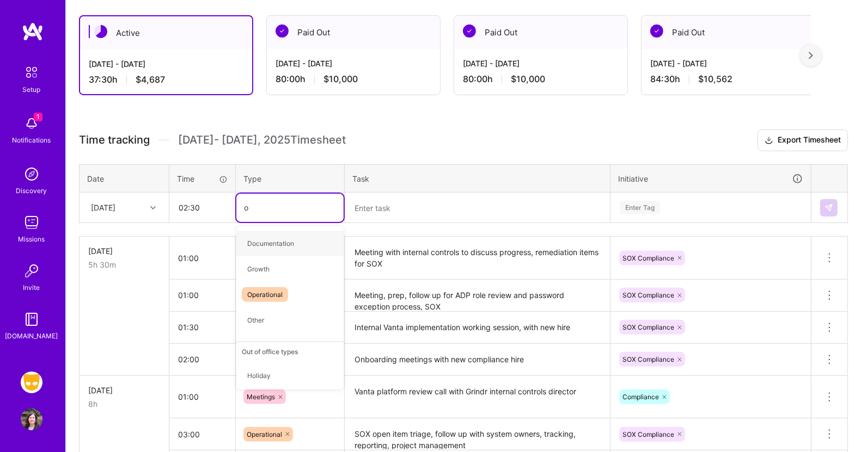
type input "op"
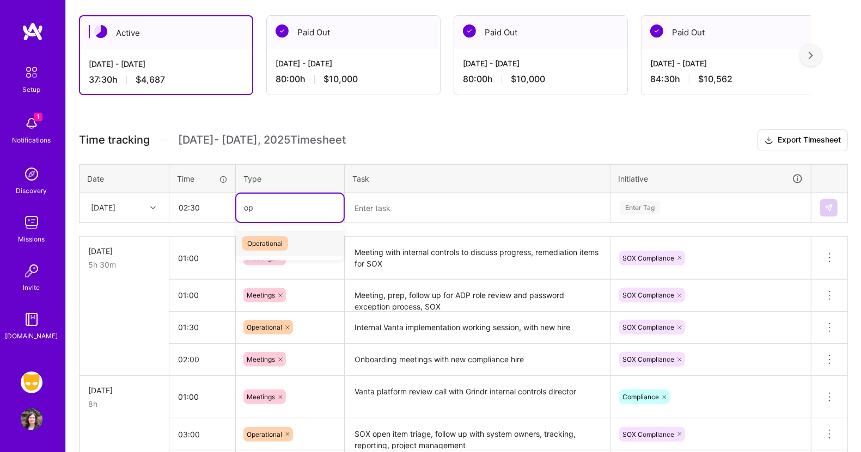
click at [266, 239] on span "Operational" at bounding box center [265, 243] width 46 height 15
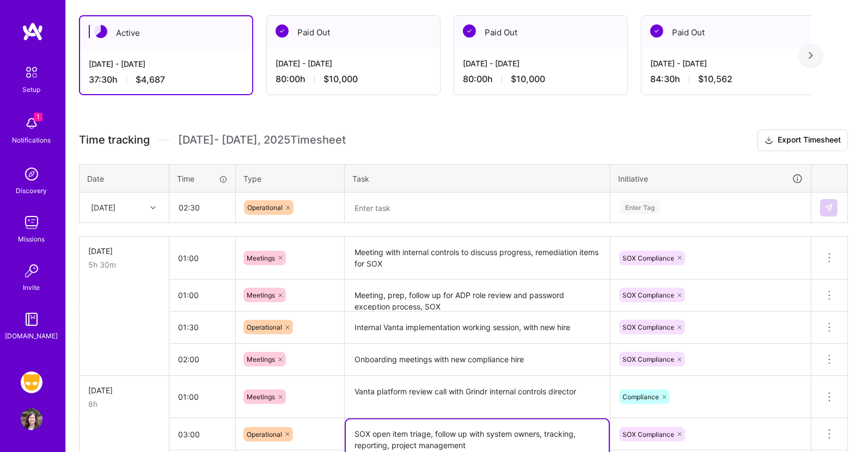
drag, startPoint x: 469, startPoint y: 446, endPoint x: 345, endPoint y: 433, distance: 124.8
click at [346, 433] on textarea "SOX open item triage, follow up with system owners, tracking, reporting, projec…" at bounding box center [477, 440] width 263 height 40
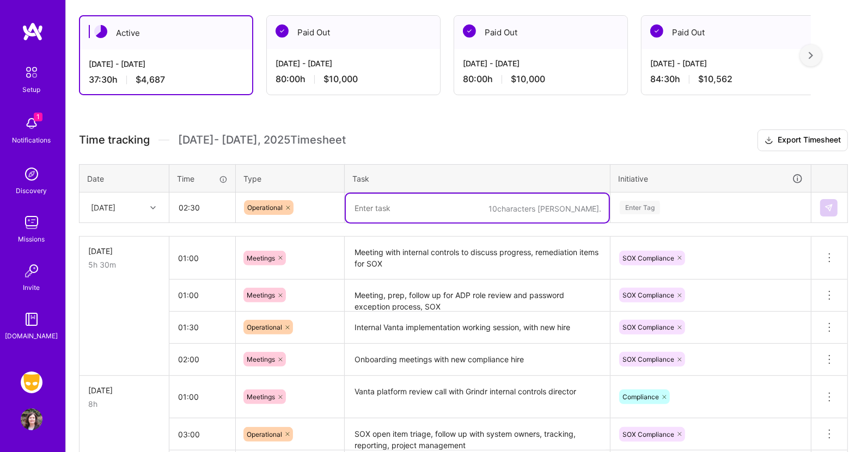
click at [367, 207] on textarea at bounding box center [477, 208] width 263 height 29
paste textarea "SOX open item triage, follow up with system owners, tracking, reporting, projec…"
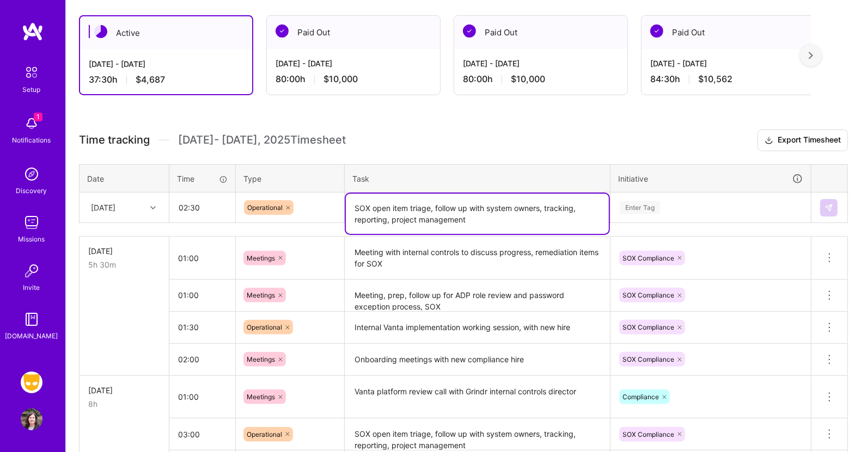
type textarea "SOX open item triage, follow up with system owners, tracking, reporting, projec…"
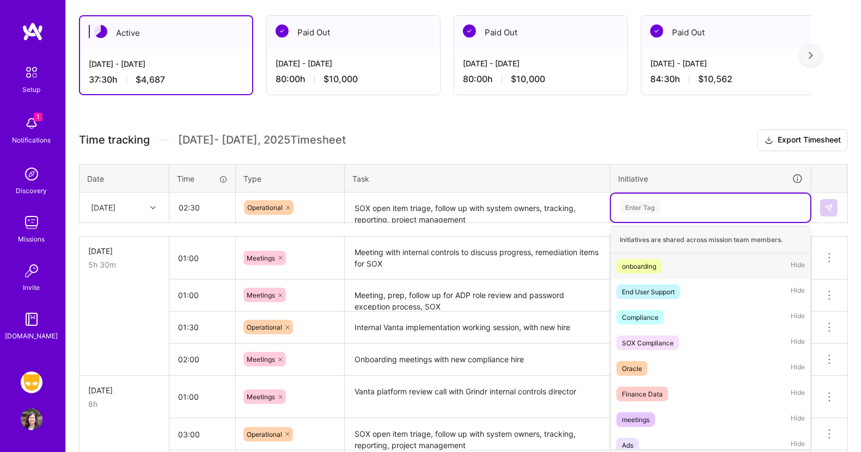
click at [671, 206] on div "Enter Tag" at bounding box center [710, 208] width 184 height 14
click at [652, 340] on div "SOX Compliance" at bounding box center [648, 343] width 52 height 11
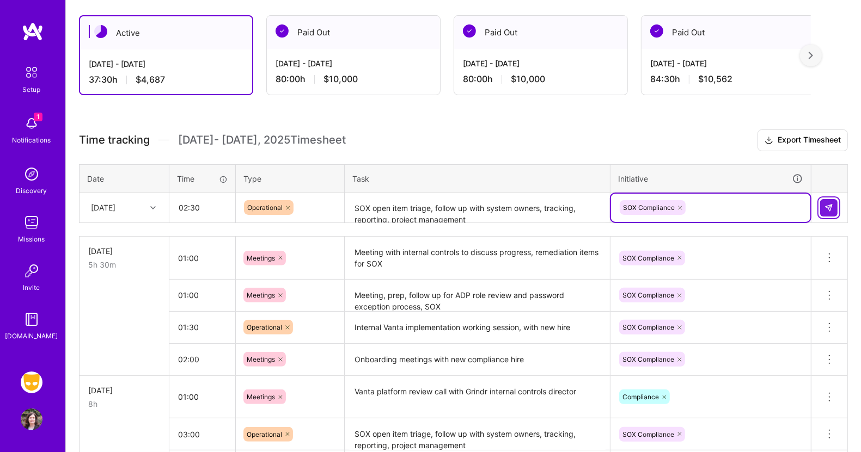
click at [827, 204] on img at bounding box center [828, 208] width 9 height 9
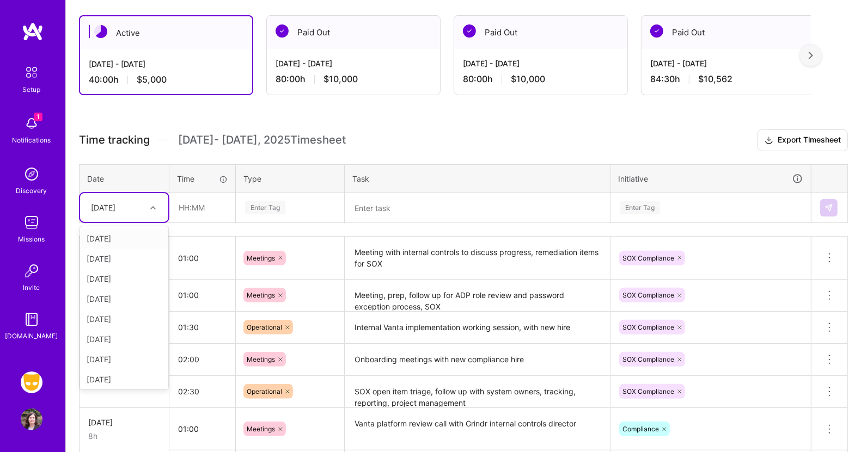
click at [156, 203] on div at bounding box center [154, 208] width 17 height 14
click at [124, 356] on div "Tue, Sep 23" at bounding box center [124, 360] width 88 height 20
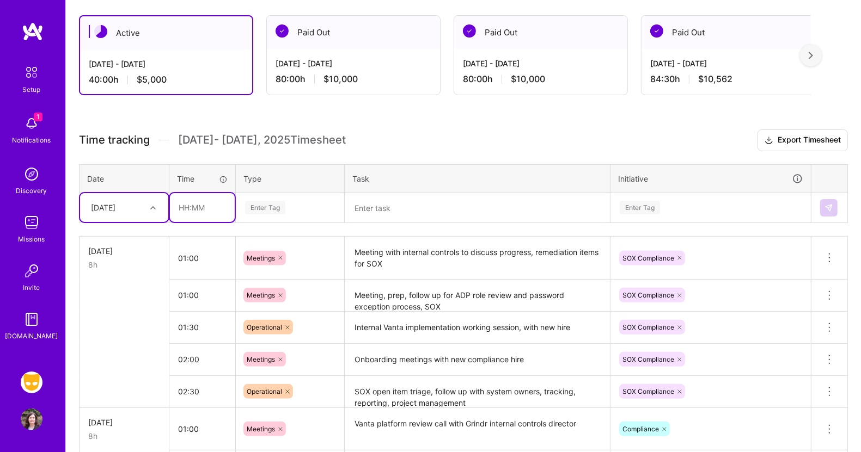
click at [196, 209] on input "text" at bounding box center [202, 207] width 65 height 29
type input "02:00"
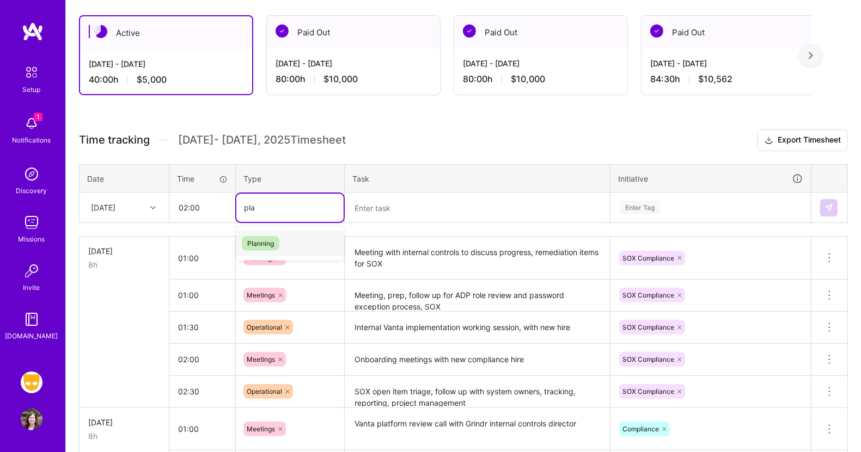
type input "plan"
click at [260, 242] on span "Planning" at bounding box center [261, 243] width 38 height 15
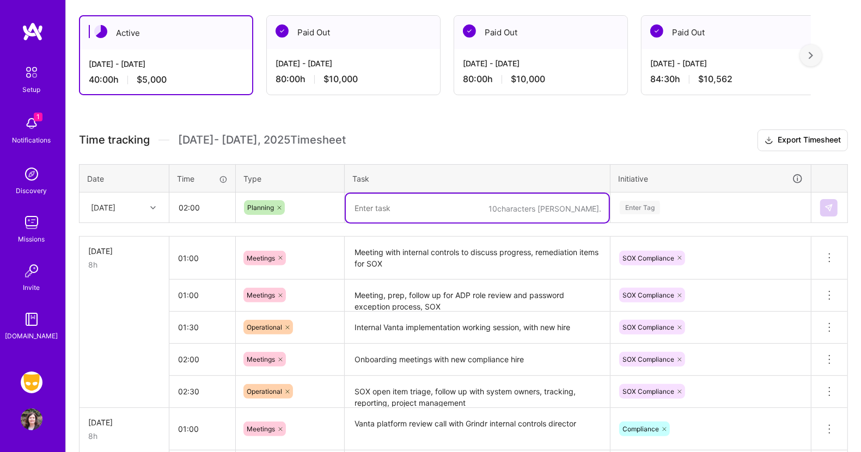
click at [373, 202] on textarea at bounding box center [477, 208] width 263 height 29
click at [396, 207] on textarea "Vanta implemenation planning," at bounding box center [477, 208] width 263 height 29
click at [472, 207] on textarea "Vanta implementation planning," at bounding box center [477, 208] width 263 height 29
type textarea "Vanta implementation planning, CUECs, SOPs"
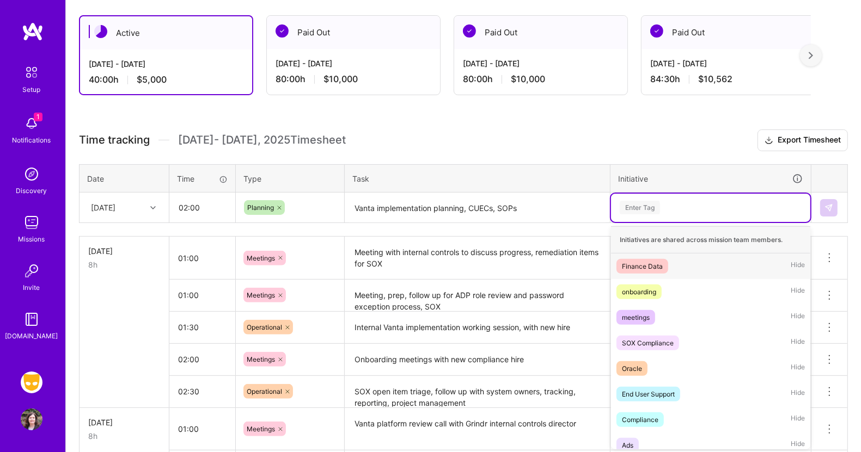
click at [649, 205] on div "Enter Tag" at bounding box center [640, 207] width 40 height 17
click at [637, 416] on div "Compliance" at bounding box center [640, 419] width 36 height 11
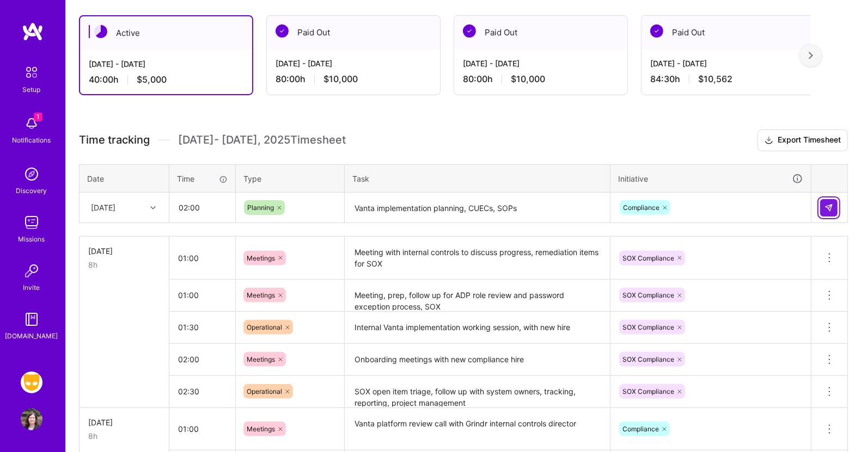
click at [829, 208] on img at bounding box center [828, 208] width 9 height 9
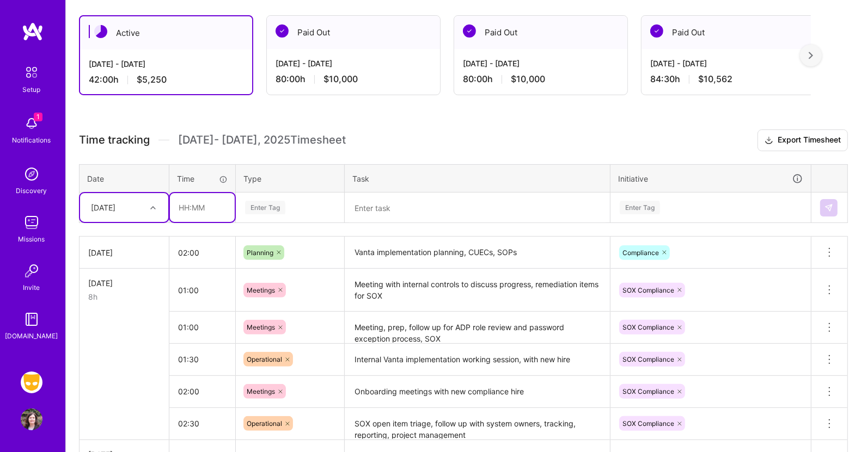
click at [204, 206] on input "text" at bounding box center [202, 207] width 65 height 29
type input "02:00"
click at [266, 204] on div "Enter Tag" at bounding box center [265, 207] width 40 height 17
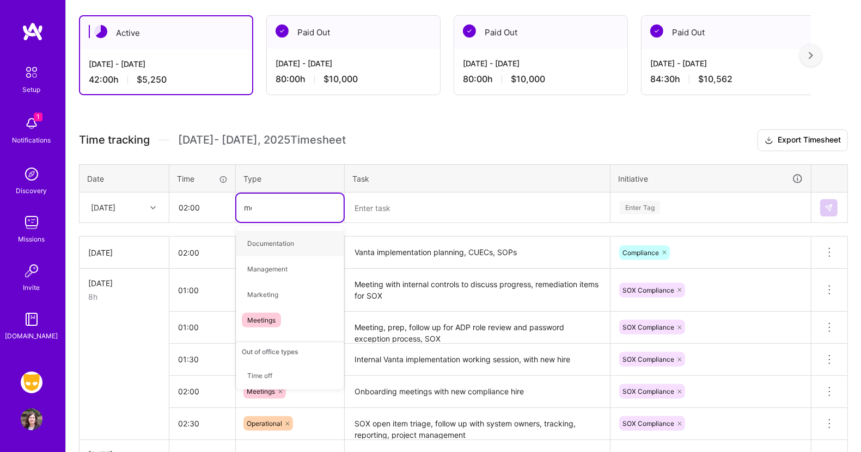
type input "mee"
click at [263, 238] on span "Meetings" at bounding box center [261, 243] width 39 height 15
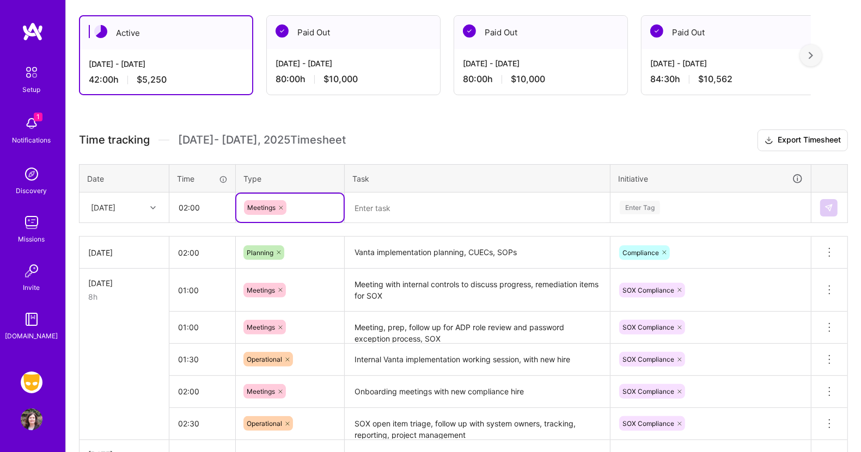
click at [366, 207] on textarea at bounding box center [477, 208] width 263 height 29
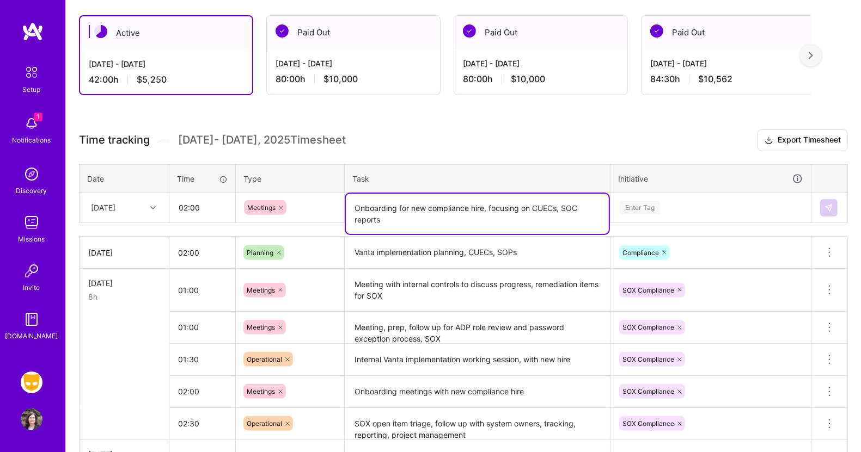
type textarea "Onboarding for new compliance hire, focusing on CUECs, SOC reports"
click at [649, 203] on div "Enter Tag" at bounding box center [640, 207] width 40 height 17
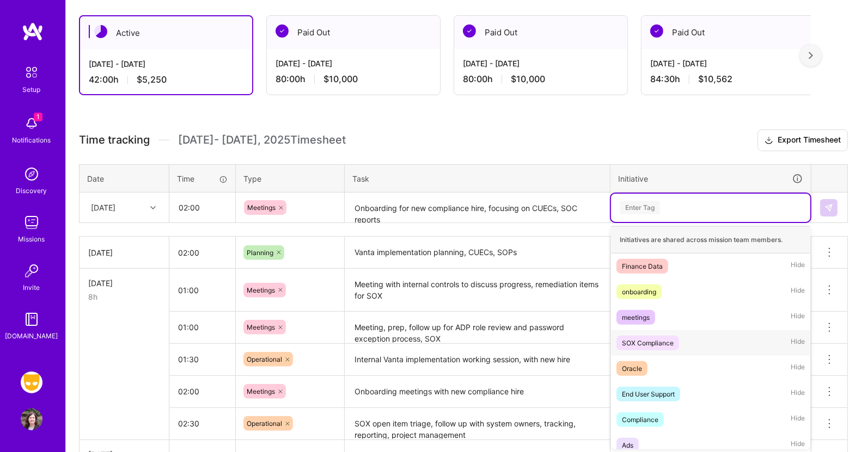
click at [647, 338] on div "SOX Compliance" at bounding box center [648, 343] width 52 height 11
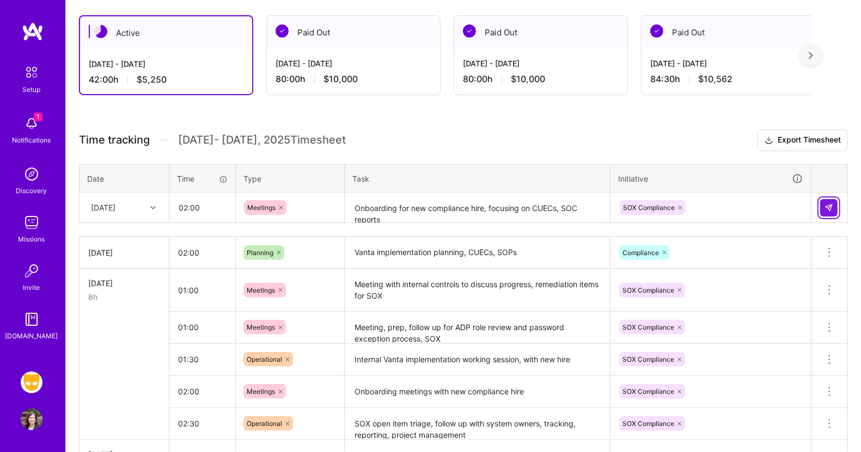
click at [830, 200] on button at bounding box center [828, 207] width 17 height 17
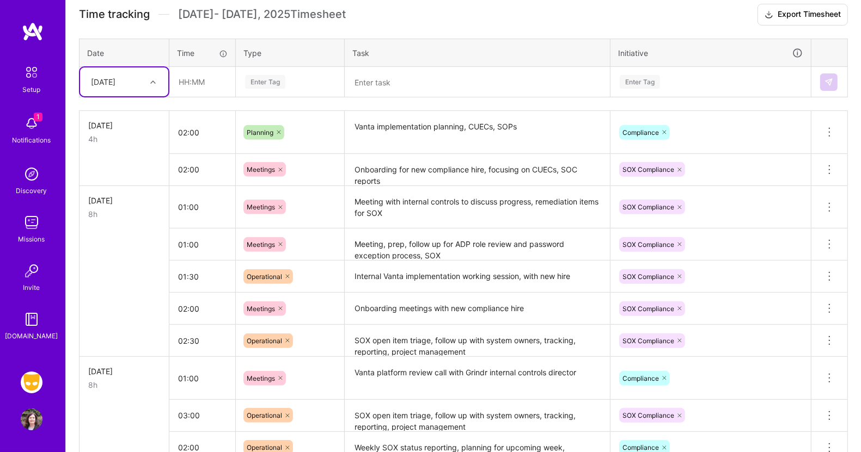
scroll to position [334, 0]
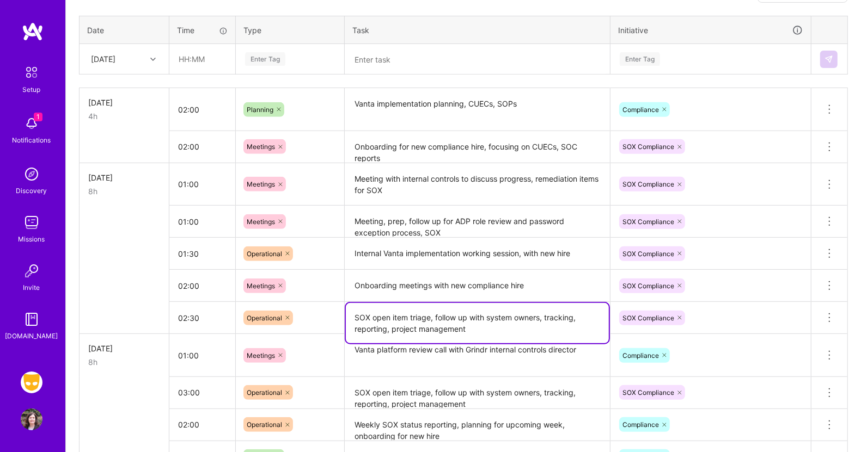
drag, startPoint x: 477, startPoint y: 324, endPoint x: 341, endPoint y: 313, distance: 136.0
click at [341, 313] on tr "02:30 Operational SOX open item triage, follow up with system owners, tracking,…" at bounding box center [463, 318] width 768 height 32
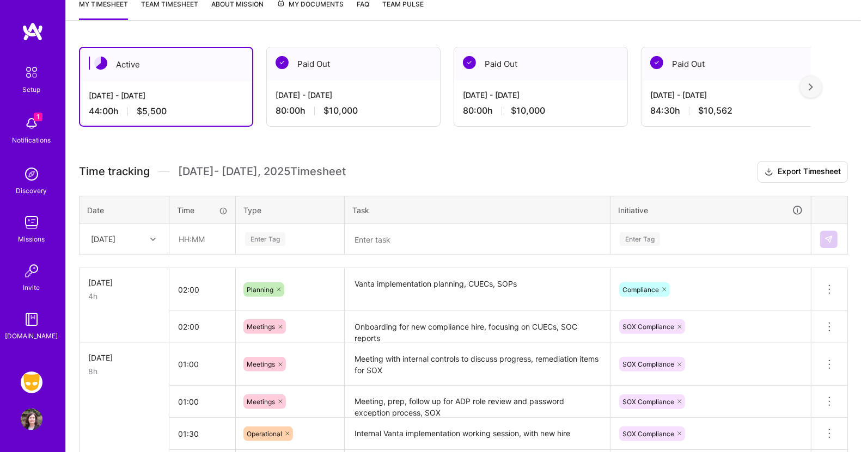
scroll to position [0, 0]
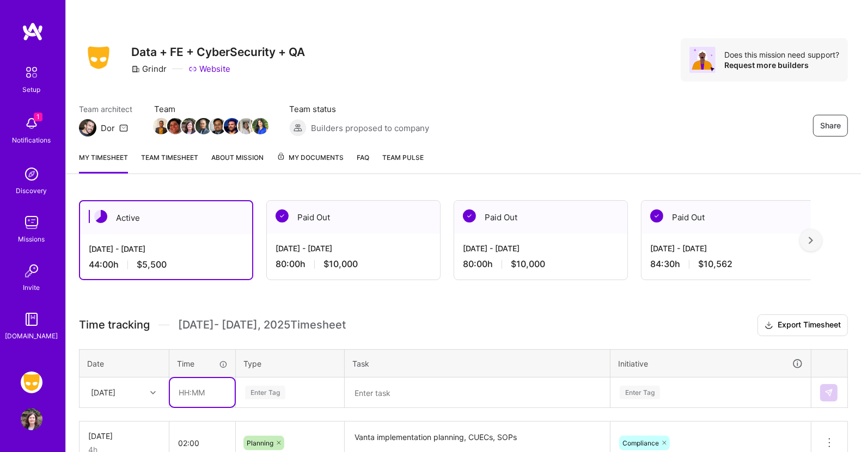
click at [213, 385] on input "text" at bounding box center [202, 392] width 65 height 29
type input "04:00"
click at [272, 397] on div "Enter Tag" at bounding box center [289, 393] width 107 height 28
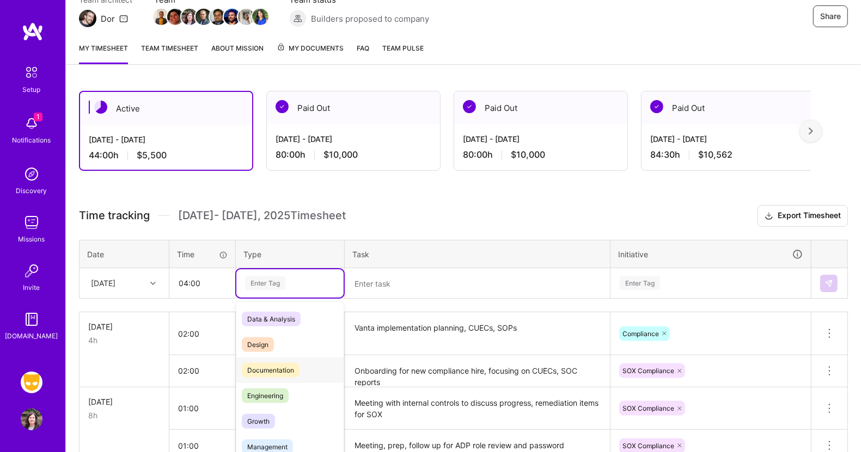
scroll to position [125, 0]
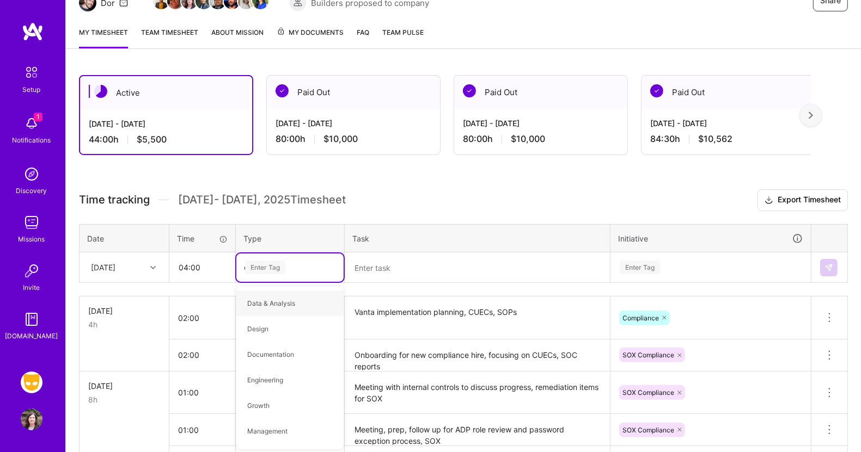
type input "op"
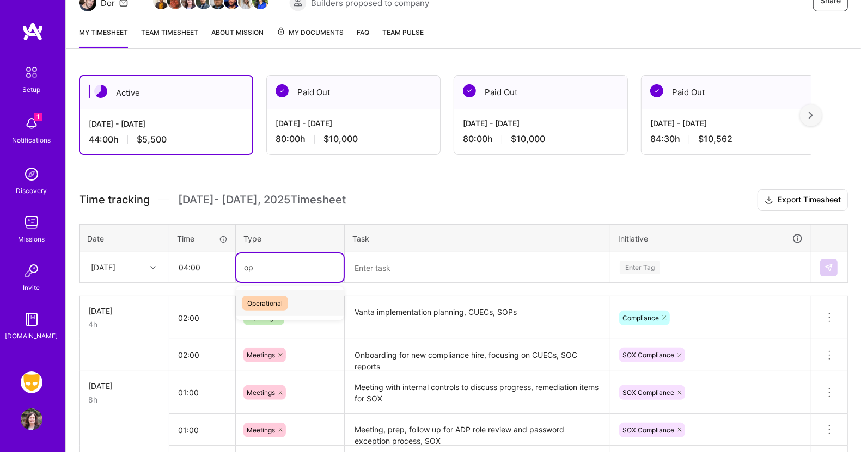
click at [271, 299] on span "Operational" at bounding box center [265, 303] width 46 height 15
click at [373, 264] on textarea at bounding box center [477, 268] width 263 height 29
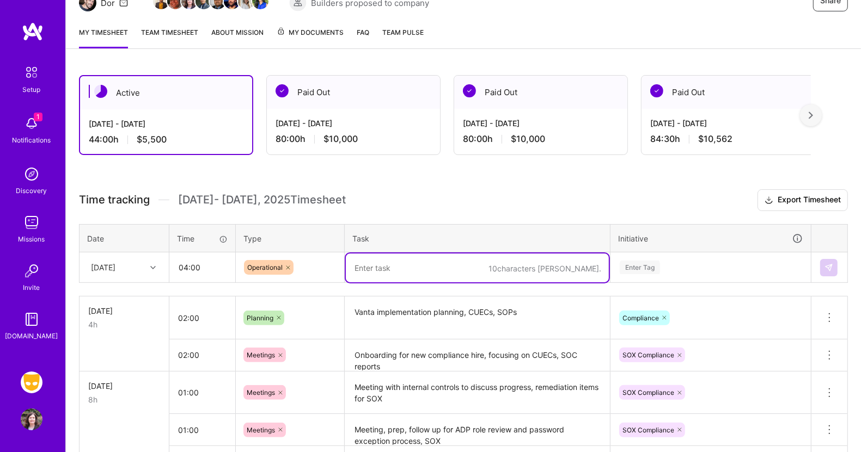
paste textarea "SOX open item triage, follow up with system owners, tracking, reporting, projec…"
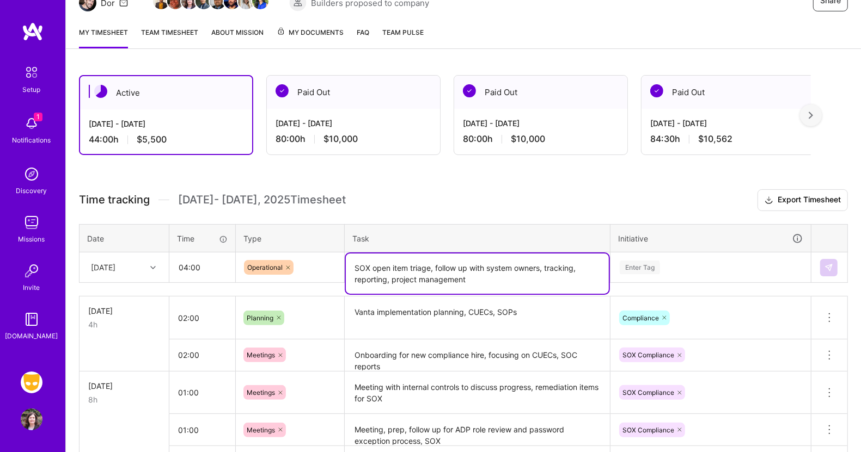
type textarea "SOX open item triage, follow up with system owners, tracking, reporting, projec…"
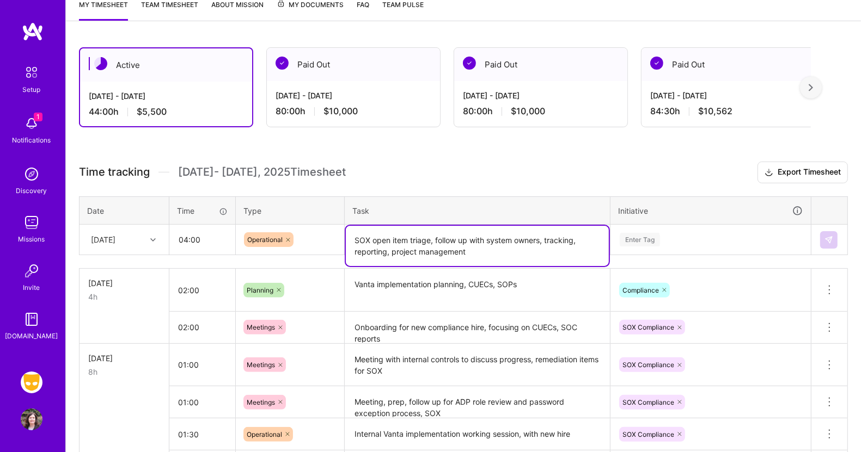
click at [648, 254] on div "Enter Tag" at bounding box center [710, 240] width 199 height 28
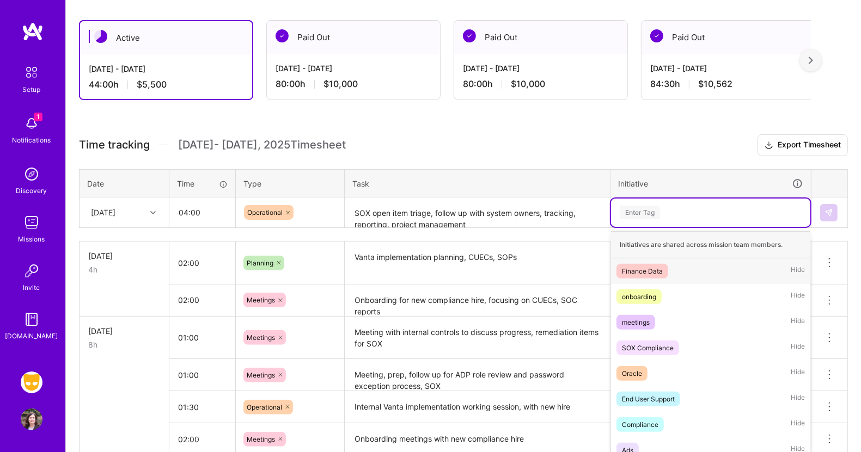
scroll to position [185, 0]
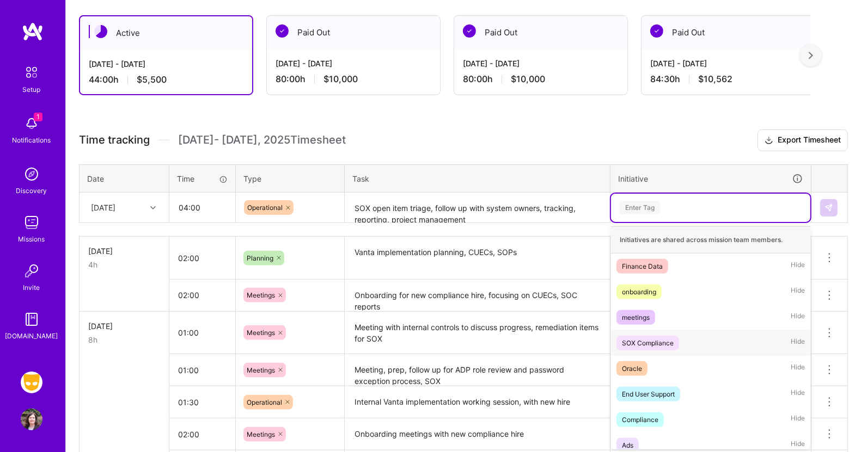
click at [638, 338] on div "SOX Compliance" at bounding box center [648, 343] width 52 height 11
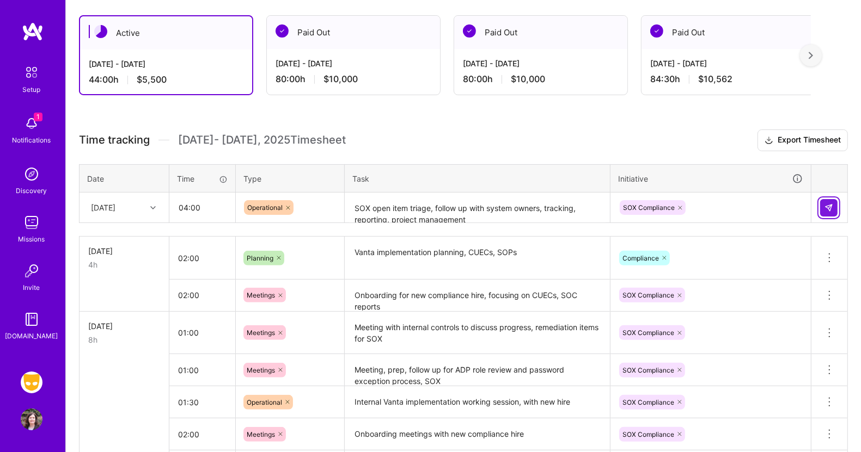
click at [829, 204] on img at bounding box center [828, 208] width 9 height 9
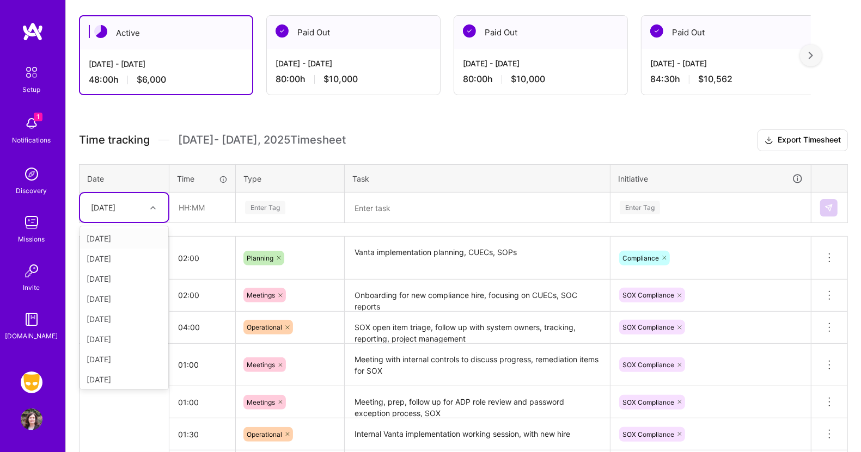
click at [154, 207] on icon at bounding box center [152, 207] width 5 height 5
click at [130, 252] on div "Wed, Sep 17" at bounding box center [124, 259] width 88 height 20
click at [155, 205] on icon at bounding box center [152, 207] width 5 height 5
click at [128, 377] on div "Wed, Sep 24" at bounding box center [124, 380] width 88 height 20
click at [197, 207] on input "text" at bounding box center [202, 207] width 65 height 29
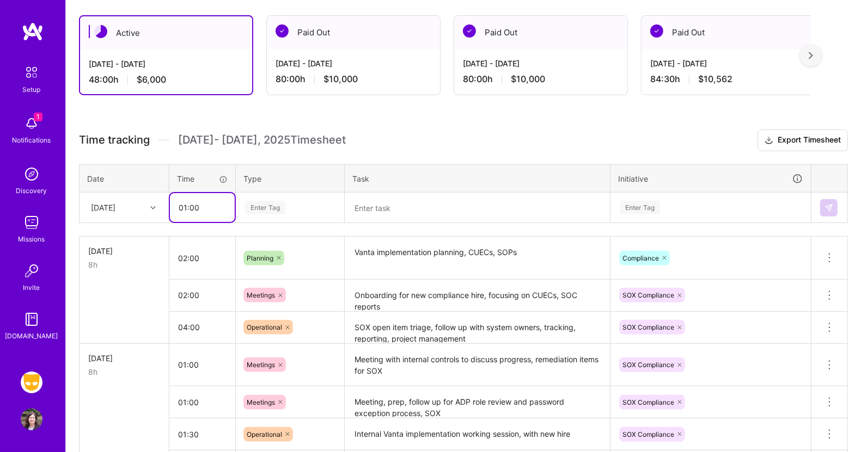
type input "01:00"
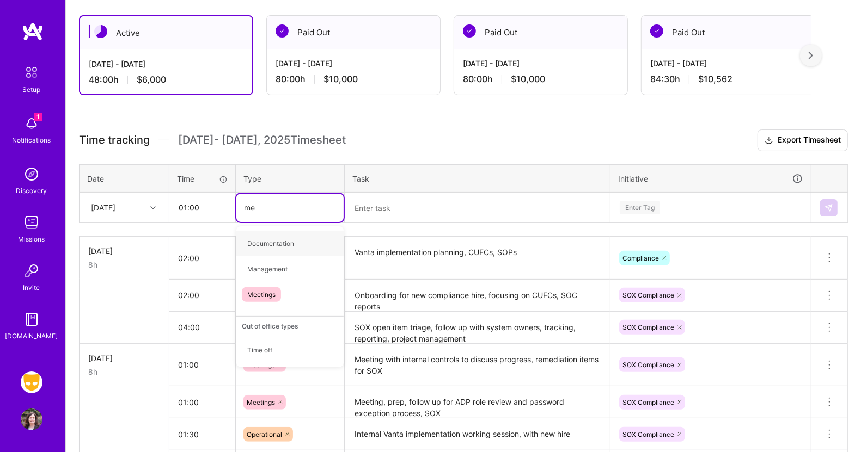
type input "mee"
click at [260, 237] on span "Meetings" at bounding box center [261, 243] width 39 height 15
click at [366, 206] on textarea at bounding box center [477, 208] width 263 height 29
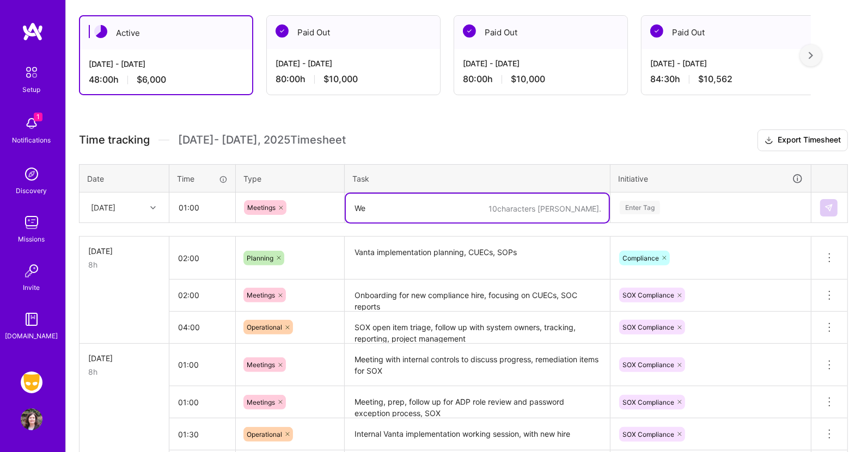
type textarea "W"
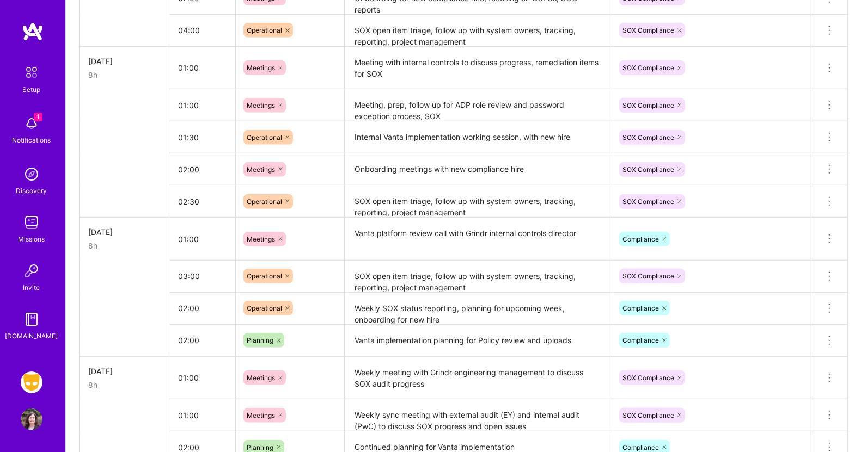
scroll to position [501, 0]
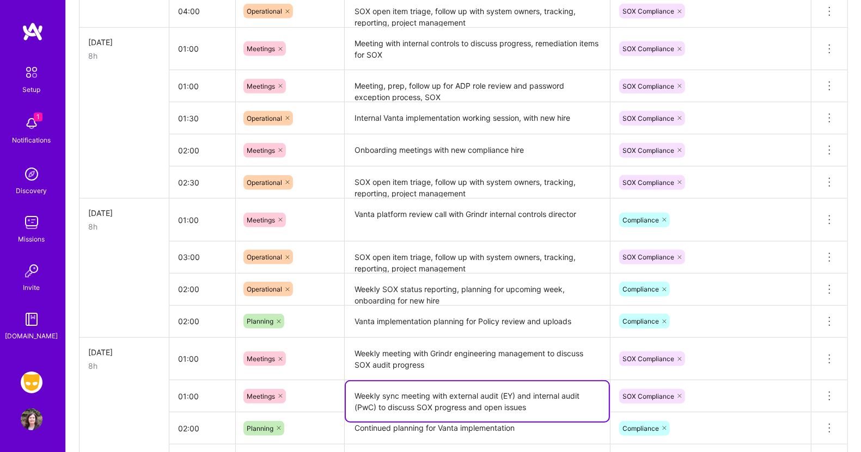
drag, startPoint x: 536, startPoint y: 408, endPoint x: 341, endPoint y: 384, distance: 196.4
click at [341, 384] on tr "01:00 Meetings Weekly sync meeting with external audit (EY) and internal audit …" at bounding box center [463, 397] width 768 height 32
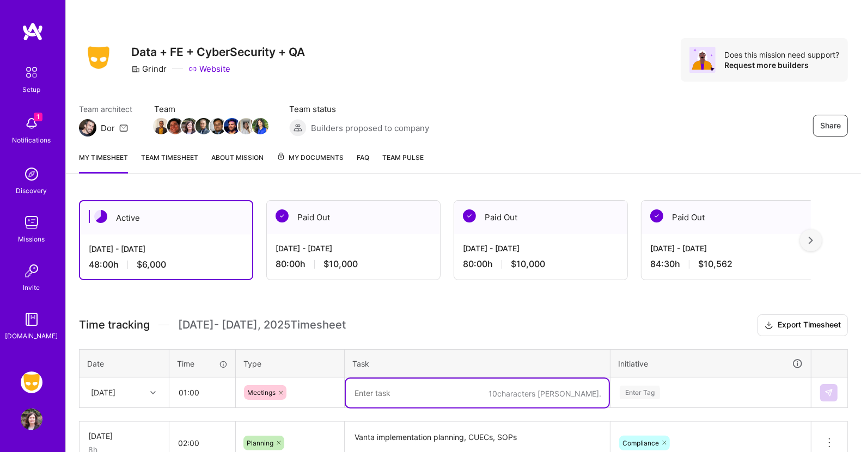
click at [409, 391] on textarea at bounding box center [477, 393] width 263 height 29
paste textarea "Weekly sync meeting with external audit (EY) and internal audit (PwC) to discus…"
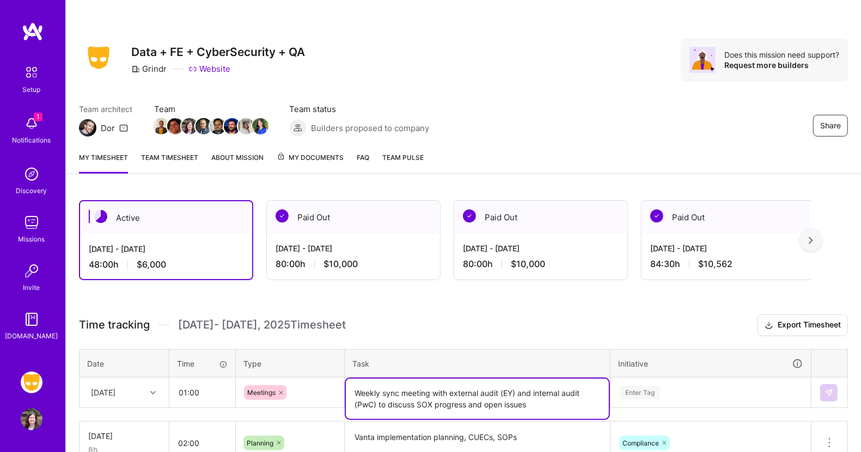
type textarea "Weekly sync meeting with external audit (EY) and internal audit (PwC) to discus…"
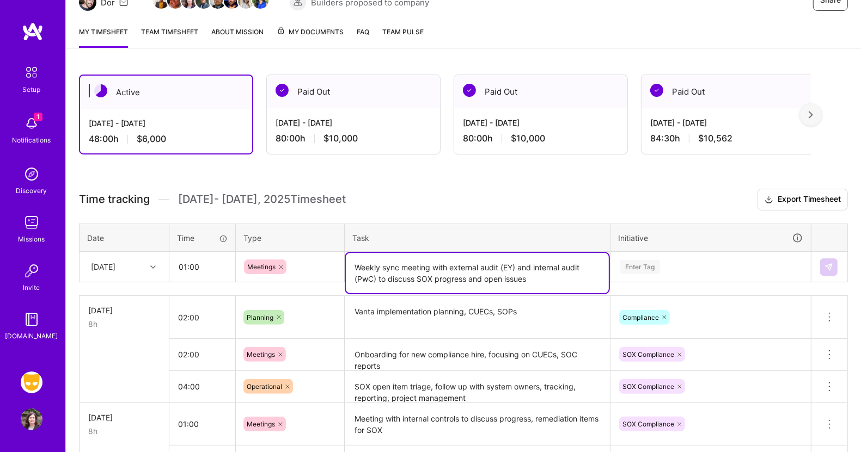
click at [652, 281] on div "Enter Tag" at bounding box center [710, 267] width 199 height 28
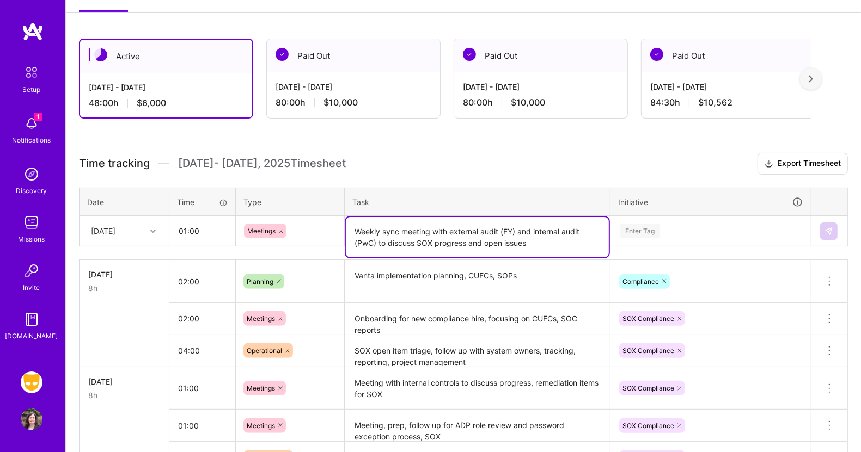
scroll to position [185, 0]
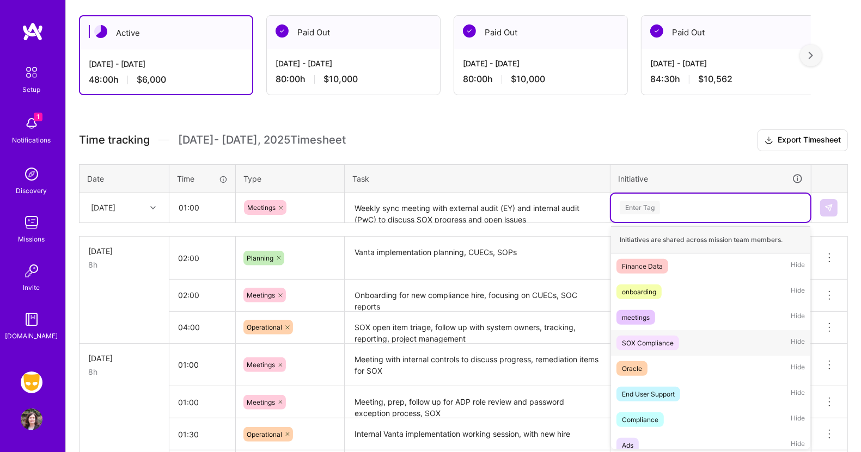
click at [653, 340] on div "SOX Compliance" at bounding box center [648, 343] width 52 height 11
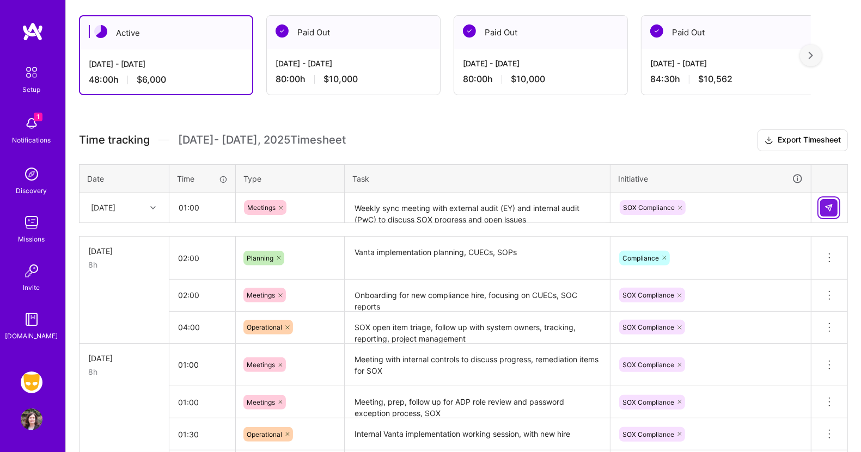
click at [828, 204] on img at bounding box center [828, 208] width 9 height 9
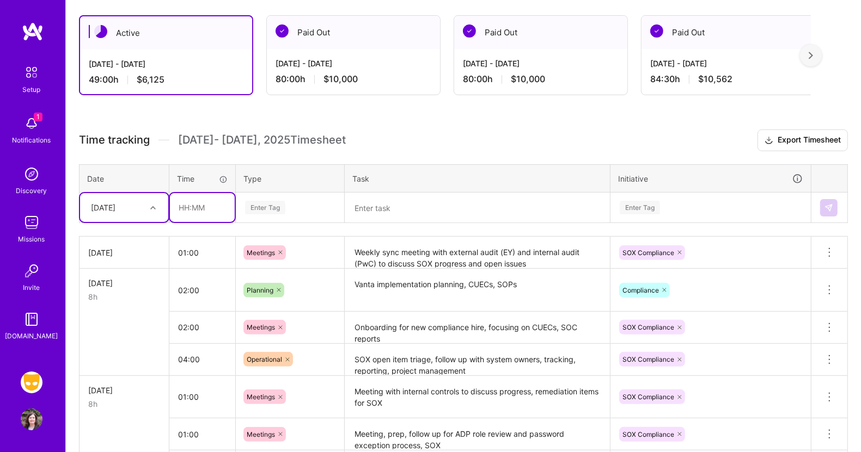
click at [205, 203] on input "text" at bounding box center [202, 207] width 65 height 29
type input "01:00"
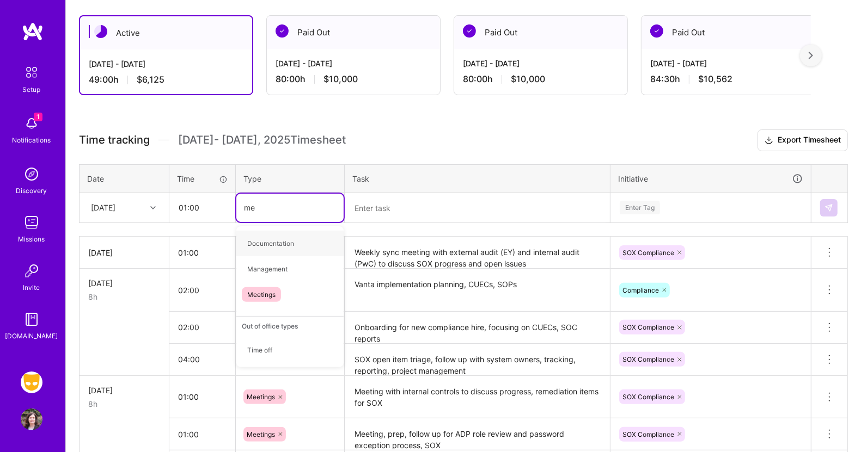
type input "mee"
click at [276, 238] on span "Meetings" at bounding box center [261, 243] width 39 height 15
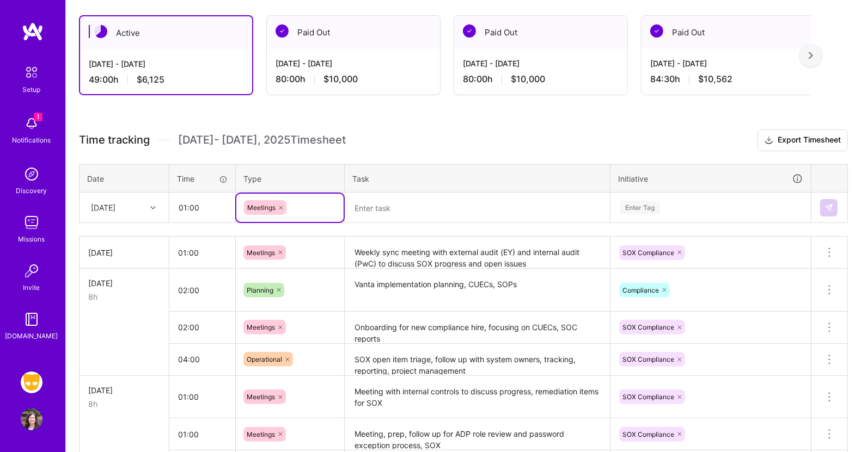
click at [376, 210] on textarea at bounding box center [477, 208] width 263 height 29
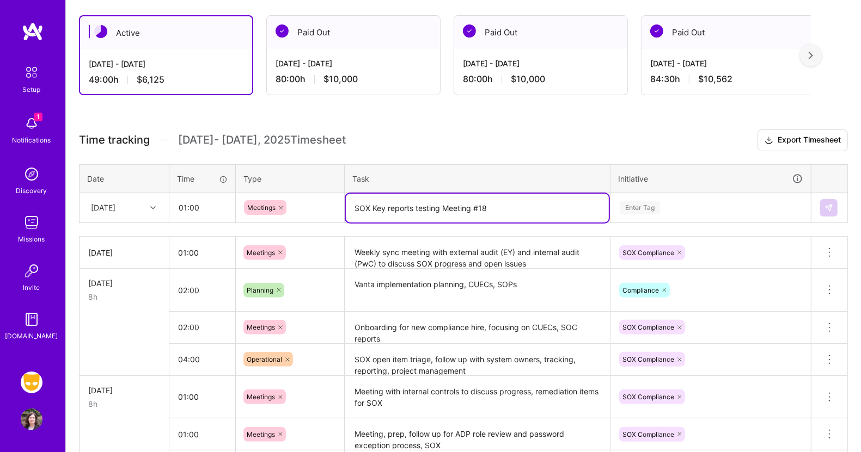
type textarea "SOX Key reports testing Meeting #18"
click at [636, 201] on div "Enter Tag" at bounding box center [640, 207] width 40 height 17
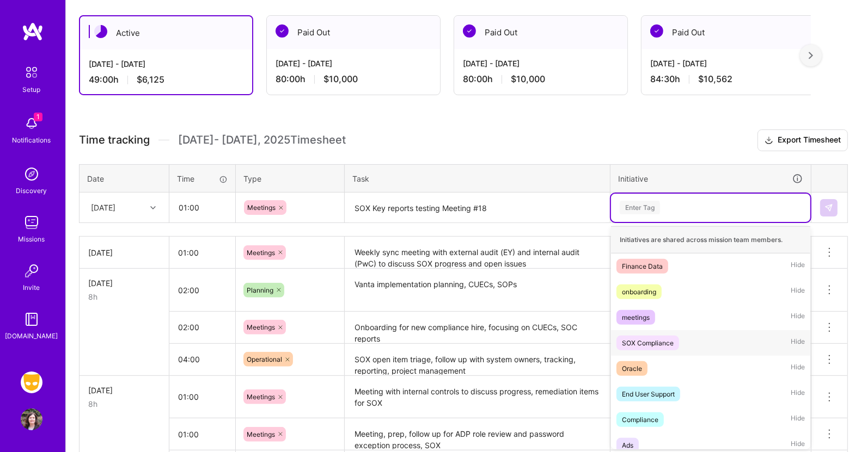
click at [635, 340] on div "SOX Compliance" at bounding box center [648, 343] width 52 height 11
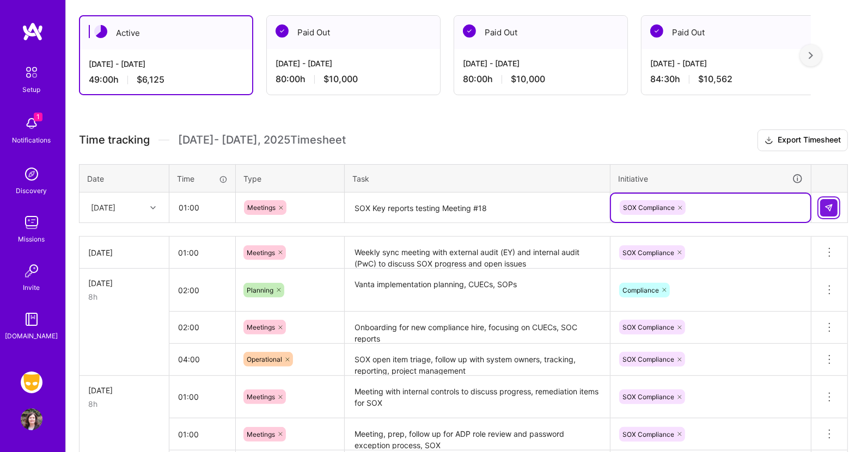
click at [830, 199] on button at bounding box center [828, 207] width 17 height 17
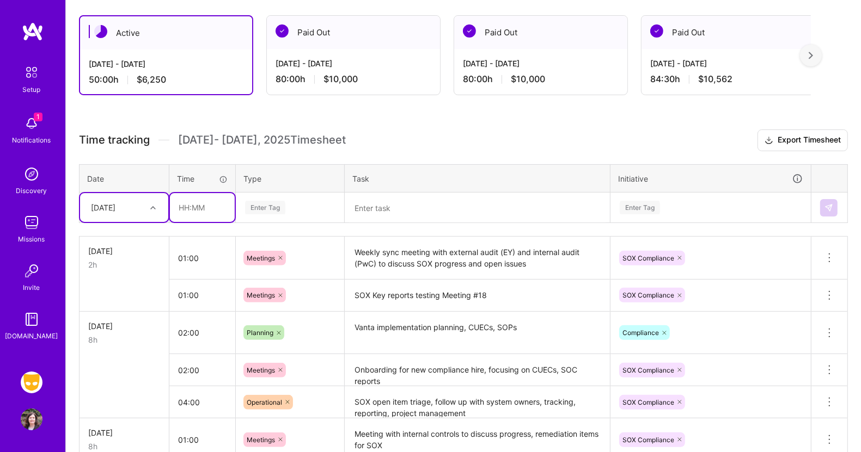
click at [204, 206] on input "text" at bounding box center [202, 207] width 65 height 29
type input "01:00"
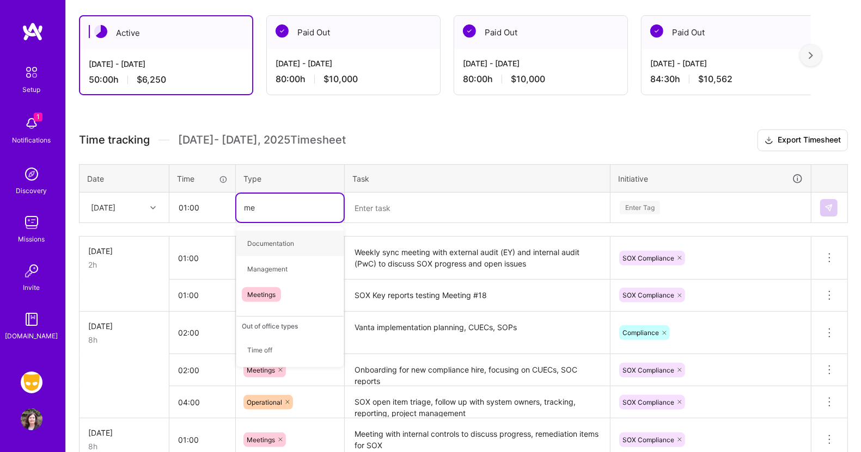
type input "mee"
click at [257, 236] on span "Meetings" at bounding box center [261, 243] width 39 height 15
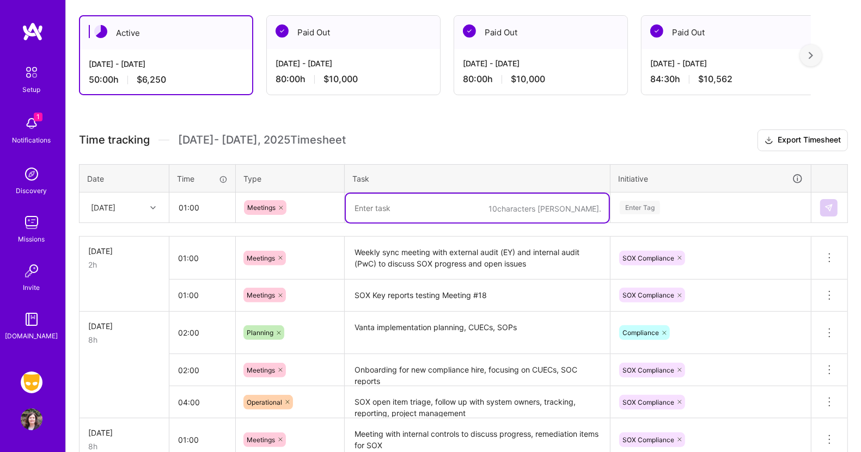
click at [373, 207] on textarea at bounding box center [477, 208] width 263 height 29
type textarea "Meeting with SOX internal controls team to ensure in sync"
click at [638, 207] on div "Enter Tag" at bounding box center [640, 207] width 40 height 17
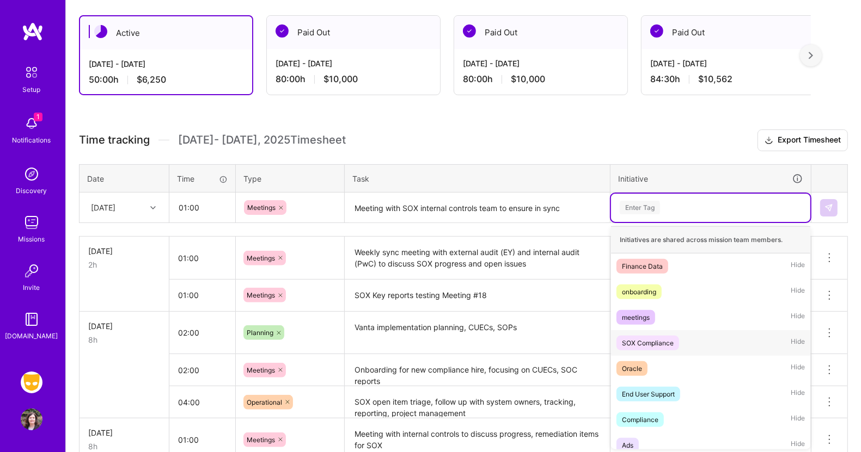
click at [642, 339] on div "SOX Compliance" at bounding box center [648, 343] width 52 height 11
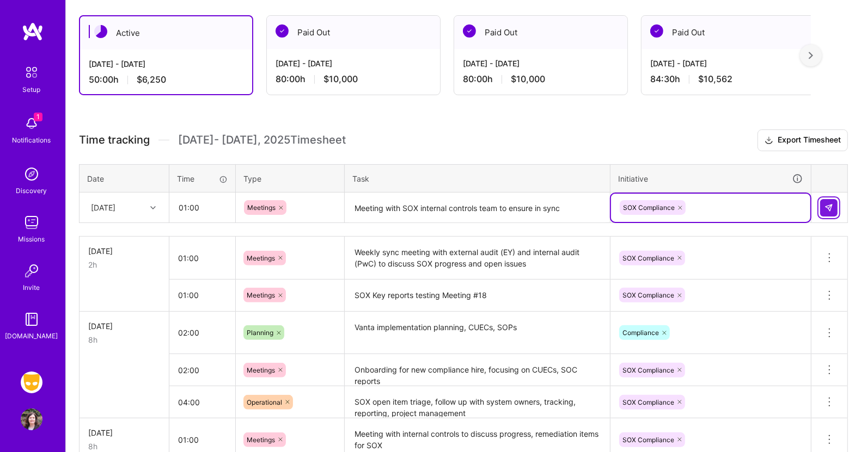
click at [827, 204] on img at bounding box center [828, 208] width 9 height 9
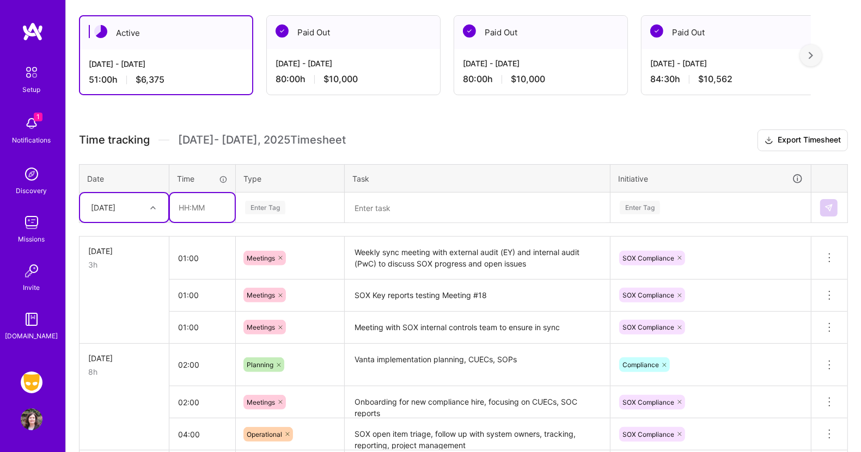
click at [186, 209] on input "text" at bounding box center [202, 207] width 65 height 29
type input "01:00"
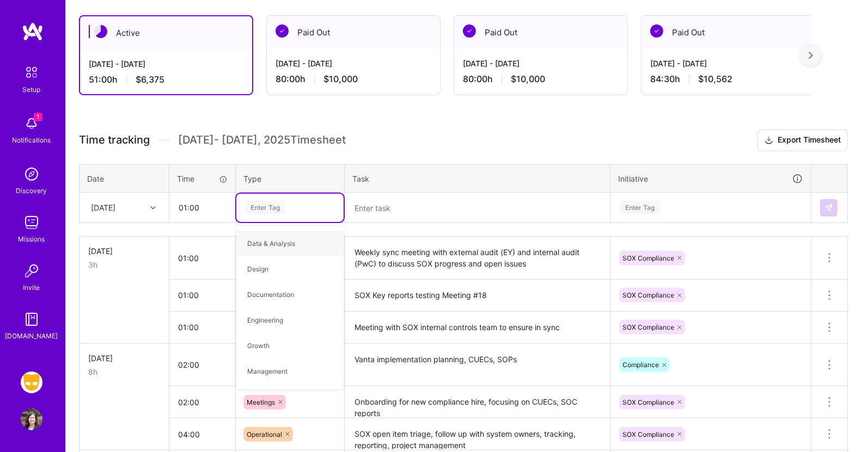
type input "p"
type input "mee"
click at [258, 245] on span "Meetings" at bounding box center [261, 243] width 39 height 15
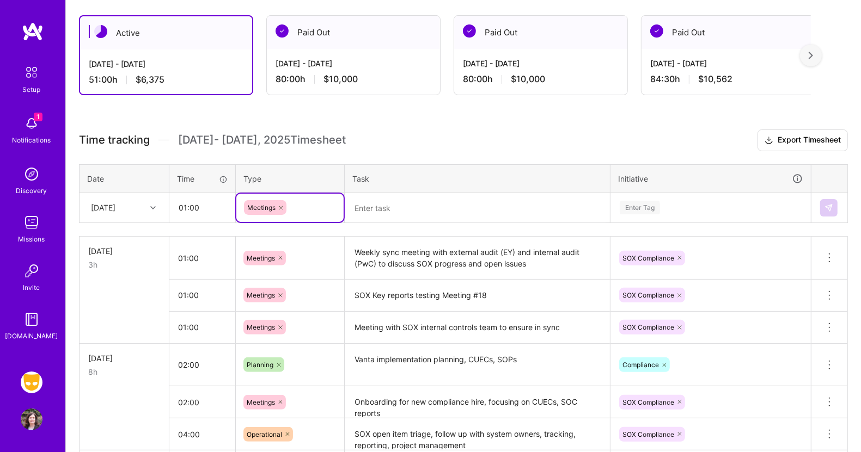
click at [378, 205] on textarea at bounding box center [477, 208] width 263 height 29
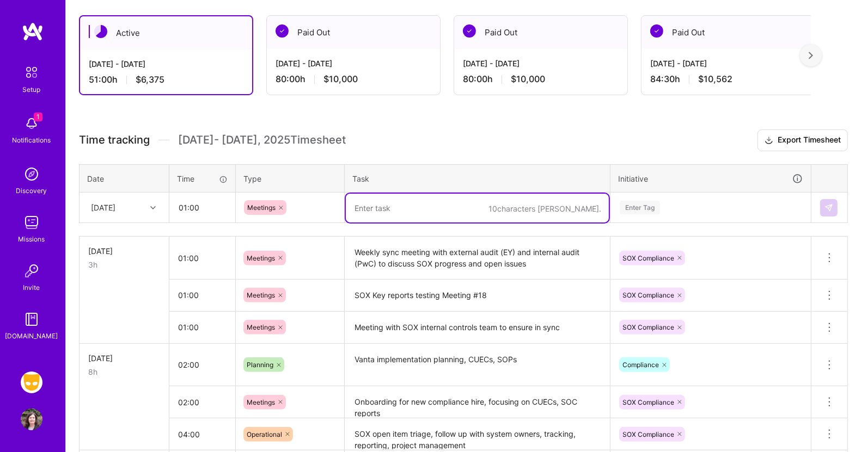
type textarea "I"
type textarea "SOX ITGC SOX remediation walkthrough for BambooHR"
click at [655, 204] on div "Enter Tag" at bounding box center [640, 207] width 40 height 17
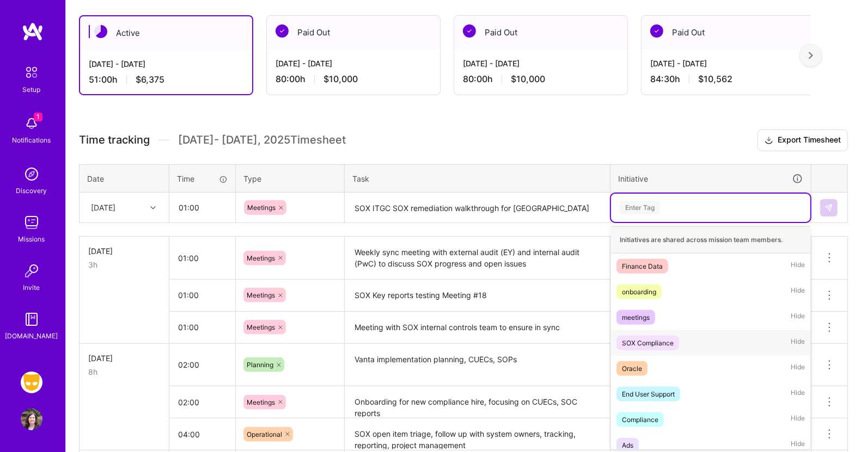
click at [645, 338] on div "SOX Compliance" at bounding box center [648, 343] width 52 height 11
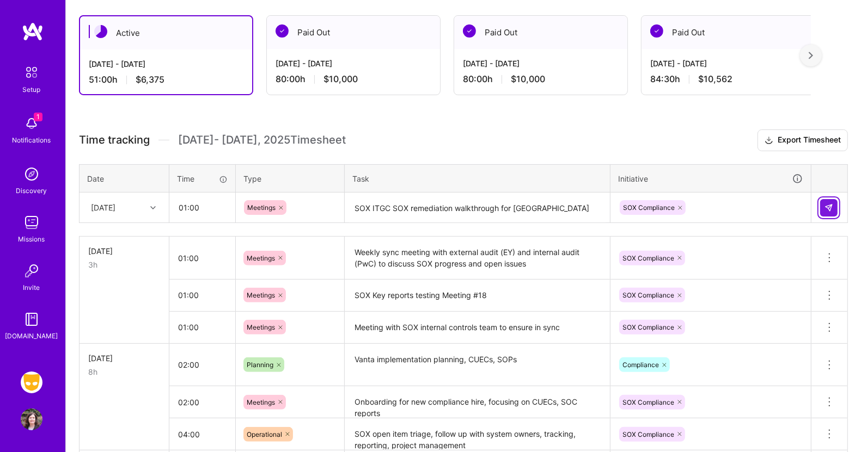
click at [824, 204] on button at bounding box center [828, 207] width 17 height 17
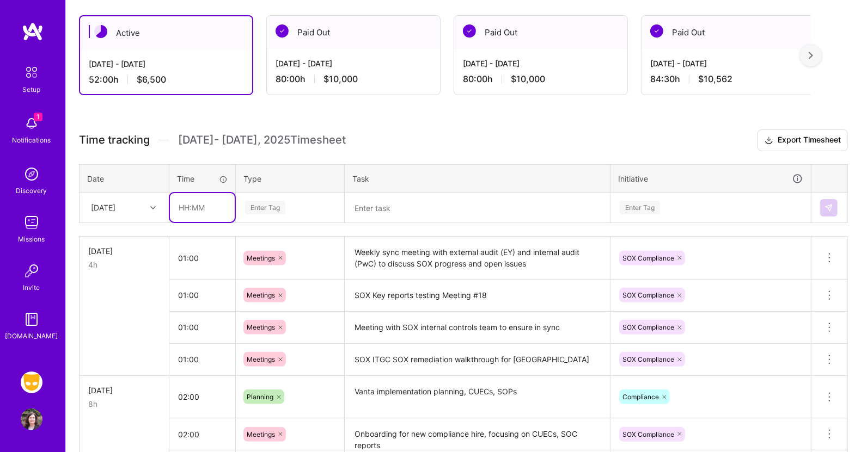
click at [207, 206] on input "text" at bounding box center [202, 207] width 65 height 29
type input "02:00"
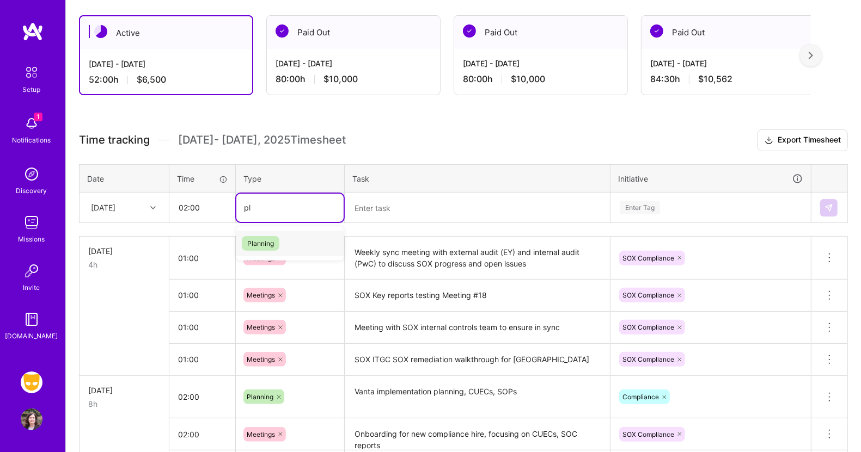
type input "p"
type input "mee"
click at [261, 241] on span "Meetings" at bounding box center [261, 243] width 39 height 15
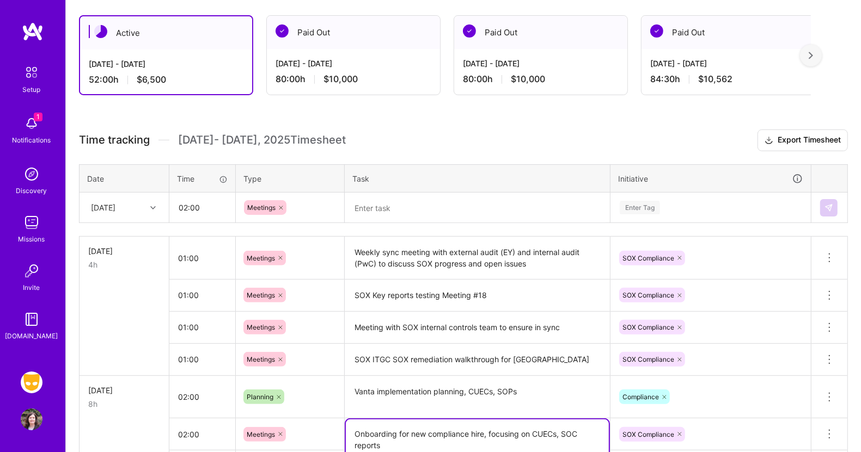
drag, startPoint x: 385, startPoint y: 438, endPoint x: 345, endPoint y: 427, distance: 41.7
click at [345, 427] on td "Onboarding for new compliance hire, focusing on CUECs, SOC reports" at bounding box center [478, 435] width 266 height 32
click at [434, 208] on textarea at bounding box center [477, 208] width 263 height 29
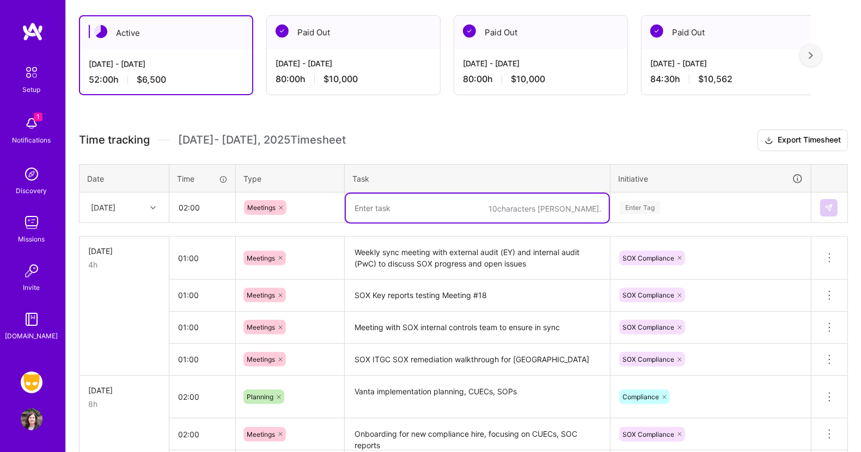
paste textarea "Onboarding for new compliance hire, focusing on CUECs, SOC reports"
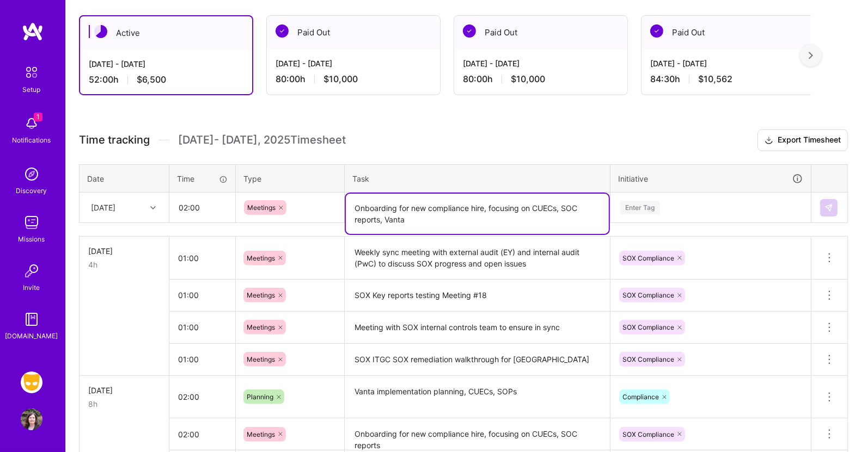
type textarea "Onboarding for new compliance hire, focusing on CUECs, SOC reports, Vanta"
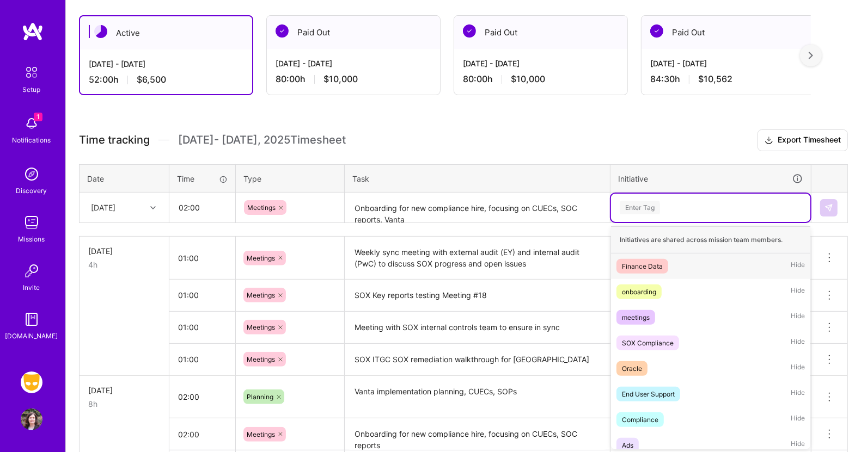
click at [636, 206] on div "Enter Tag" at bounding box center [640, 207] width 40 height 17
click at [640, 340] on div "SOX Compliance" at bounding box center [648, 343] width 52 height 11
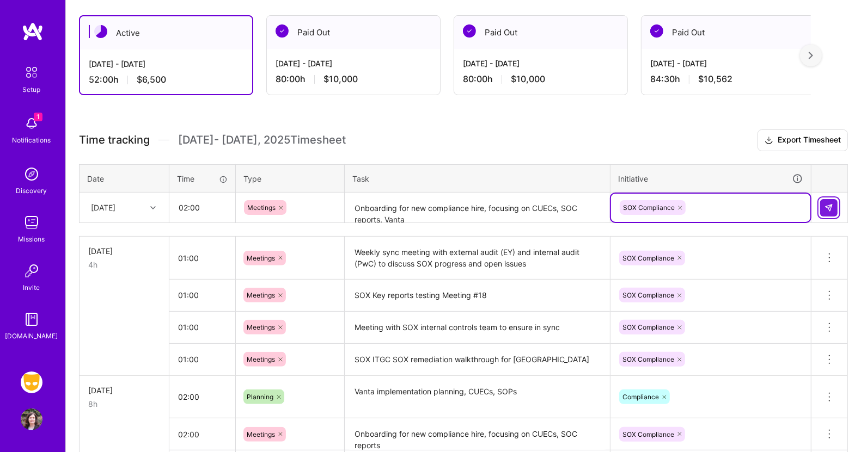
click at [828, 201] on button at bounding box center [828, 207] width 17 height 17
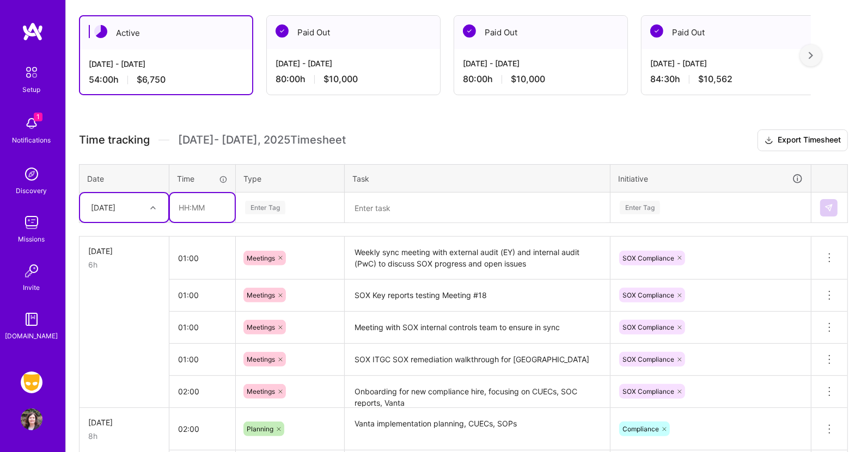
click at [206, 200] on input "text" at bounding box center [202, 207] width 65 height 29
type input "02:00"
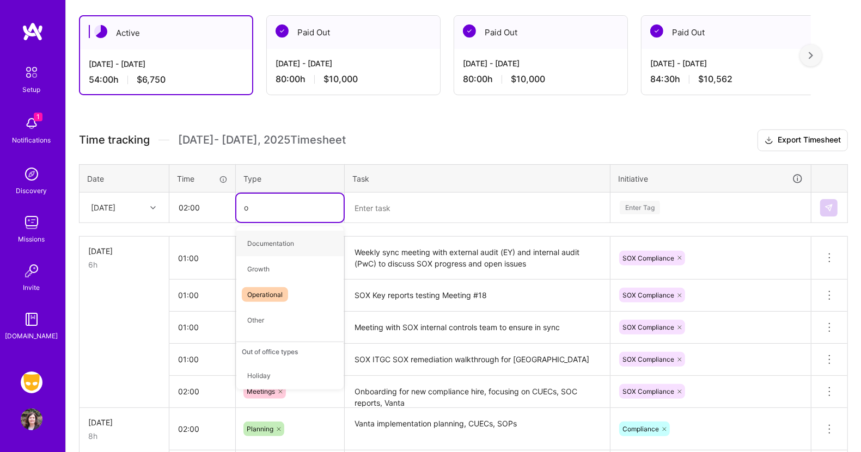
type input "op"
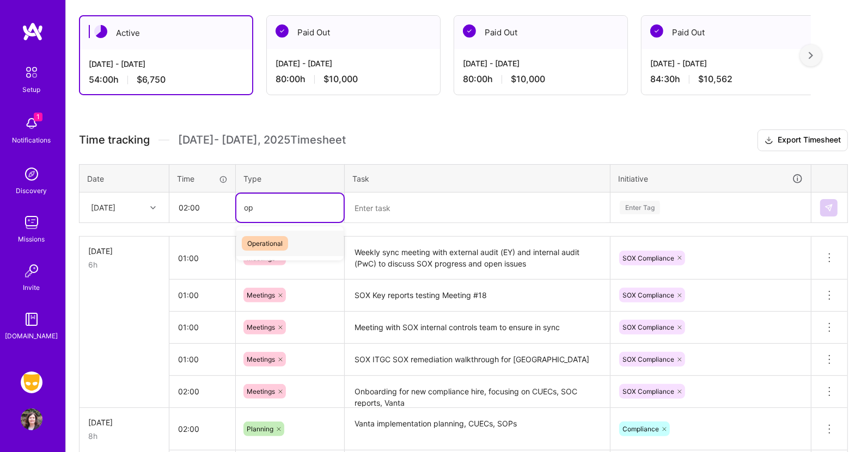
click at [258, 241] on span "Operational" at bounding box center [265, 243] width 46 height 15
click at [379, 210] on textarea at bounding box center [477, 208] width 263 height 29
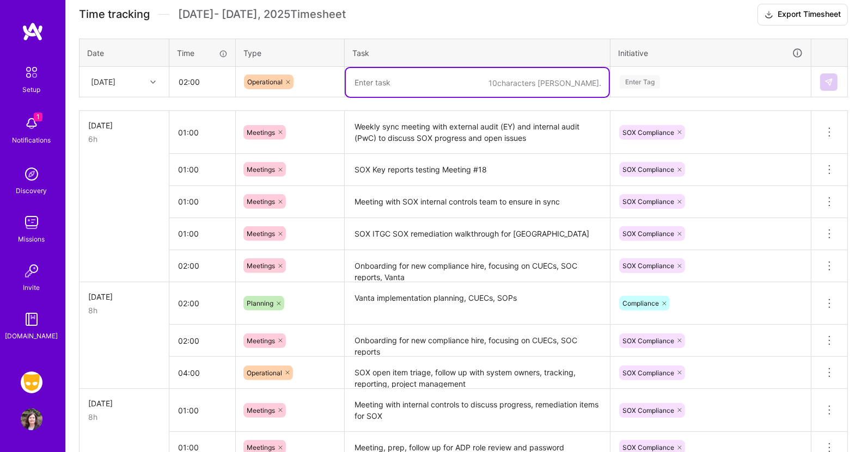
scroll to position [344, 0]
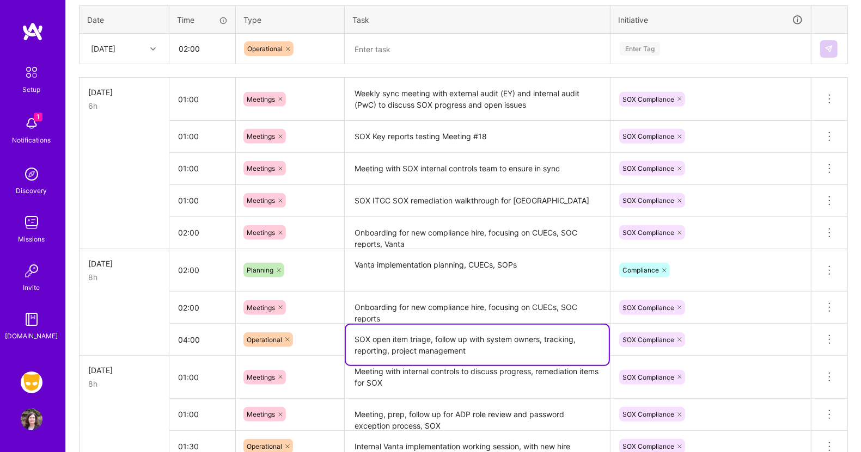
drag, startPoint x: 474, startPoint y: 344, endPoint x: 332, endPoint y: 336, distance: 142.3
click at [332, 336] on tr "04:00 Operational SOX open item triage, follow up with system owners, tracking,…" at bounding box center [463, 340] width 768 height 32
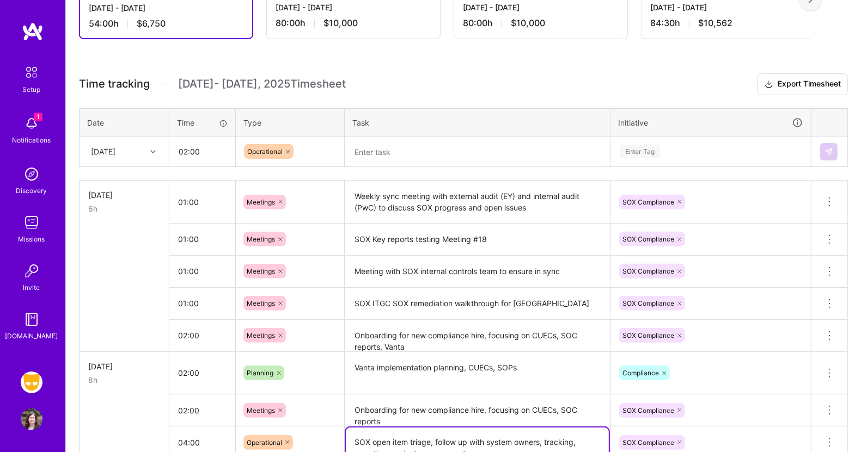
scroll to position [0, 0]
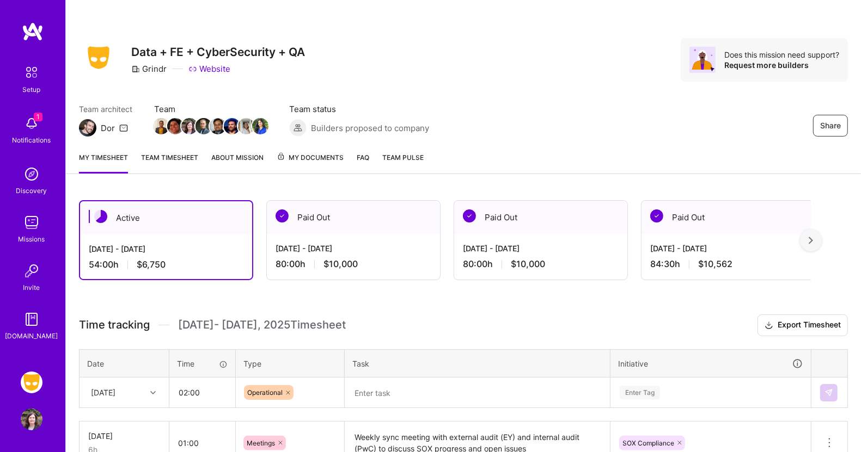
click at [436, 393] on textarea at bounding box center [477, 393] width 263 height 29
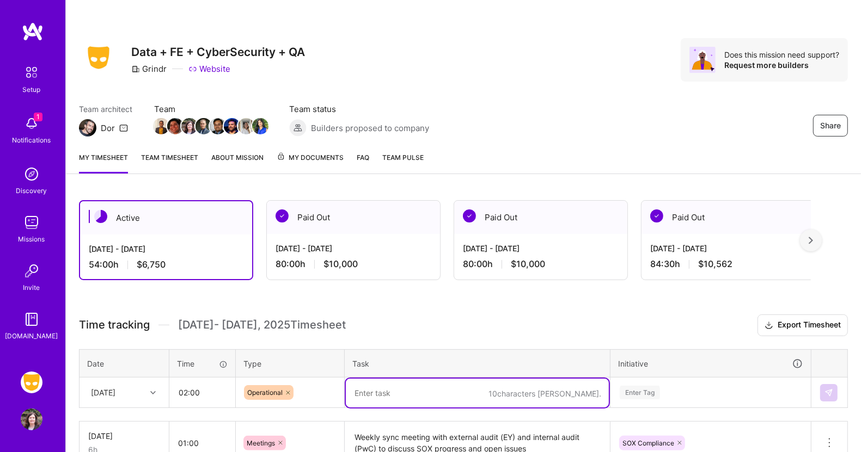
paste textarea "SOX open item triage, follow up with system owners, tracking, reporting, projec…"
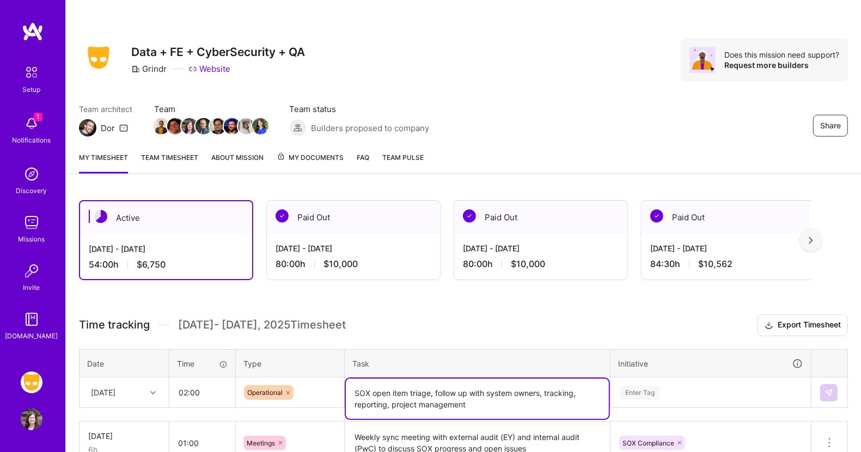
type textarea "SOX open item triage, follow up with system owners, tracking, reporting, projec…"
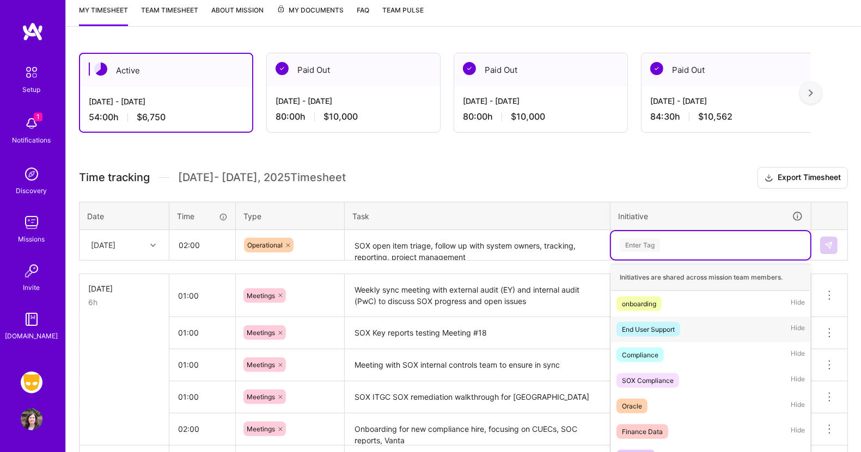
click at [648, 260] on div "option SOX Compliance, selected. option End User Support focused, 2 of 59. 59 r…" at bounding box center [710, 245] width 199 height 28
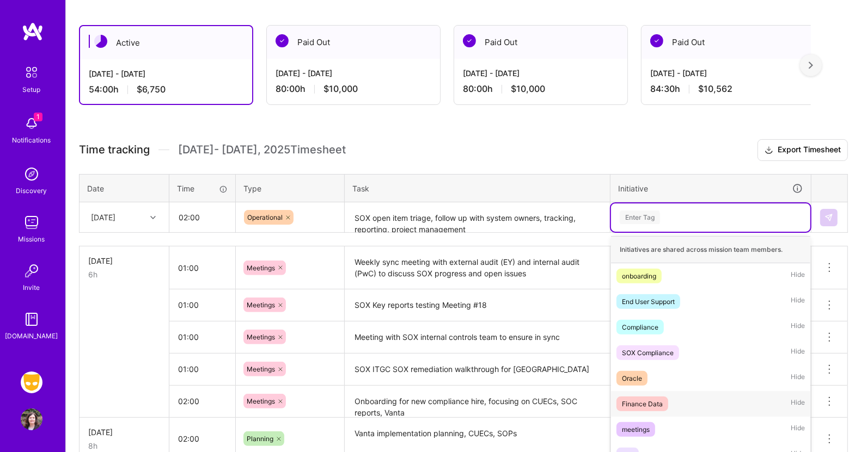
scroll to position [185, 0]
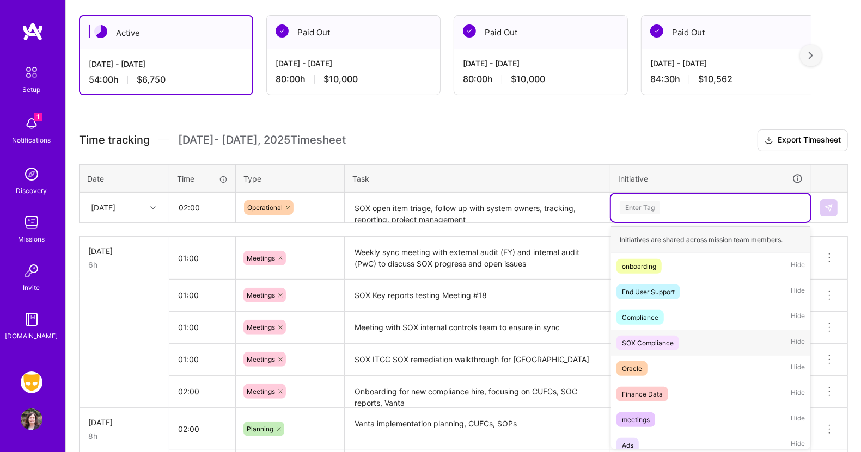
click at [661, 333] on div "SOX Compliance Hide" at bounding box center [710, 343] width 199 height 26
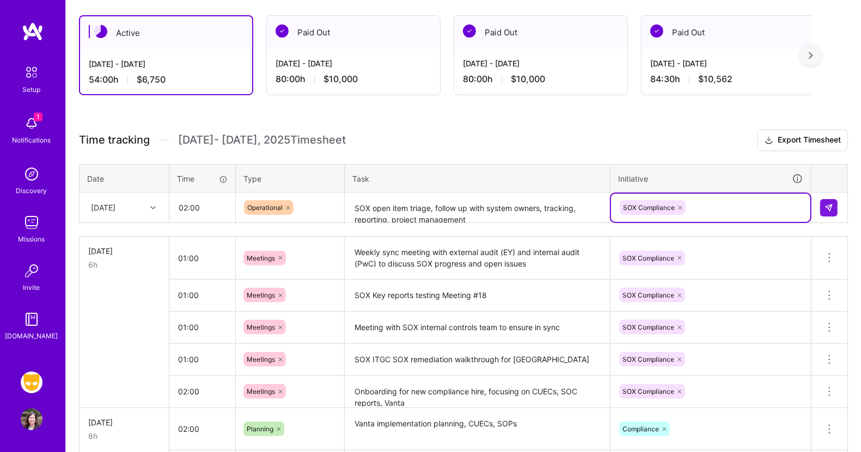
click at [838, 207] on div at bounding box center [829, 207] width 19 height 17
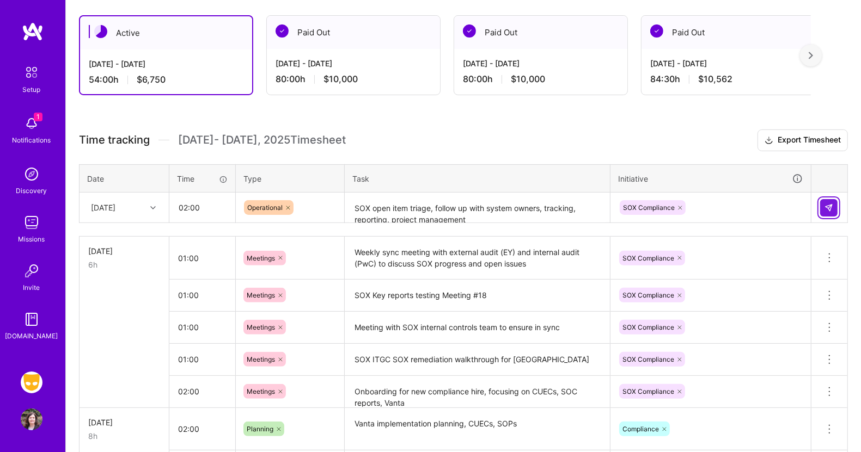
click at [829, 205] on img at bounding box center [828, 208] width 9 height 9
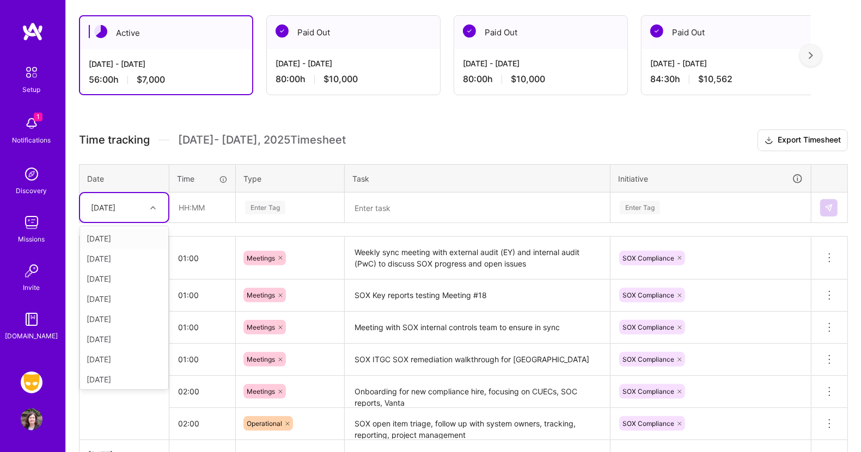
click at [152, 207] on icon at bounding box center [152, 207] width 5 height 5
click at [125, 302] on div "Thu, Sep 25" at bounding box center [124, 303] width 88 height 20
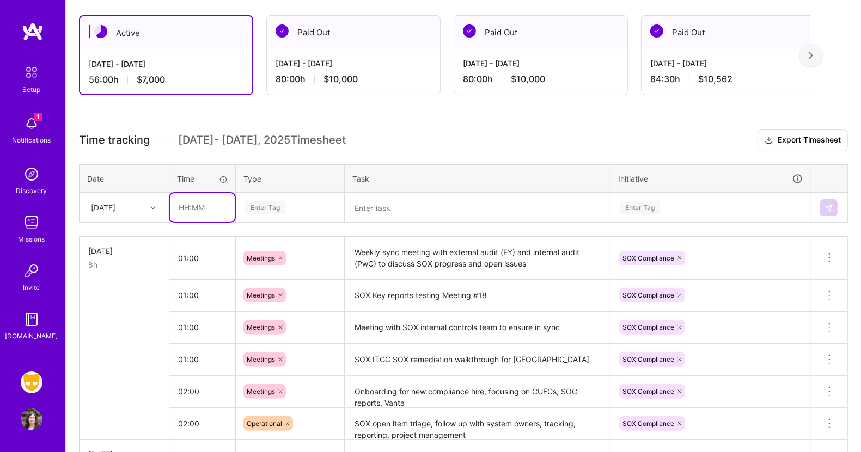
click at [199, 199] on input "text" at bounding box center [202, 207] width 65 height 29
type input "01:00"
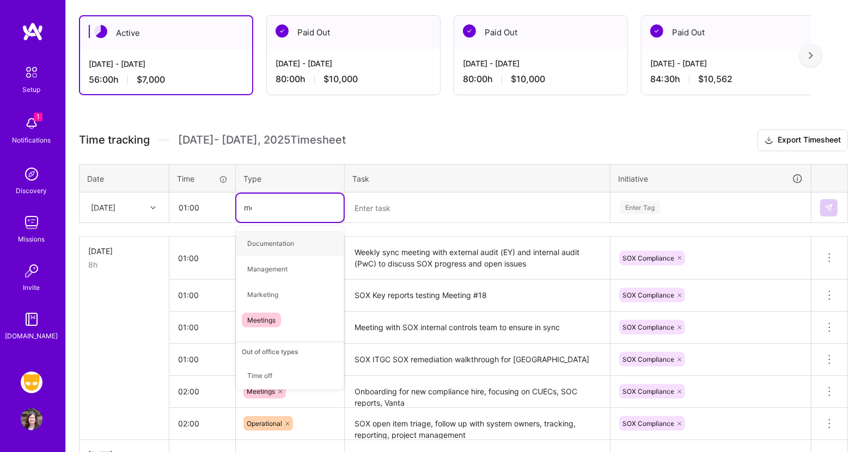
type input "mee"
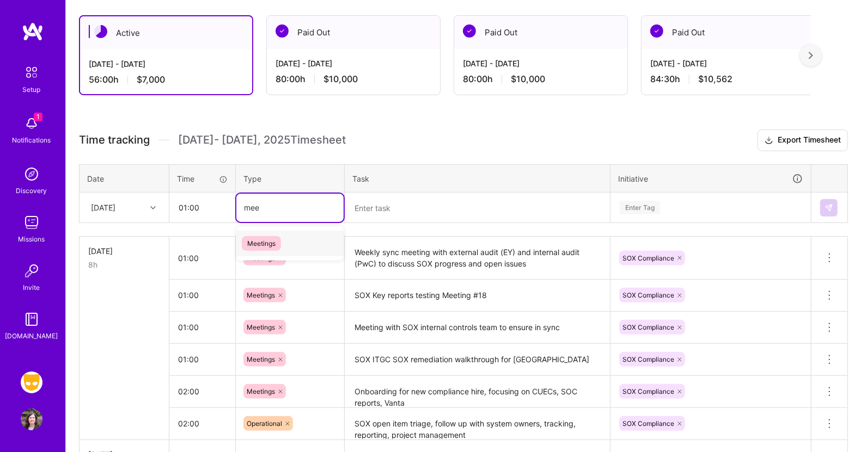
click at [266, 241] on span "Meetings" at bounding box center [261, 243] width 39 height 15
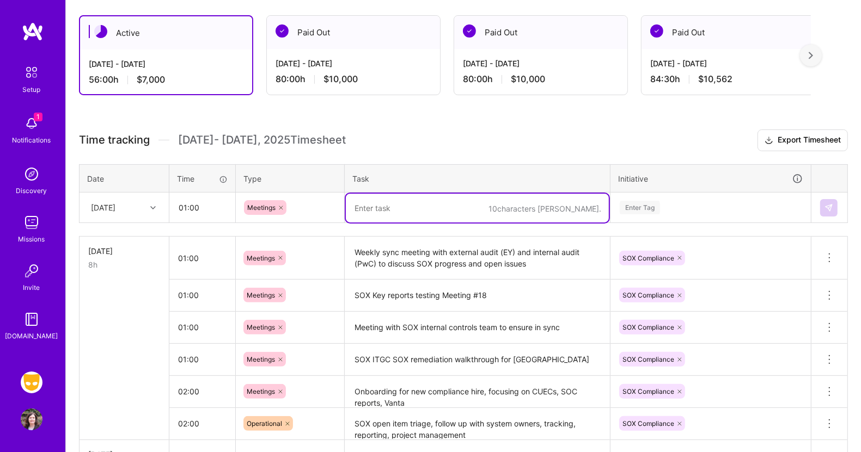
click at [362, 202] on textarea at bounding box center [477, 208] width 263 height 29
type textarea "Vanta ADP integration"
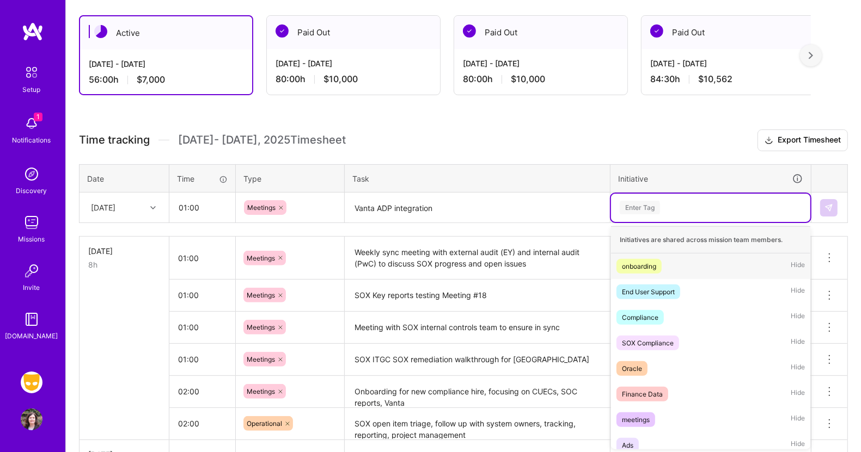
click at [645, 206] on div "Enter Tag" at bounding box center [640, 207] width 40 height 17
click at [653, 339] on div "SOX Compliance" at bounding box center [648, 343] width 52 height 11
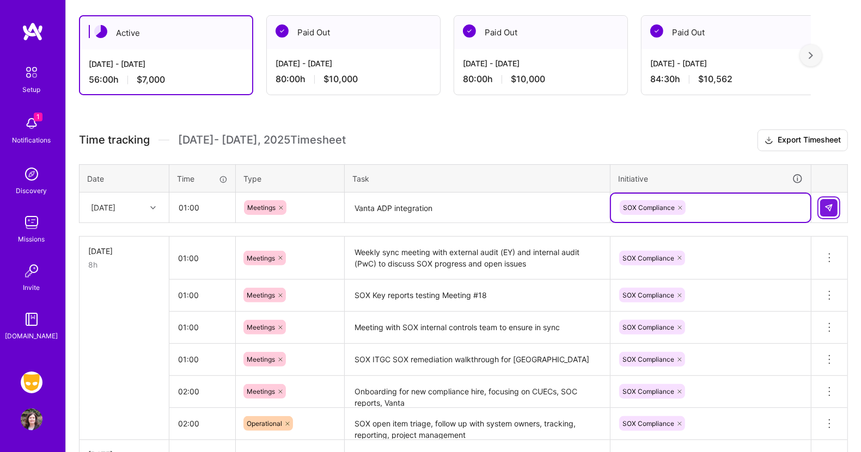
click at [827, 205] on img at bounding box center [828, 208] width 9 height 9
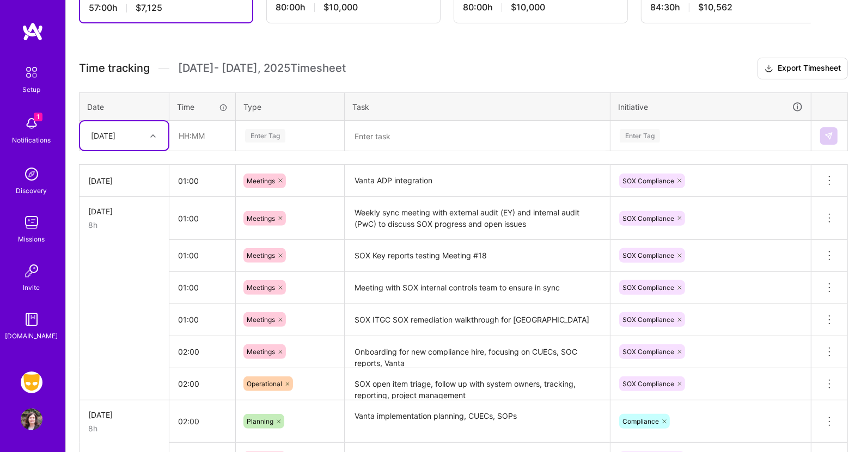
scroll to position [254, 0]
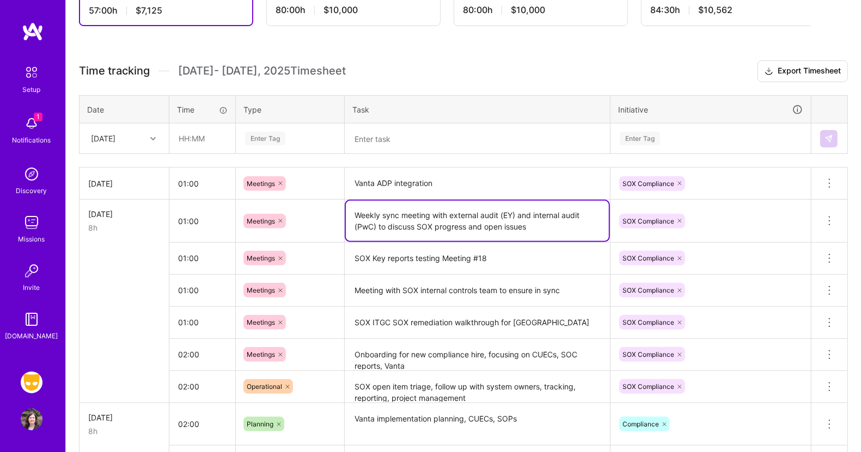
drag, startPoint x: 536, startPoint y: 225, endPoint x: 336, endPoint y: 211, distance: 200.3
click at [336, 211] on tr "Wed, Sep 24 8h 01:00 Meetings Weekly sync meeting with external audit (EY) and …" at bounding box center [463, 221] width 768 height 43
click at [201, 136] on input "text" at bounding box center [202, 138] width 65 height 29
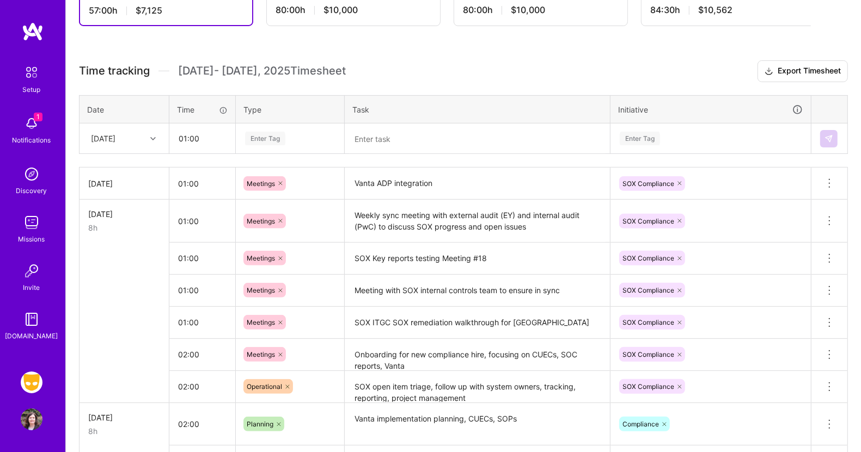
click at [266, 136] on div "Enter Tag" at bounding box center [265, 138] width 40 height 17
click at [263, 171] on span "Meetings" at bounding box center [261, 174] width 39 height 15
click at [379, 133] on textarea at bounding box center [477, 139] width 263 height 29
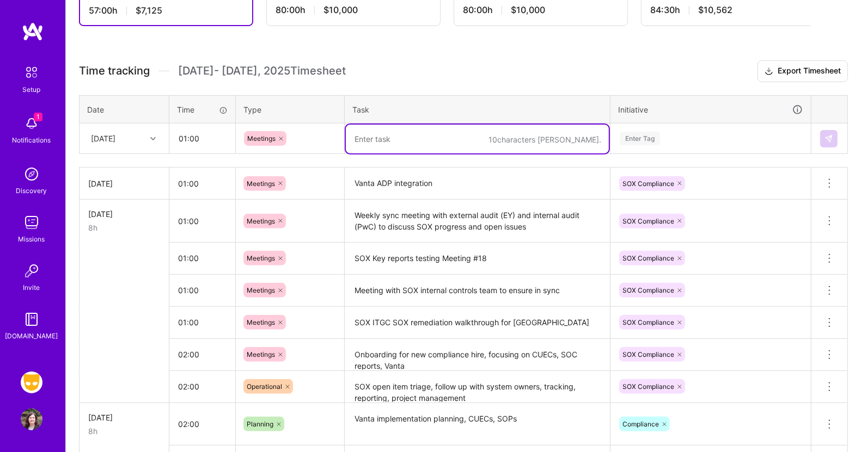
paste textarea "Weekly sync meeting with external audit (EY) and internal audit (PwC) to discus…"
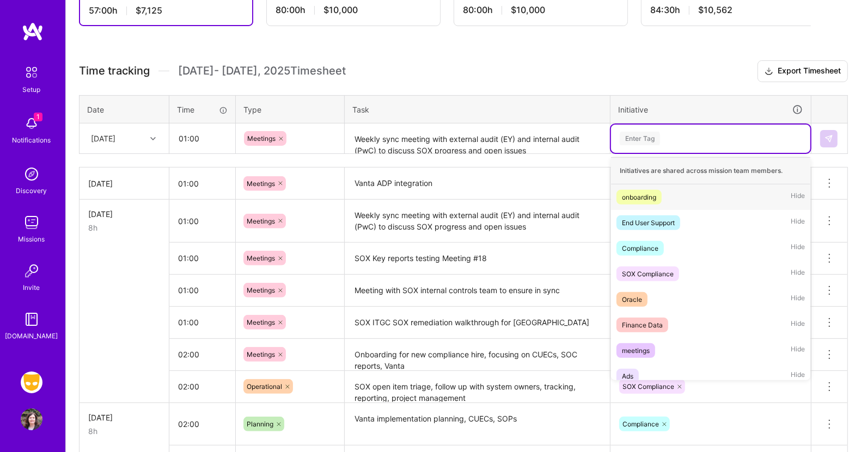
click at [648, 130] on div "Enter Tag" at bounding box center [640, 138] width 40 height 17
click at [639, 271] on div "SOX Compliance" at bounding box center [648, 273] width 52 height 11
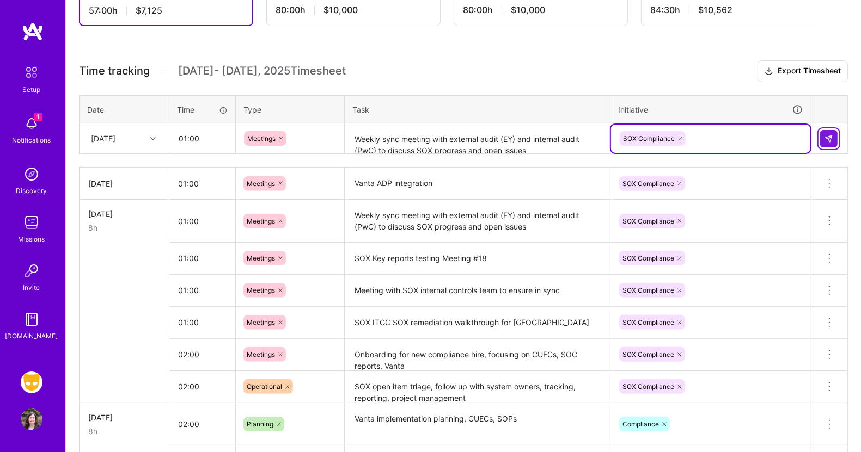
click at [828, 134] on img at bounding box center [828, 138] width 9 height 9
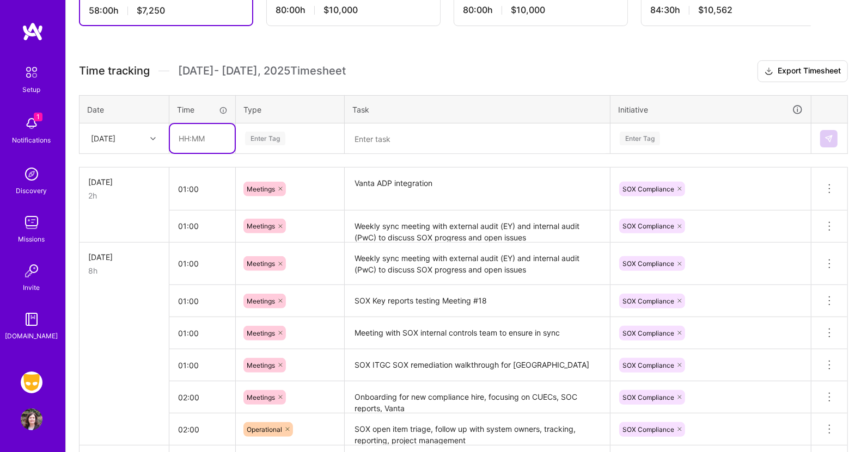
click at [208, 138] on input "text" at bounding box center [202, 138] width 65 height 29
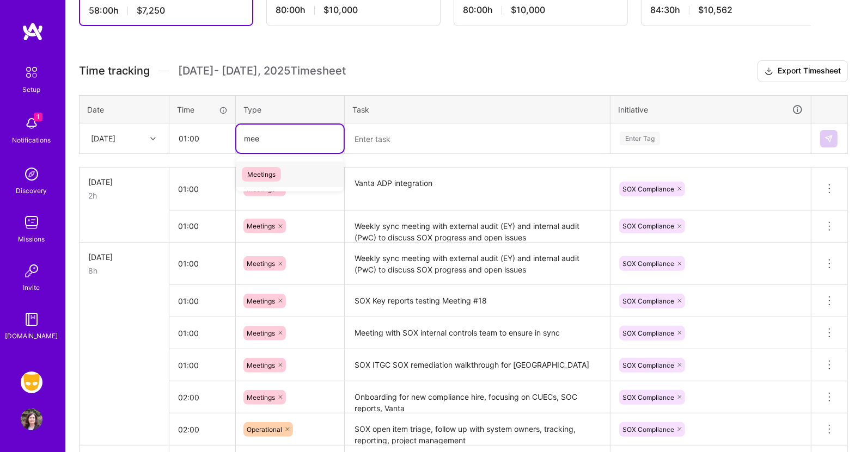
click at [273, 173] on span "Meetings" at bounding box center [261, 174] width 39 height 15
click at [393, 139] on textarea at bounding box center [477, 139] width 263 height 29
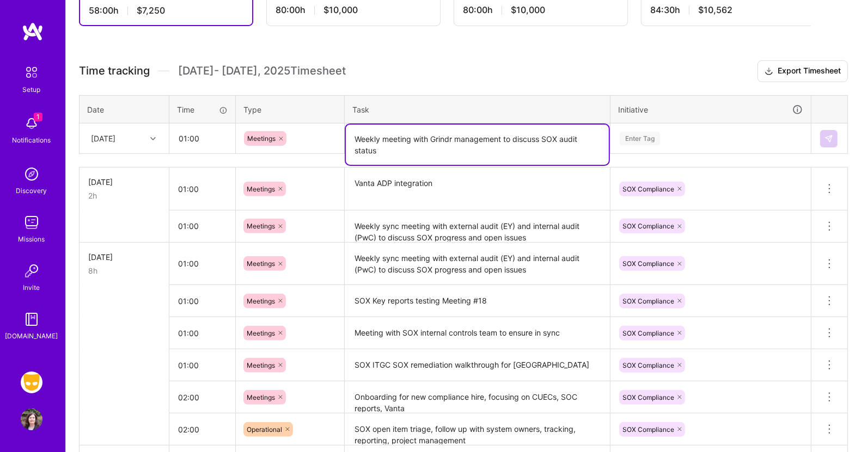
click at [646, 132] on div "Enter Tag" at bounding box center [640, 138] width 40 height 17
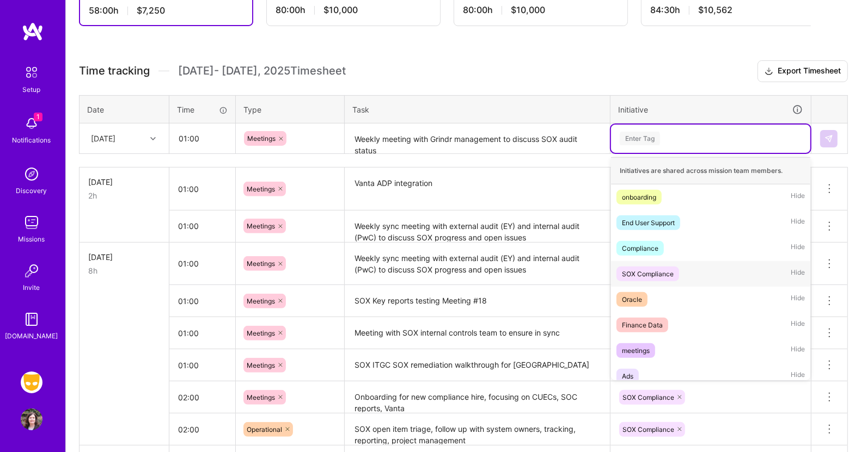
click at [658, 268] on div "SOX Compliance" at bounding box center [648, 273] width 52 height 11
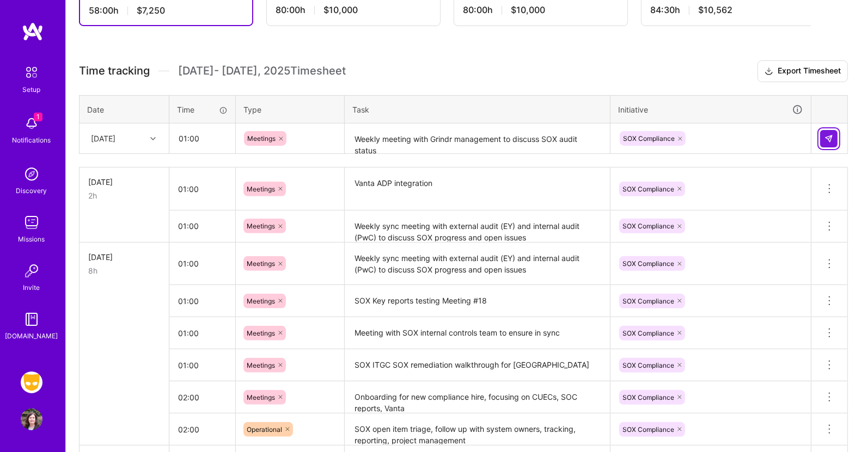
click at [829, 131] on button at bounding box center [828, 138] width 17 height 17
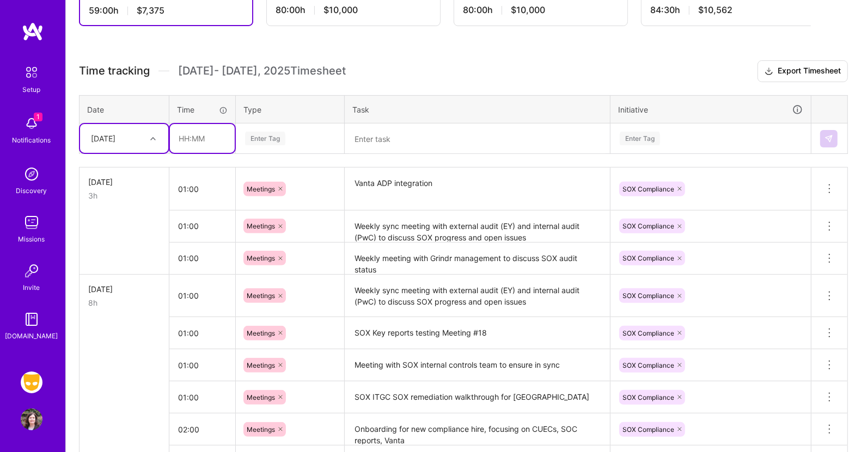
click at [189, 138] on input "text" at bounding box center [202, 138] width 65 height 29
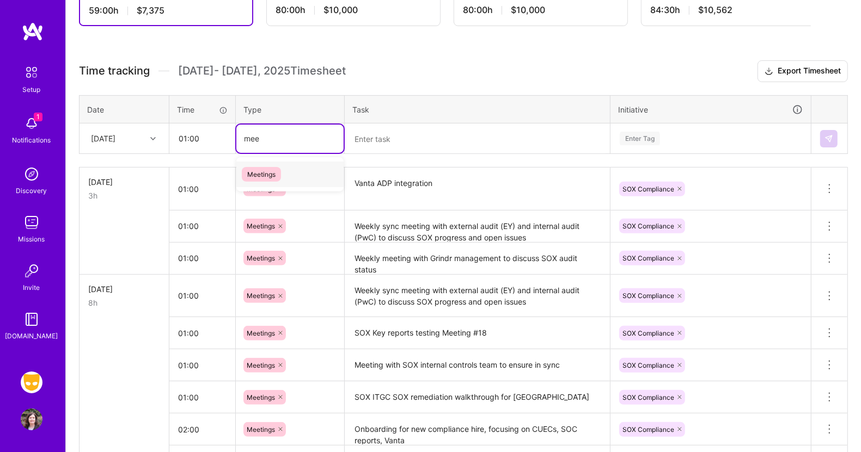
click at [256, 173] on span "Meetings" at bounding box center [261, 174] width 39 height 15
click at [367, 134] on textarea at bounding box center [477, 139] width 263 height 29
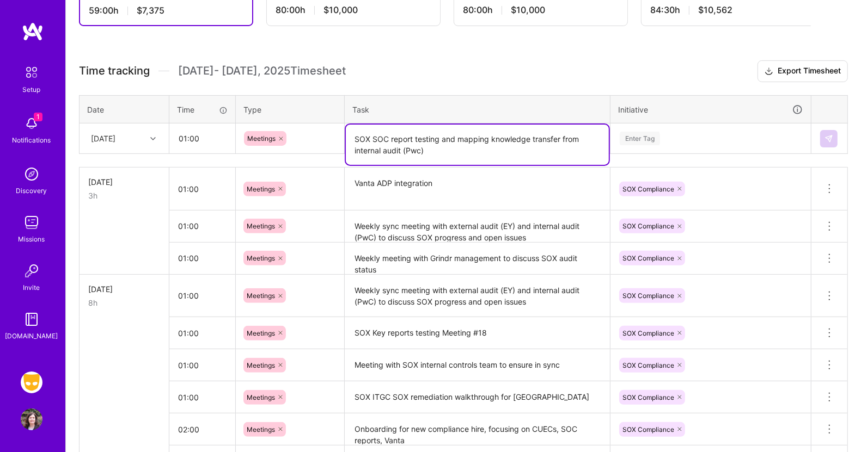
click at [635, 133] on div "Enter Tag" at bounding box center [640, 138] width 40 height 17
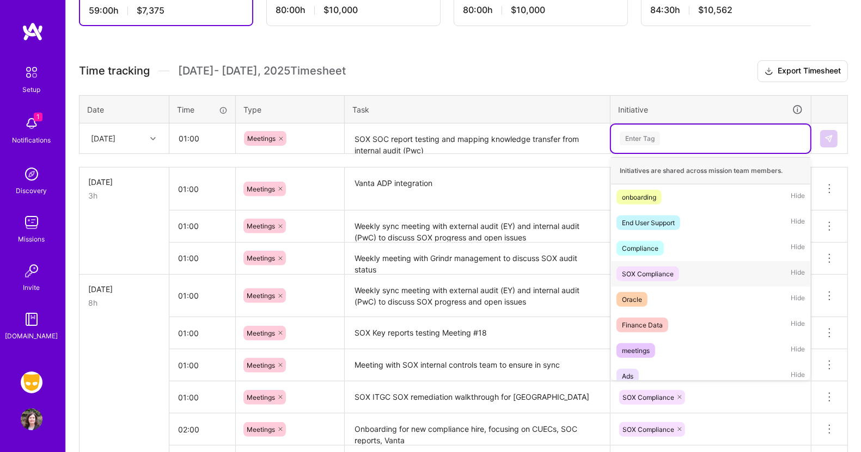
click at [646, 271] on div "SOX Compliance" at bounding box center [648, 273] width 52 height 11
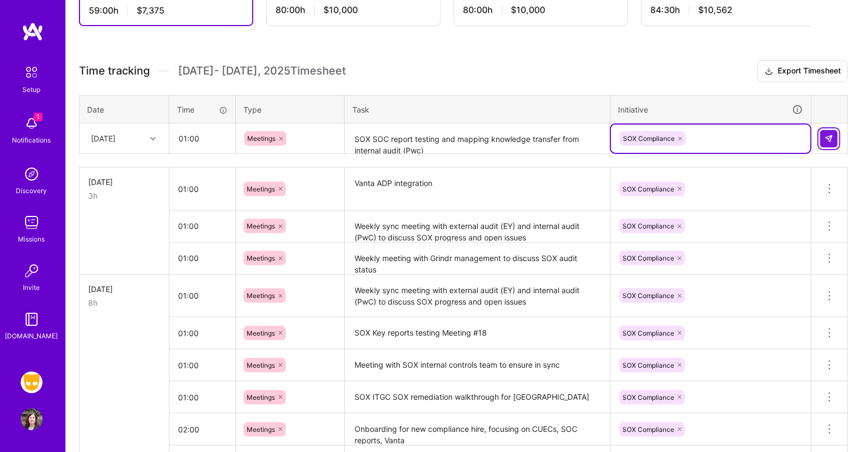
click at [833, 131] on button at bounding box center [828, 138] width 17 height 17
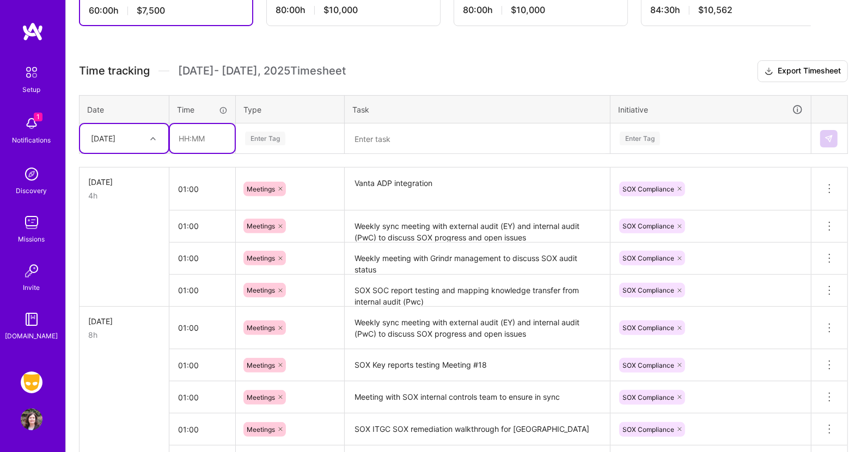
click at [182, 131] on input "text" at bounding box center [202, 138] width 65 height 29
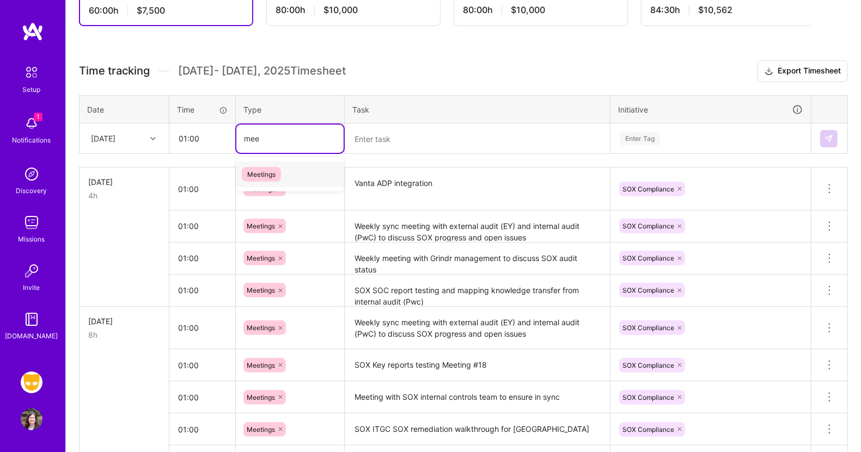
click at [269, 169] on span "Meetings" at bounding box center [261, 174] width 39 height 15
click at [373, 138] on textarea at bounding box center [477, 139] width 263 height 29
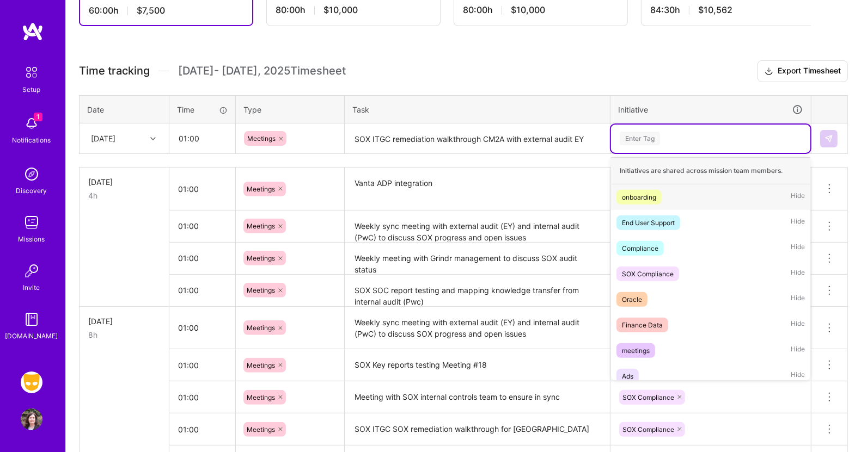
click at [652, 136] on div "Enter Tag" at bounding box center [640, 138] width 40 height 17
click at [653, 268] on div "SOX Compliance" at bounding box center [648, 273] width 52 height 11
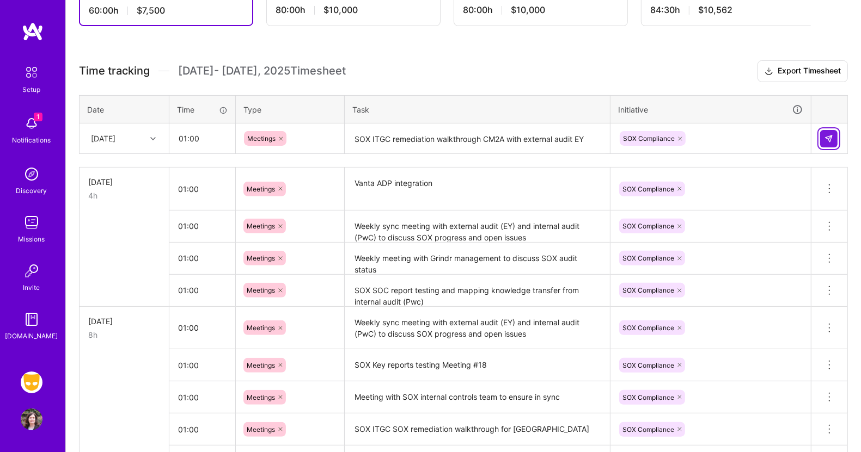
click at [831, 134] on img at bounding box center [828, 138] width 9 height 9
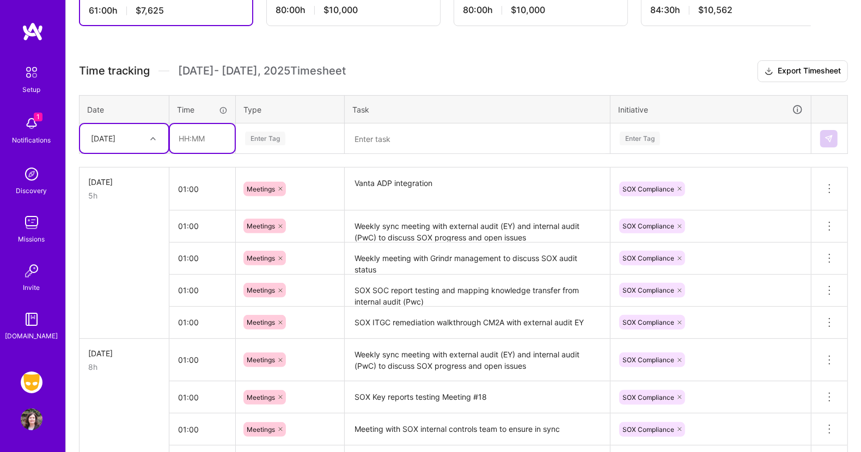
click at [207, 138] on input "text" at bounding box center [202, 138] width 65 height 29
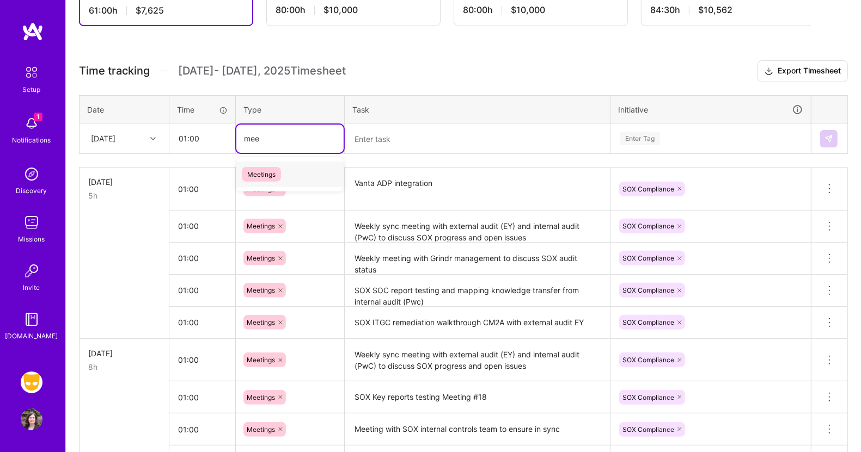
click at [271, 167] on span "Meetings" at bounding box center [261, 174] width 39 height 15
click at [376, 136] on textarea at bounding box center [477, 139] width 263 height 29
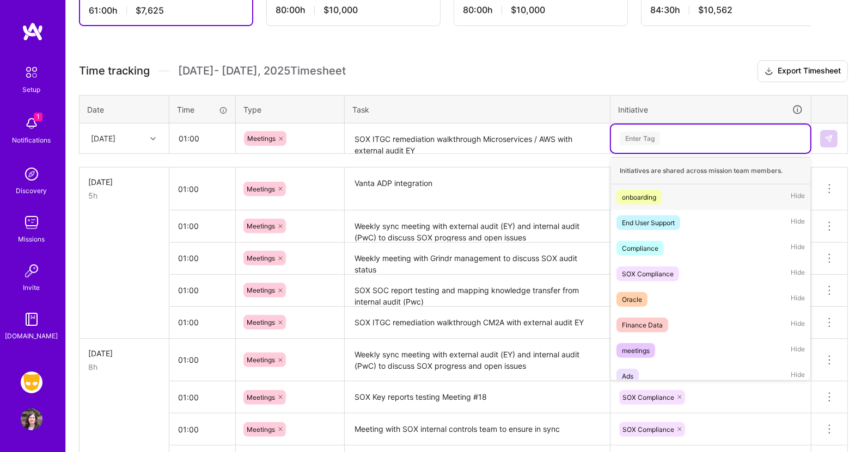
click at [647, 131] on div "Enter Tag" at bounding box center [640, 138] width 40 height 17
click at [651, 268] on div "SOX Compliance" at bounding box center [648, 273] width 52 height 11
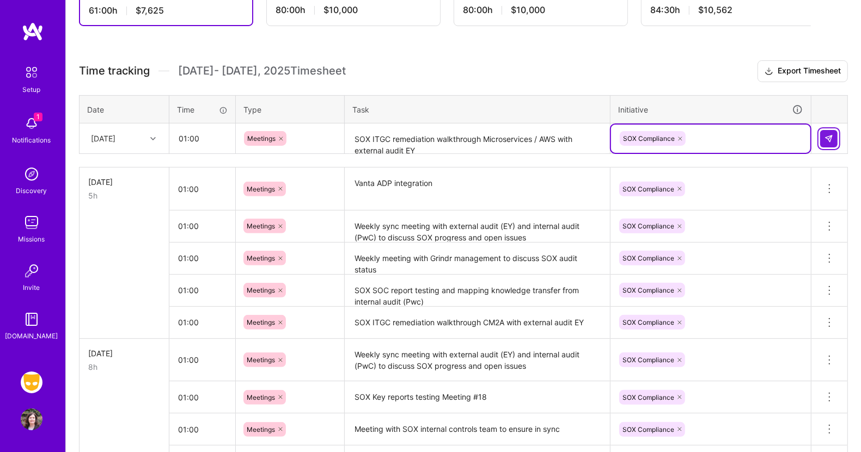
click at [829, 136] on img at bounding box center [828, 138] width 9 height 9
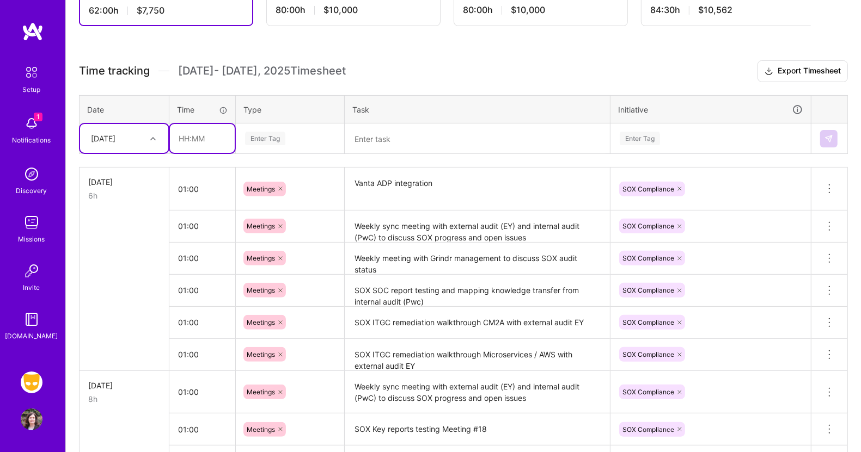
click at [197, 135] on input "text" at bounding box center [202, 138] width 65 height 29
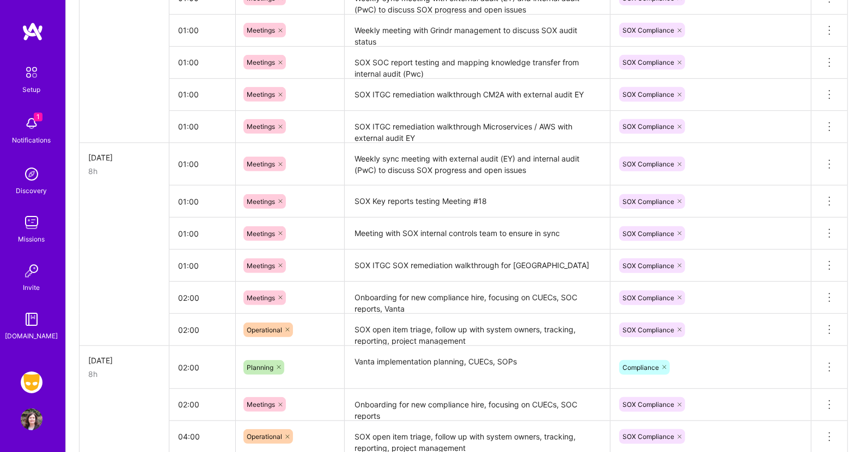
scroll to position [491, 0]
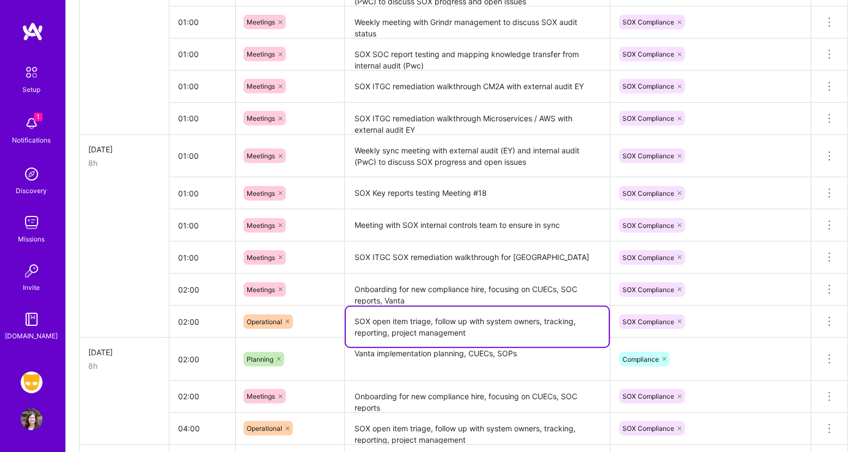
drag, startPoint x: 470, startPoint y: 329, endPoint x: 330, endPoint y: 313, distance: 140.3
click at [330, 313] on tr "02:00 Operational SOX open item triage, follow up with system owners, tracking,…" at bounding box center [463, 322] width 768 height 32
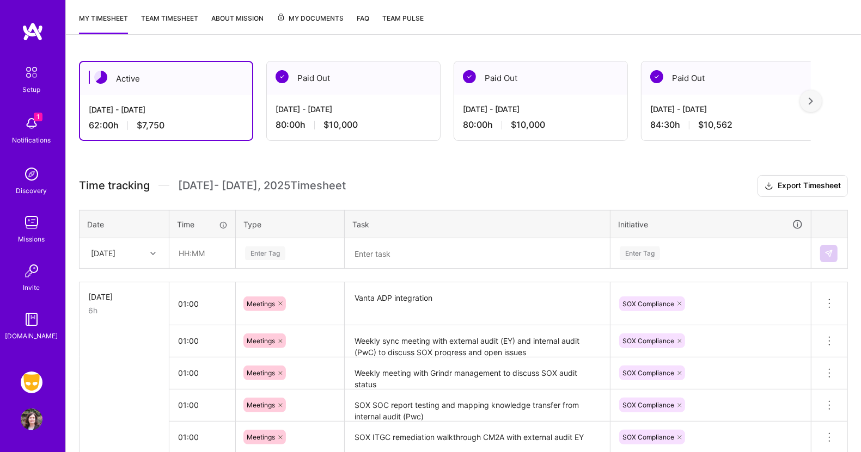
scroll to position [0, 0]
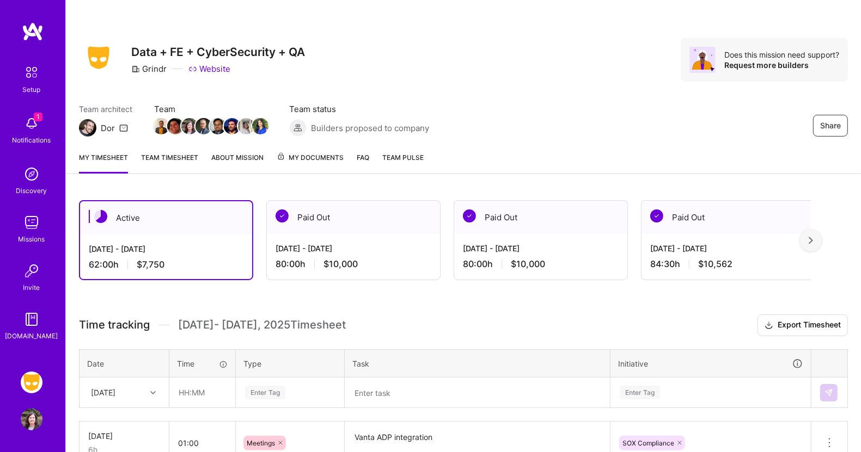
click at [382, 388] on textarea at bounding box center [477, 393] width 263 height 29
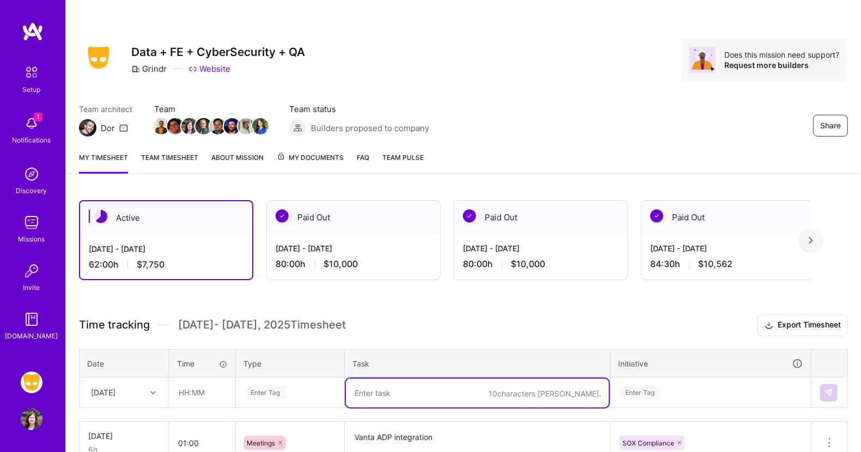
paste textarea "SOX open item triage, follow up with system owners, tracking, reporting, projec…"
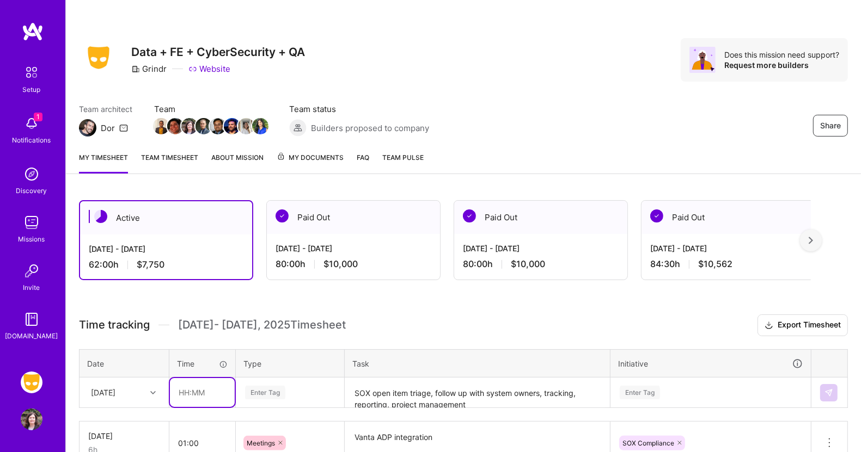
click at [203, 392] on input "text" at bounding box center [202, 392] width 65 height 29
click at [263, 390] on div "Enter Tag" at bounding box center [289, 393] width 107 height 28
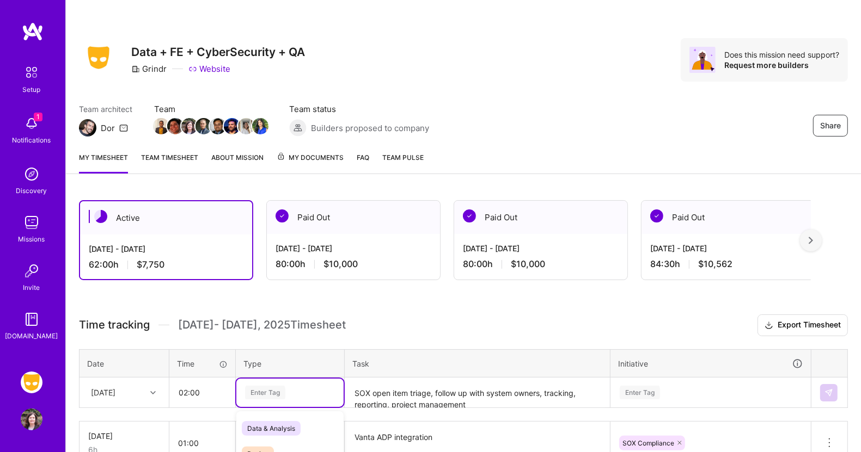
scroll to position [125, 0]
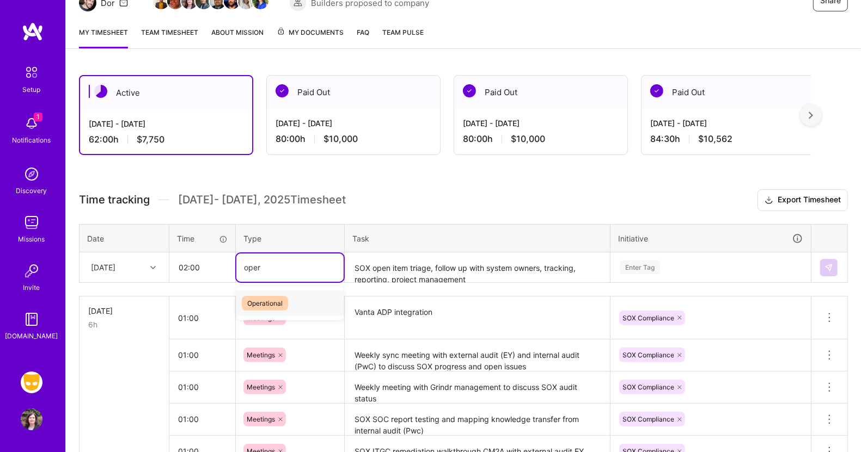
click at [261, 301] on span "Operational" at bounding box center [265, 303] width 46 height 15
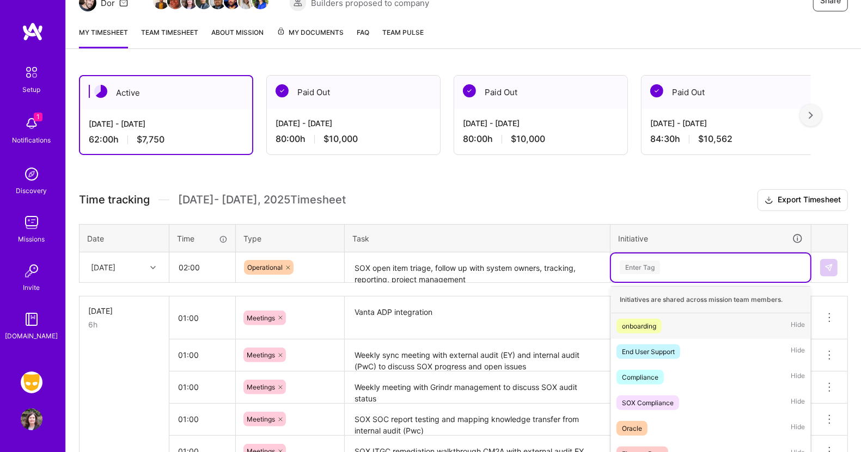
click at [632, 265] on div "option SOX Compliance, selected. option onboarding focused, 1 of 59. 59 results…" at bounding box center [710, 268] width 199 height 28
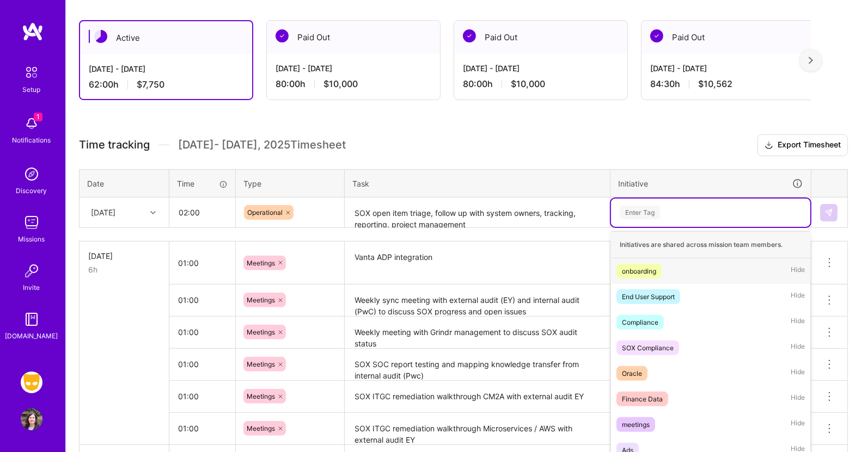
scroll to position [185, 0]
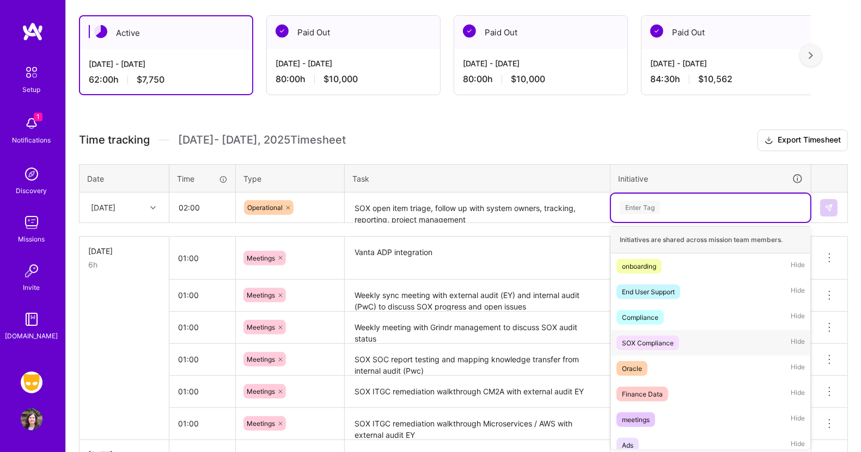
click at [646, 340] on div "SOX Compliance" at bounding box center [648, 343] width 52 height 11
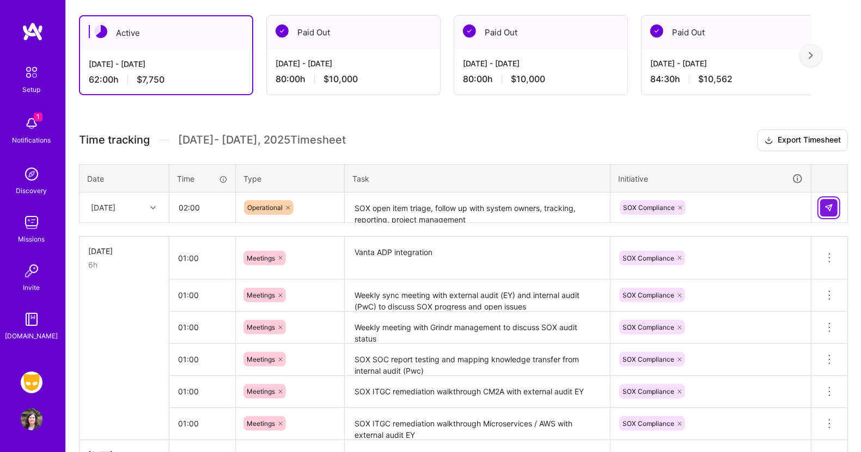
click at [831, 204] on img at bounding box center [828, 208] width 9 height 9
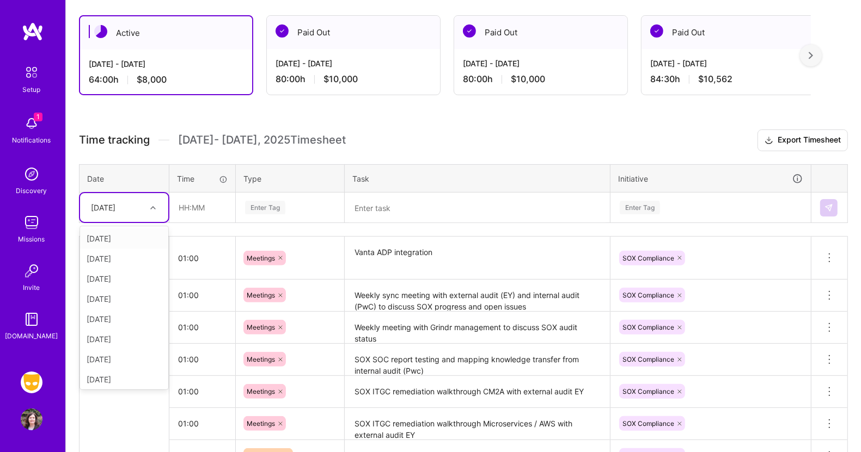
click at [156, 209] on div at bounding box center [154, 208] width 17 height 14
click at [121, 315] on div "Fri, Sep 26" at bounding box center [124, 318] width 88 height 20
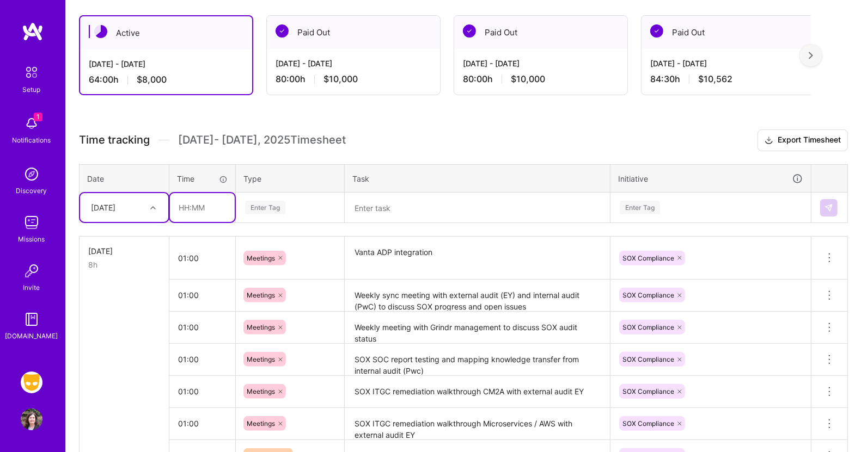
click at [198, 205] on input "text" at bounding box center [202, 207] width 65 height 29
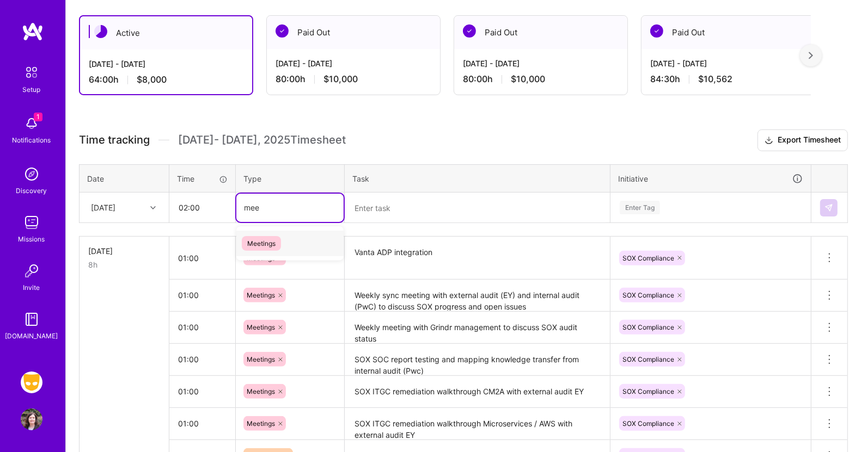
click at [257, 238] on span "Meetings" at bounding box center [261, 243] width 39 height 15
click at [371, 204] on textarea at bounding box center [477, 208] width 263 height 29
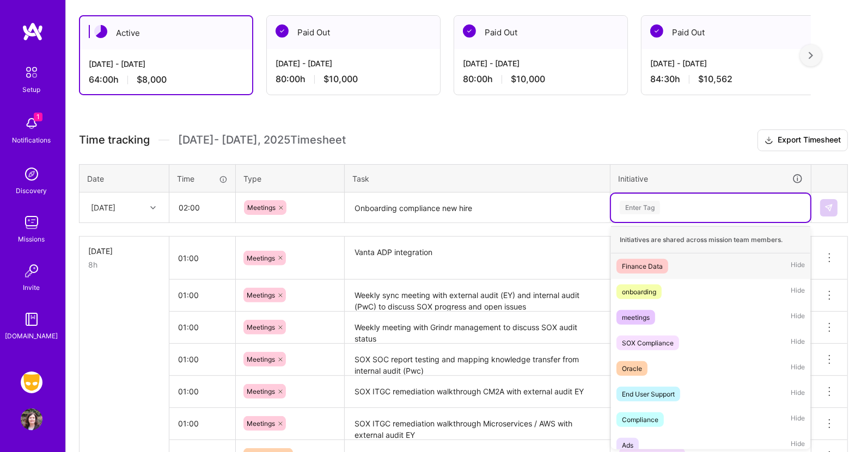
click at [636, 202] on div "Enter Tag" at bounding box center [640, 207] width 40 height 17
click at [647, 338] on div "SOX Compliance" at bounding box center [648, 343] width 52 height 11
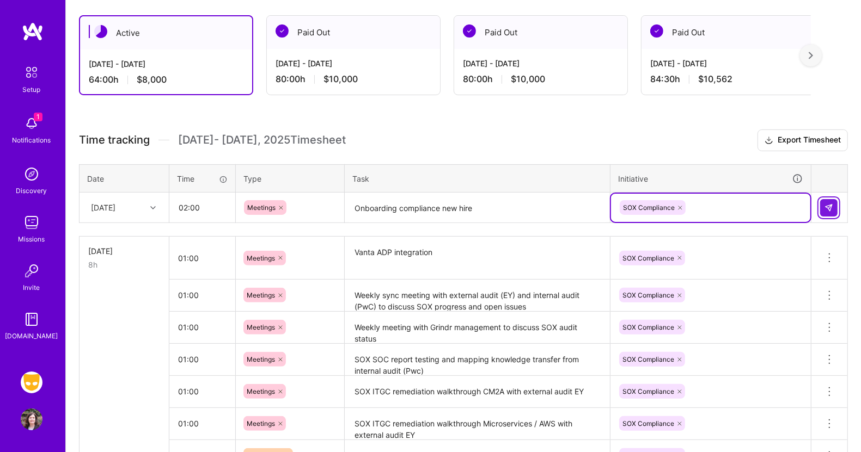
click at [827, 204] on img at bounding box center [828, 208] width 9 height 9
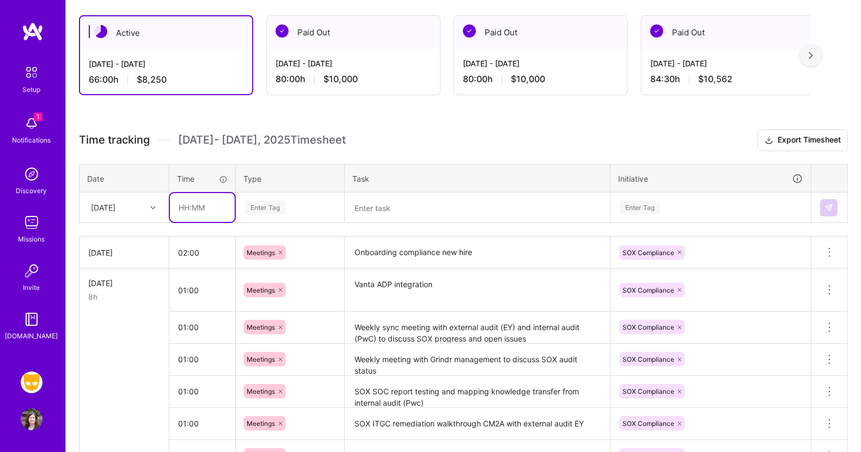
click at [201, 205] on input "text" at bounding box center [202, 207] width 65 height 29
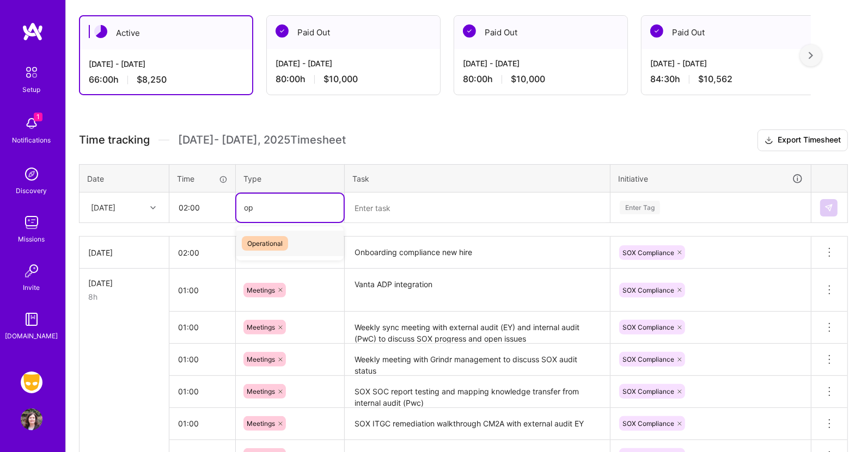
click at [262, 238] on span "Operational" at bounding box center [265, 243] width 46 height 15
click at [379, 207] on textarea at bounding box center [477, 208] width 263 height 29
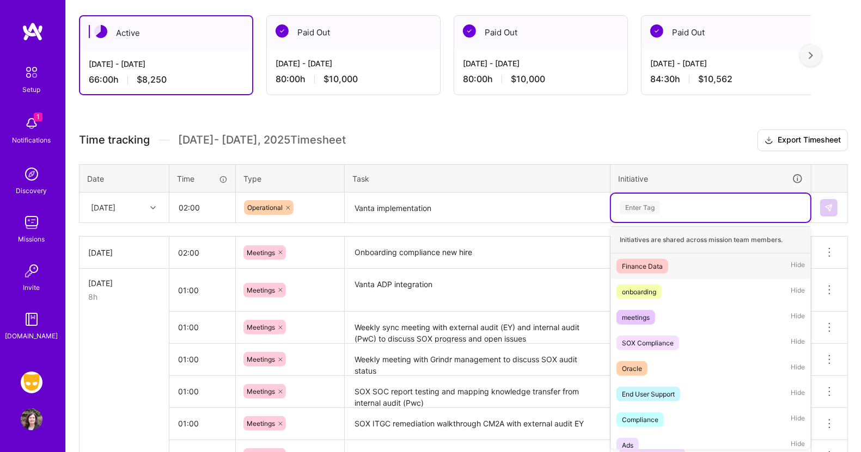
click at [651, 204] on div "Enter Tag" at bounding box center [640, 207] width 40 height 17
click at [632, 419] on div "Compliance" at bounding box center [640, 419] width 36 height 11
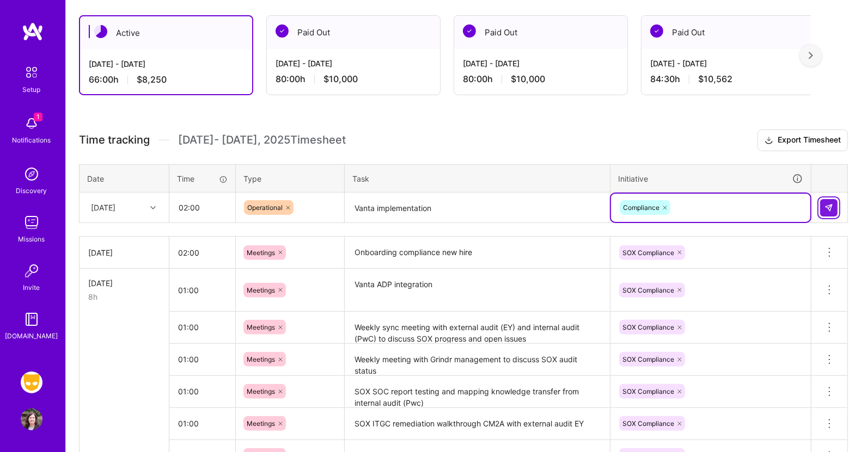
click at [830, 204] on img at bounding box center [828, 208] width 9 height 9
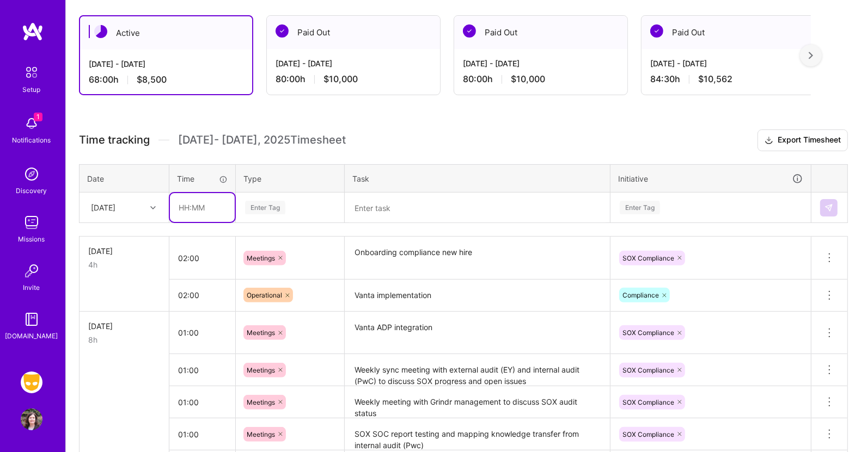
click at [204, 203] on input "text" at bounding box center [202, 207] width 65 height 29
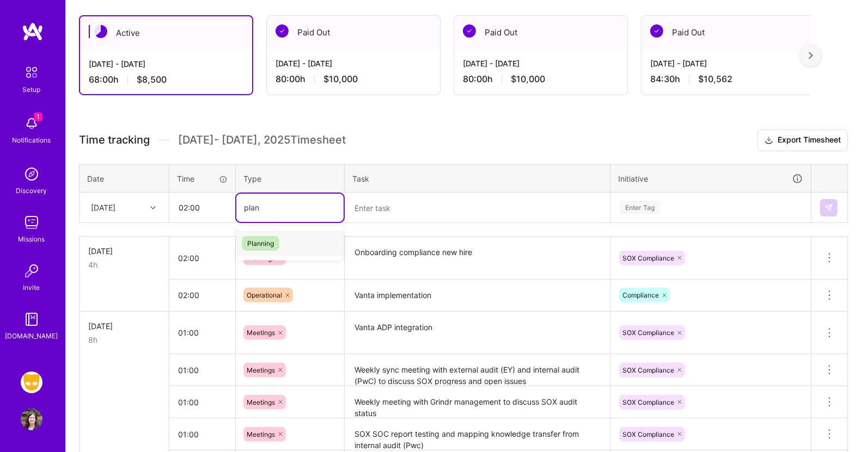
click at [258, 239] on span "Planning" at bounding box center [261, 243] width 38 height 15
click at [373, 203] on textarea at bounding box center [477, 208] width 263 height 29
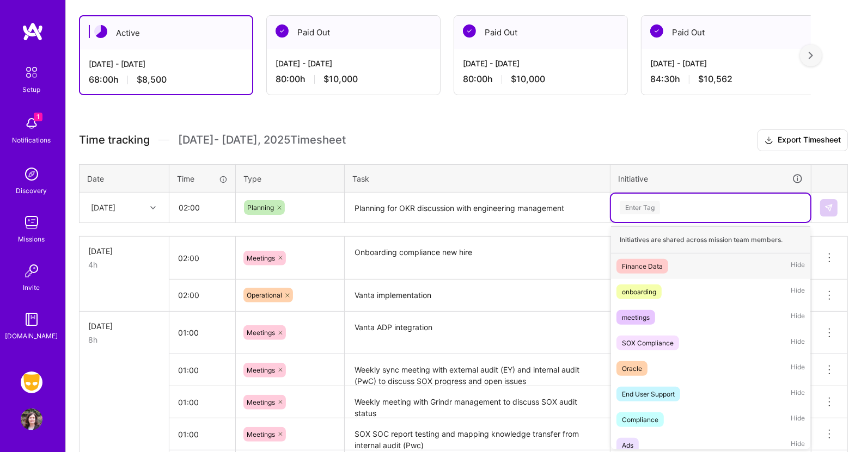
click at [644, 204] on div "Enter Tag" at bounding box center [640, 207] width 40 height 17
click at [630, 417] on div "Compliance" at bounding box center [640, 419] width 36 height 11
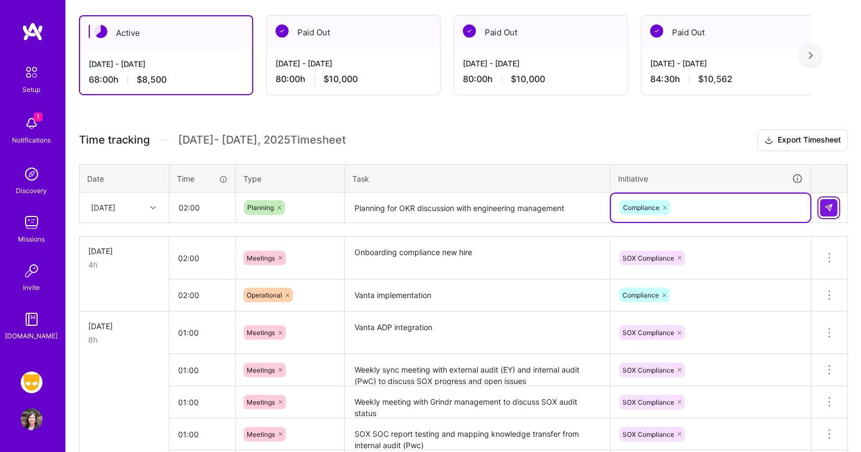
click at [829, 209] on img at bounding box center [828, 208] width 9 height 9
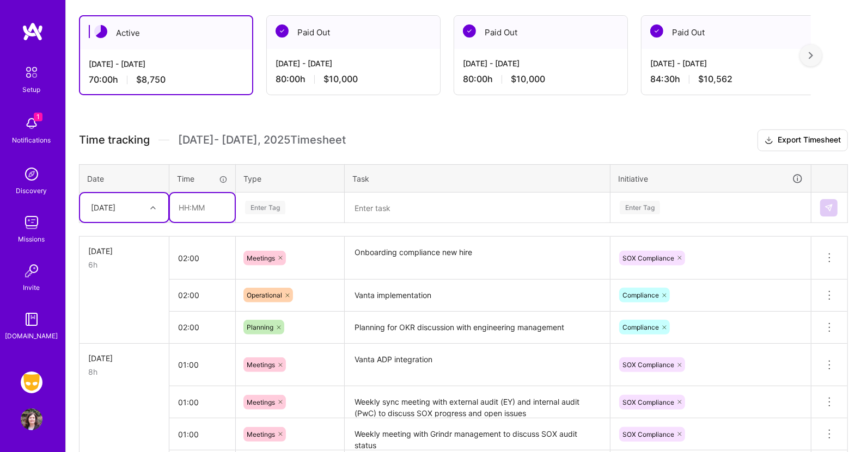
click at [203, 206] on input "text" at bounding box center [202, 207] width 65 height 29
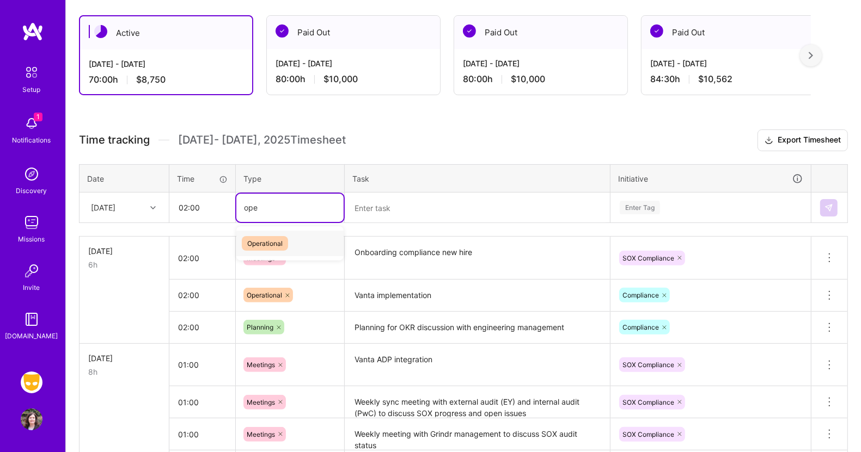
click at [274, 238] on span "Operational" at bounding box center [265, 243] width 46 height 15
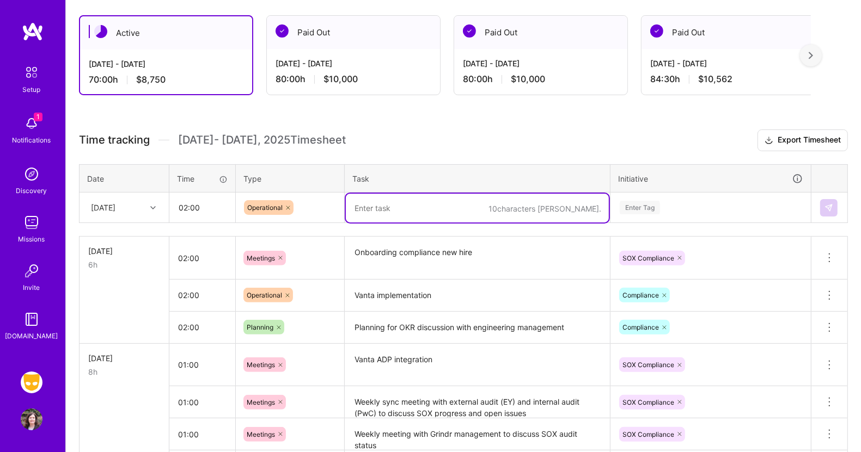
click at [376, 212] on textarea at bounding box center [477, 208] width 263 height 29
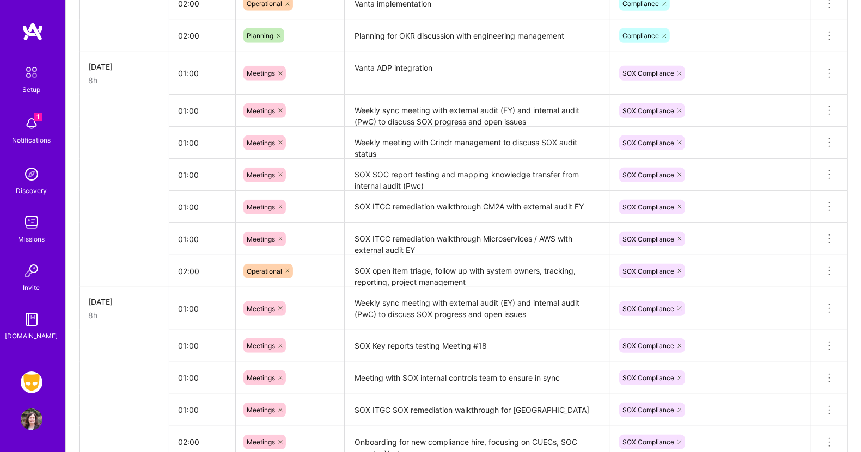
scroll to position [475, 0]
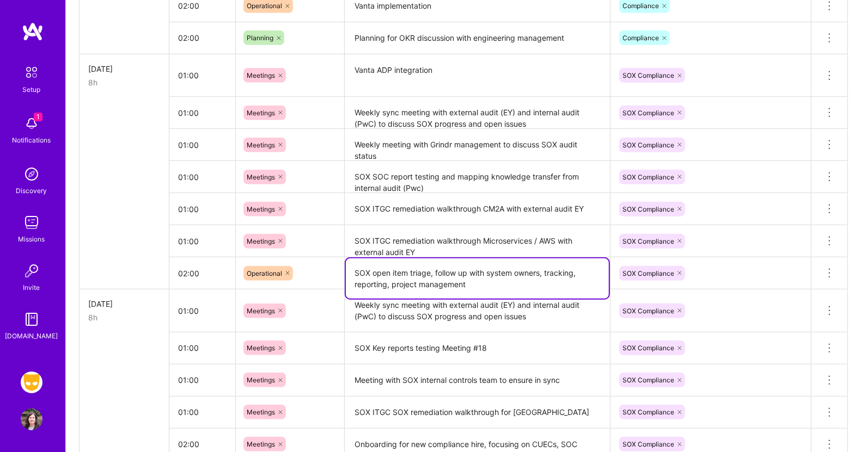
drag, startPoint x: 475, startPoint y: 281, endPoint x: 326, endPoint y: 260, distance: 150.1
click at [326, 260] on tr "02:00 Operational SOX open item triage, follow up with system owners, tracking,…" at bounding box center [463, 274] width 768 height 32
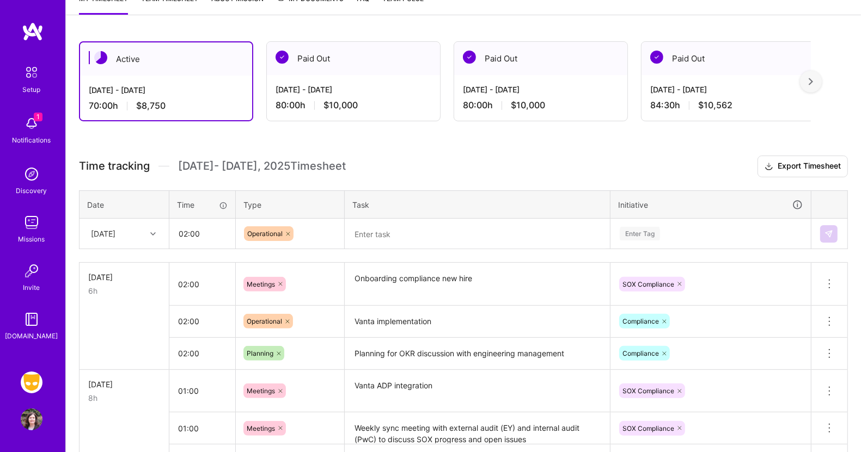
scroll to position [0, 0]
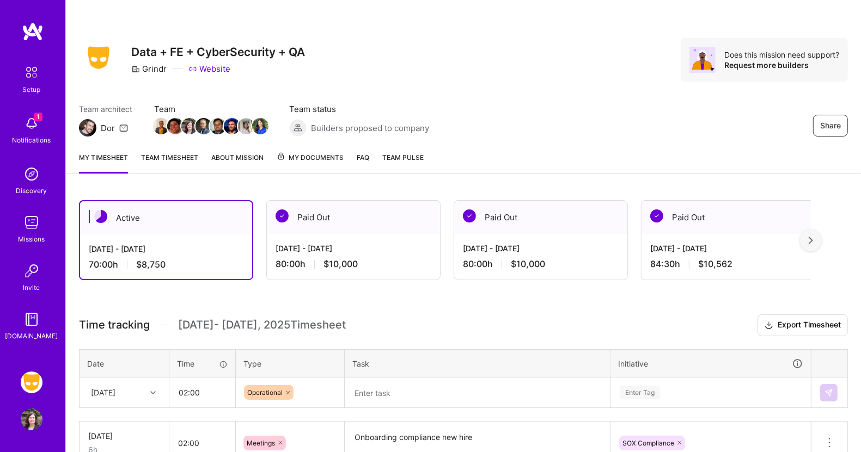
click at [400, 395] on textarea at bounding box center [477, 393] width 263 height 29
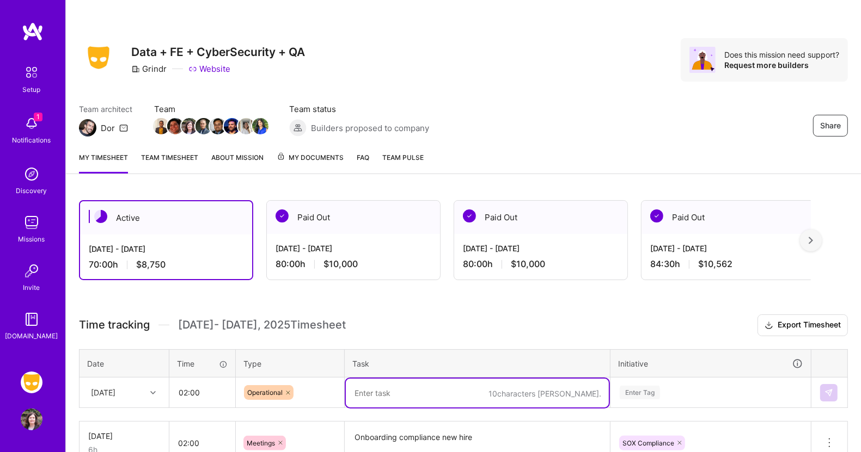
paste textarea "SOX open item triage, follow up with system owners, tracking, reporting, projec…"
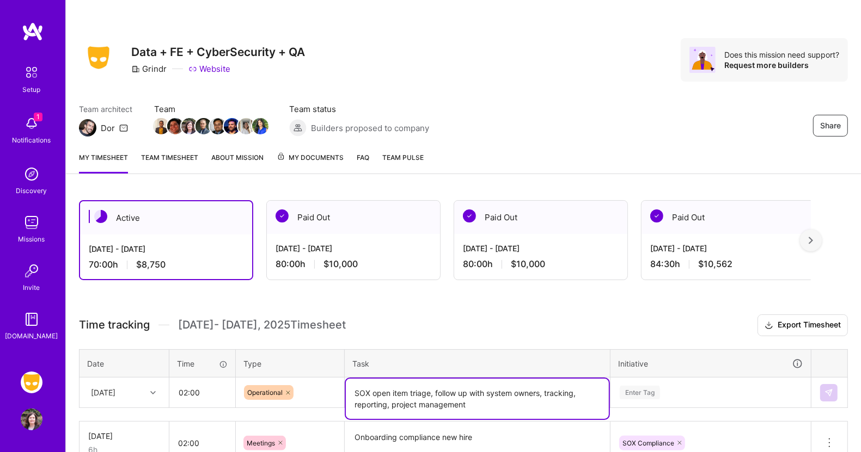
click at [642, 388] on div "Enter Tag" at bounding box center [710, 393] width 199 height 28
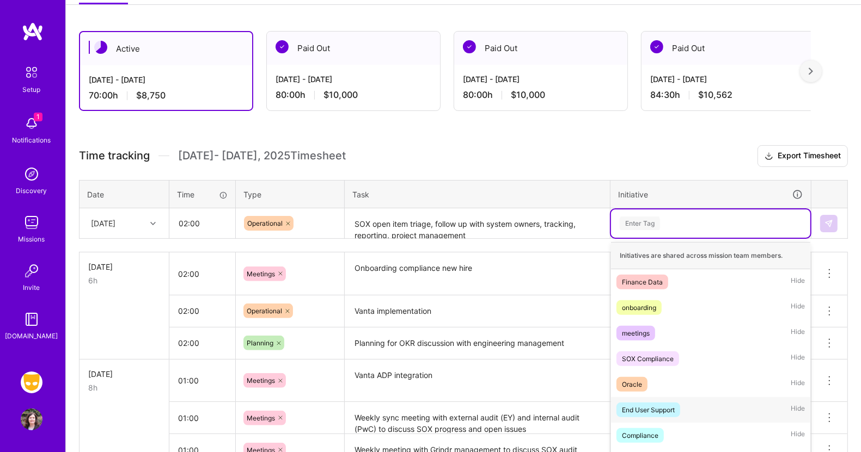
scroll to position [185, 0]
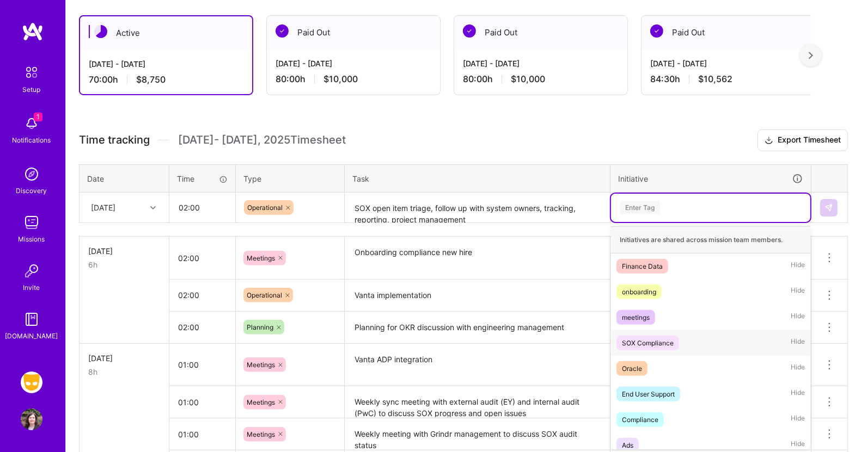
click at [660, 340] on div "SOX Compliance" at bounding box center [648, 343] width 52 height 11
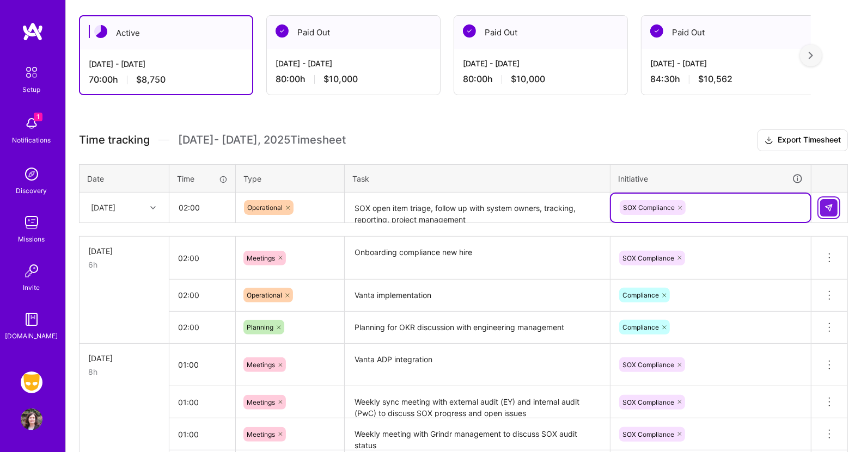
click at [825, 204] on img at bounding box center [828, 208] width 9 height 9
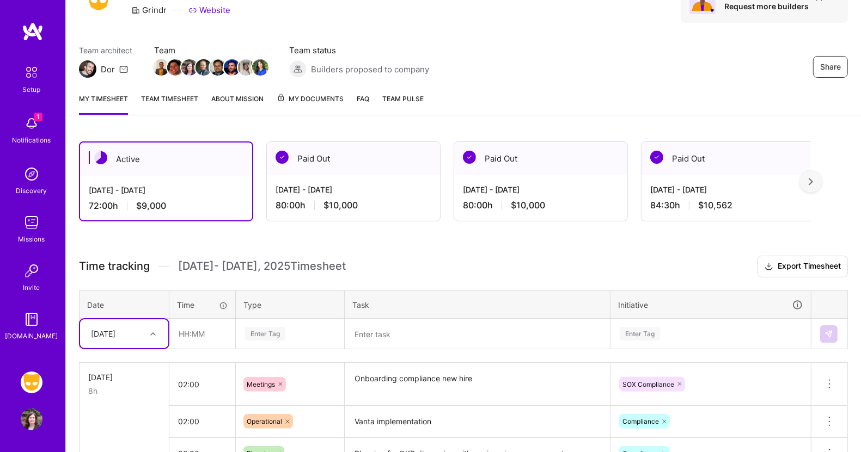
scroll to position [0, 0]
